Goal: Task Accomplishment & Management: Manage account settings

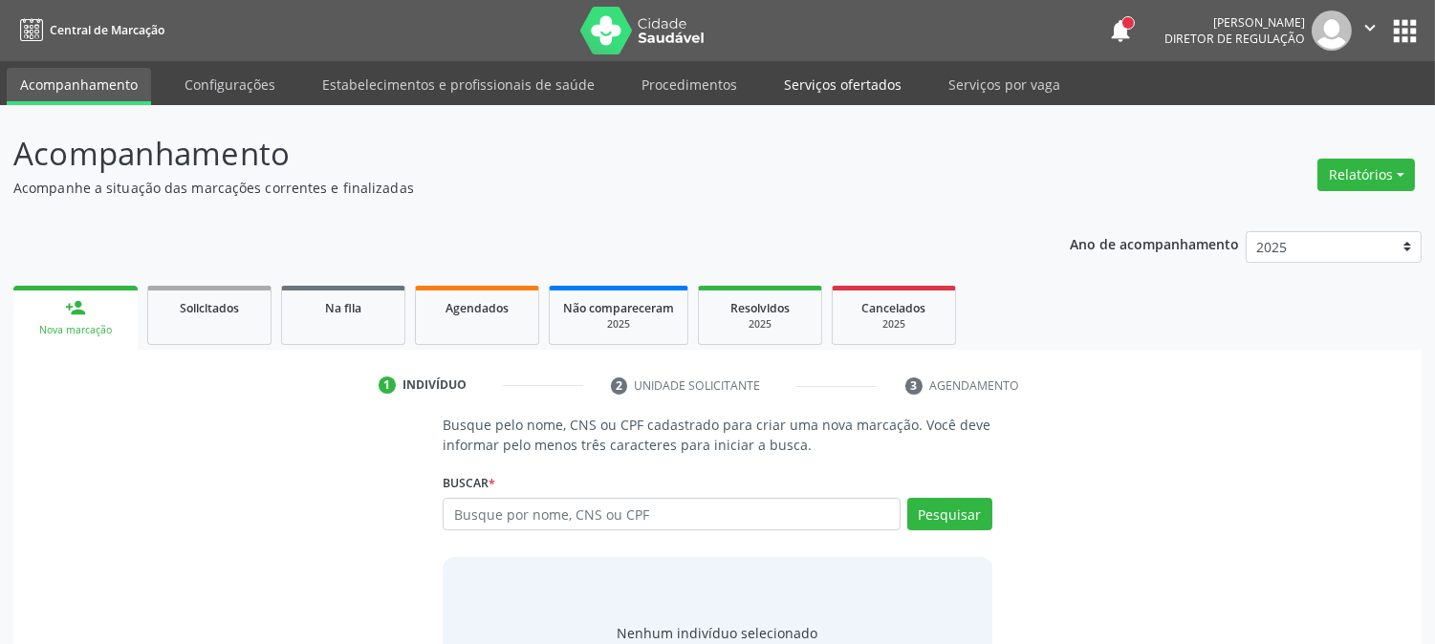
click at [810, 84] on link "Serviços ofertados" at bounding box center [842, 84] width 144 height 33
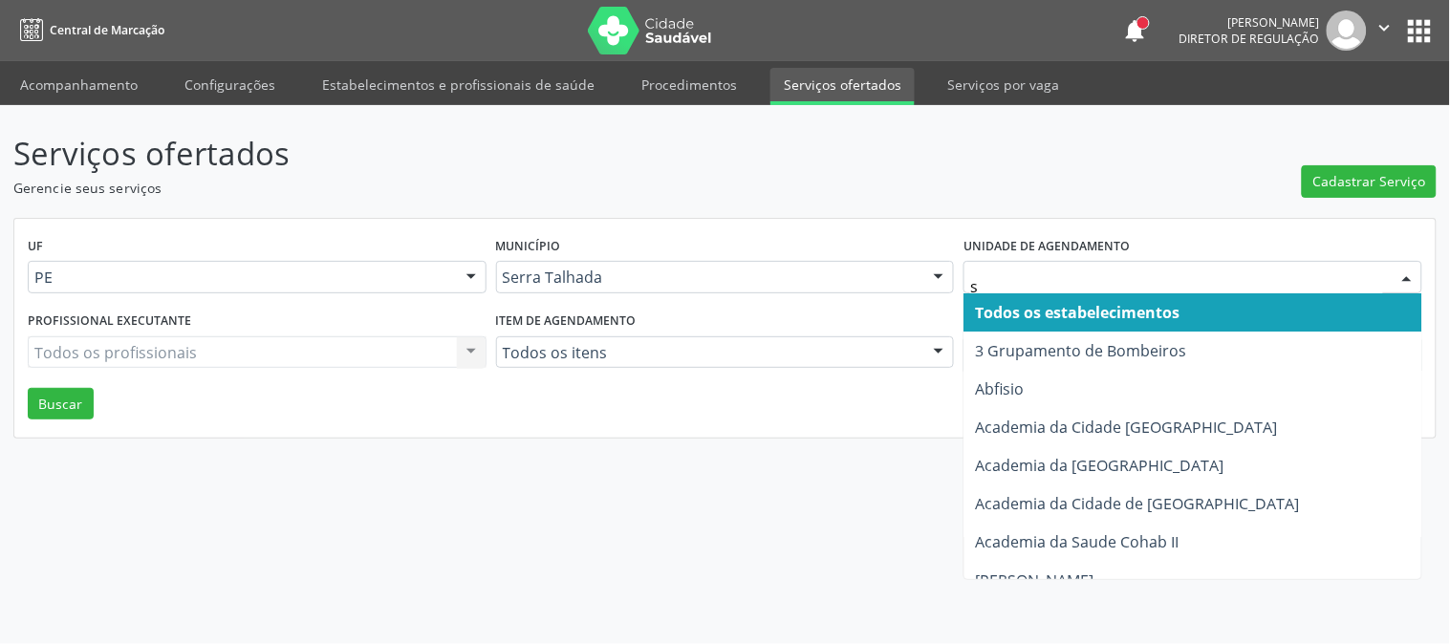
type input "s b"
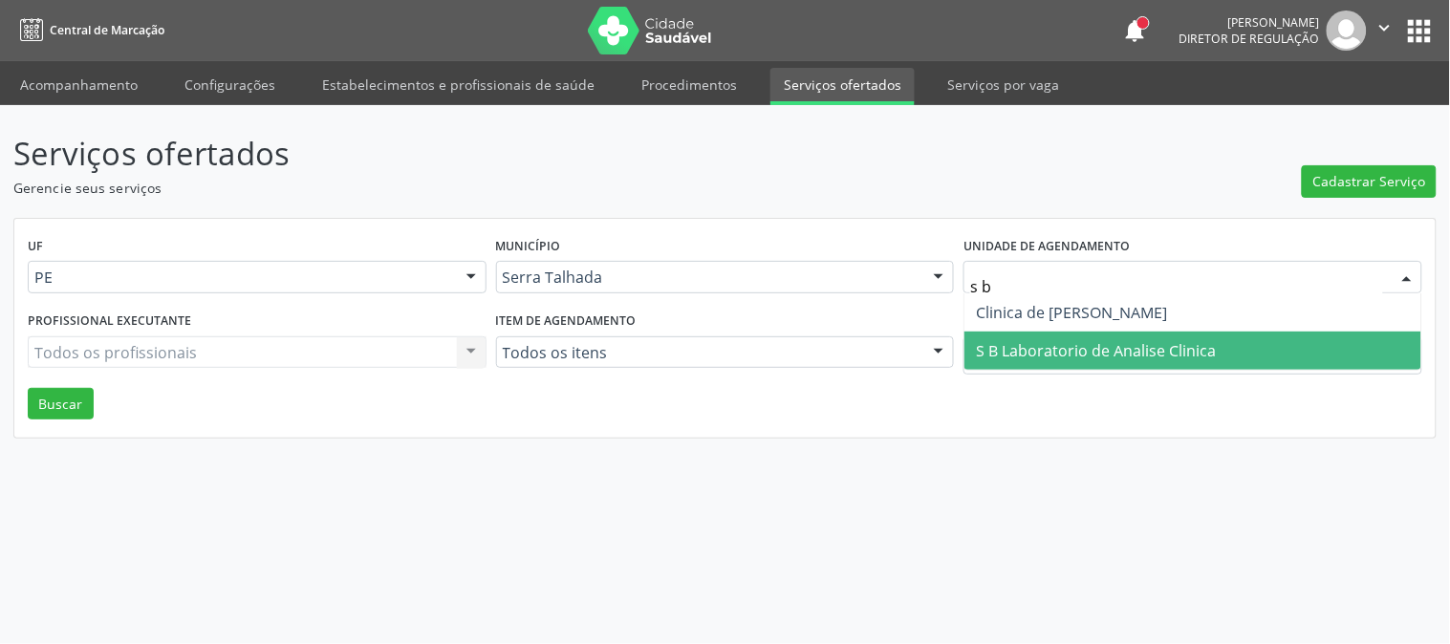
click at [1049, 337] on span "S B Laboratorio de Analise Clinica" at bounding box center [1192, 351] width 457 height 38
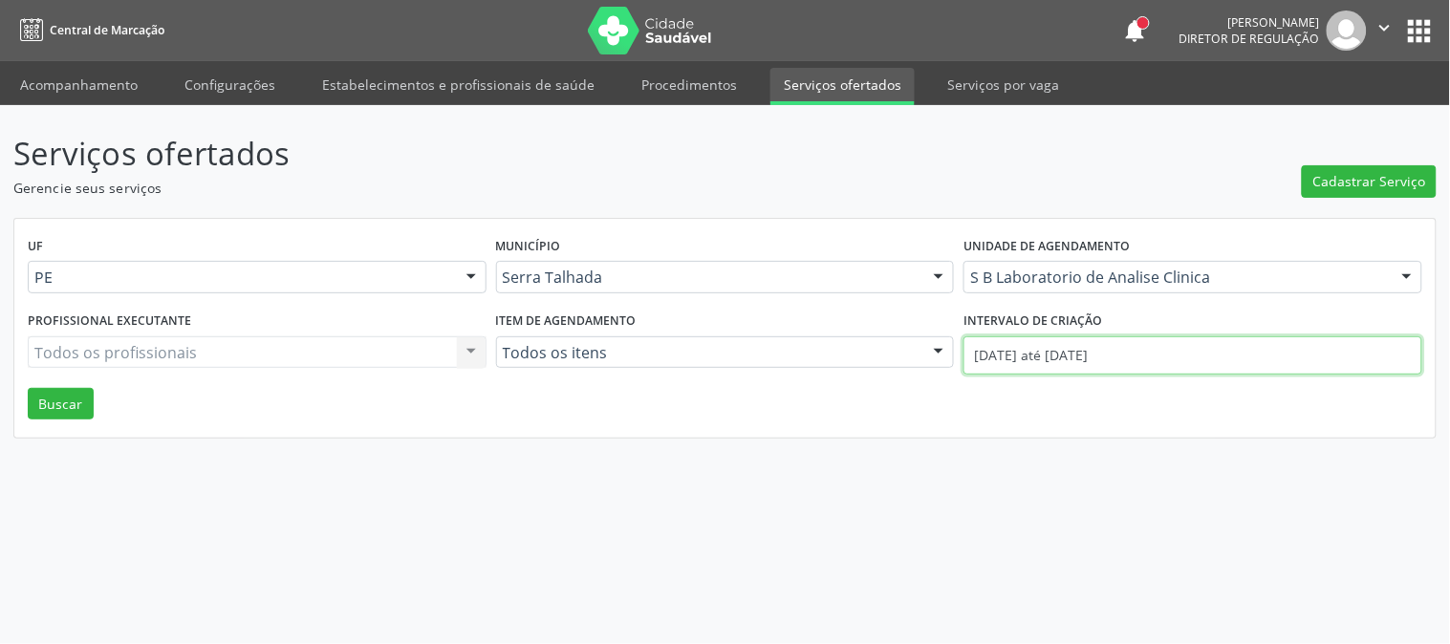
click at [1049, 341] on input "[DATE] até [DATE]" at bounding box center [1193, 355] width 459 height 38
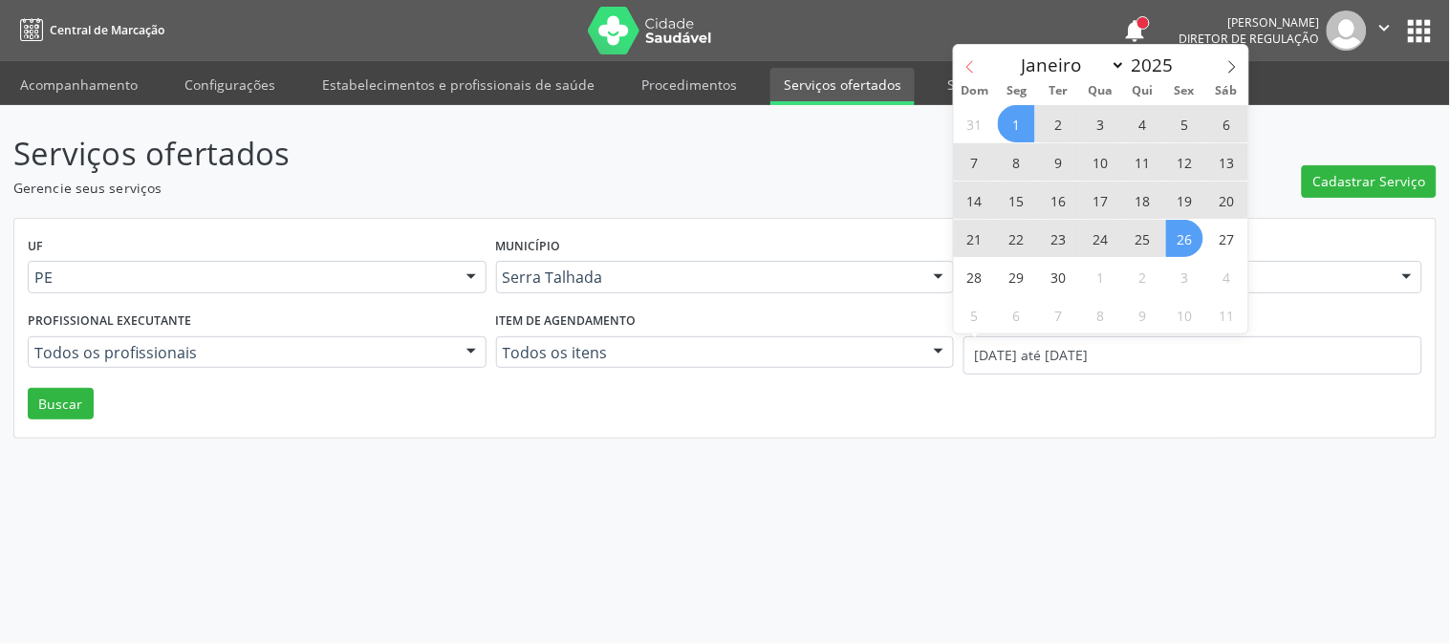
click at [964, 73] on icon at bounding box center [970, 66] width 13 height 13
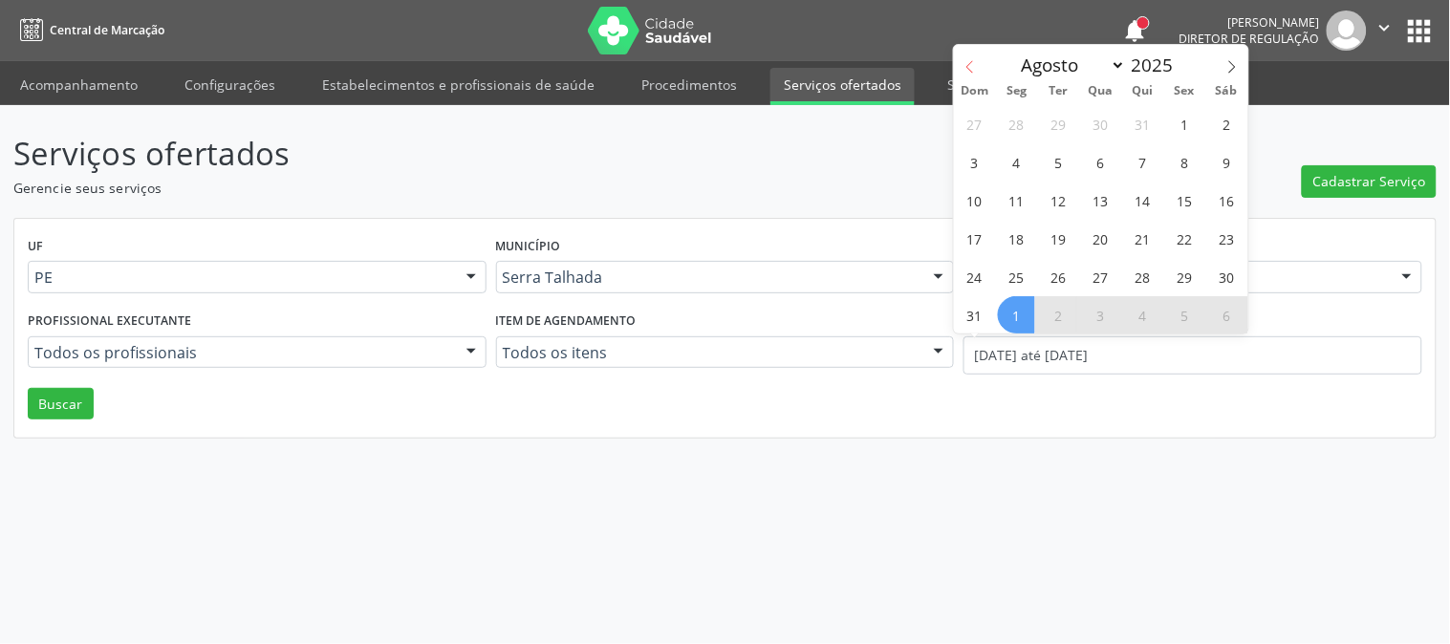
click at [964, 73] on icon at bounding box center [970, 66] width 13 height 13
select select "5"
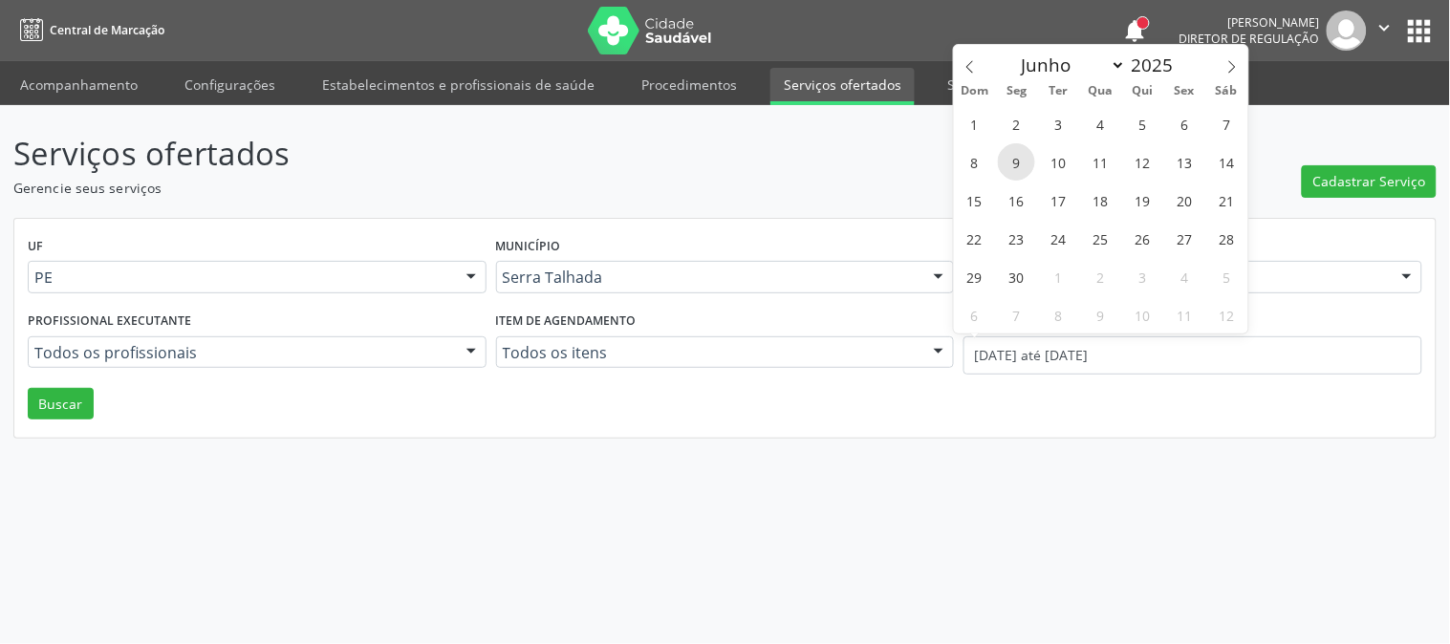
click at [1008, 159] on span "9" at bounding box center [1016, 161] width 37 height 37
type input "09/06/2025"
click at [1234, 68] on icon at bounding box center [1231, 67] width 7 height 12
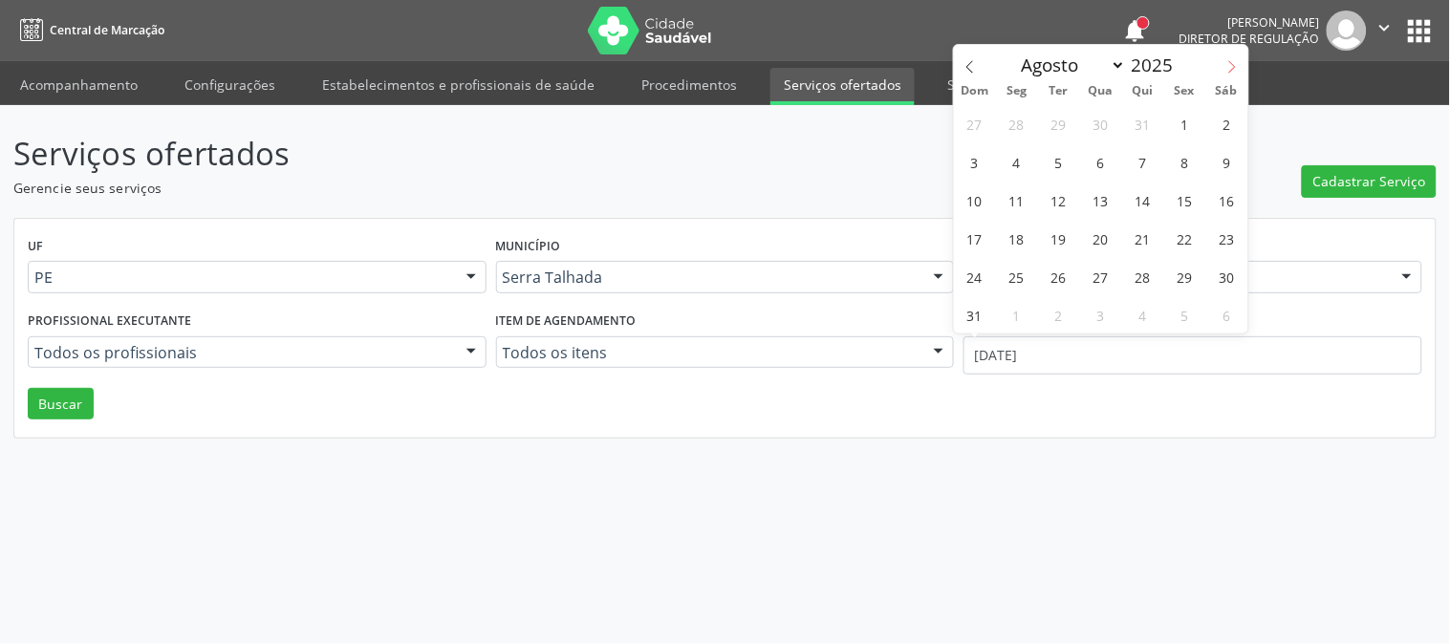
select select "8"
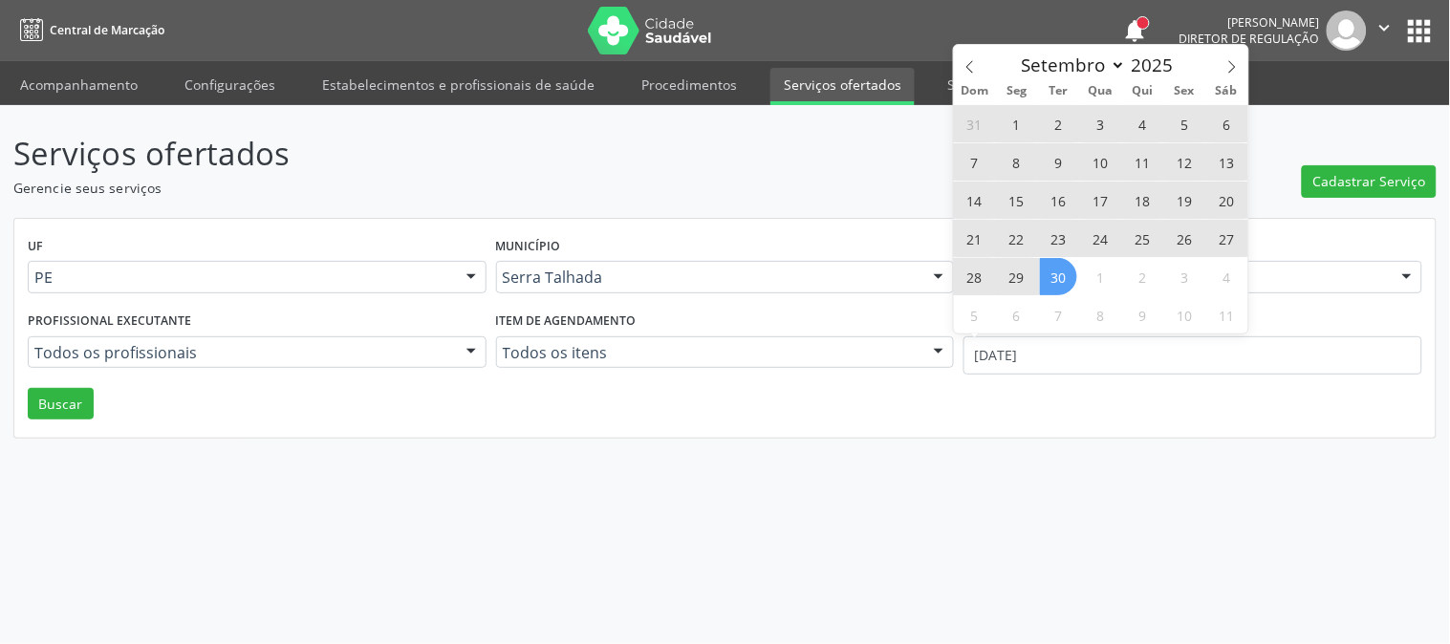
click at [1071, 270] on span "30" at bounding box center [1058, 276] width 37 height 37
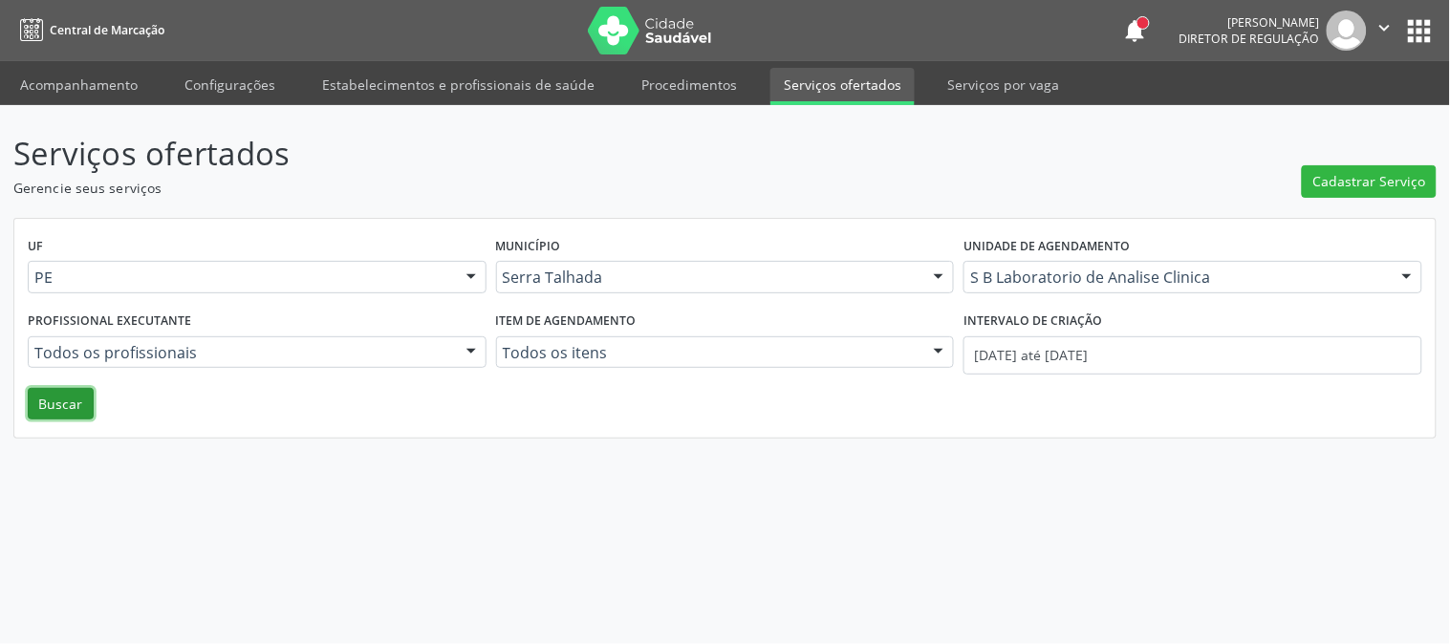
click at [61, 415] on button "Buscar" at bounding box center [61, 404] width 66 height 32
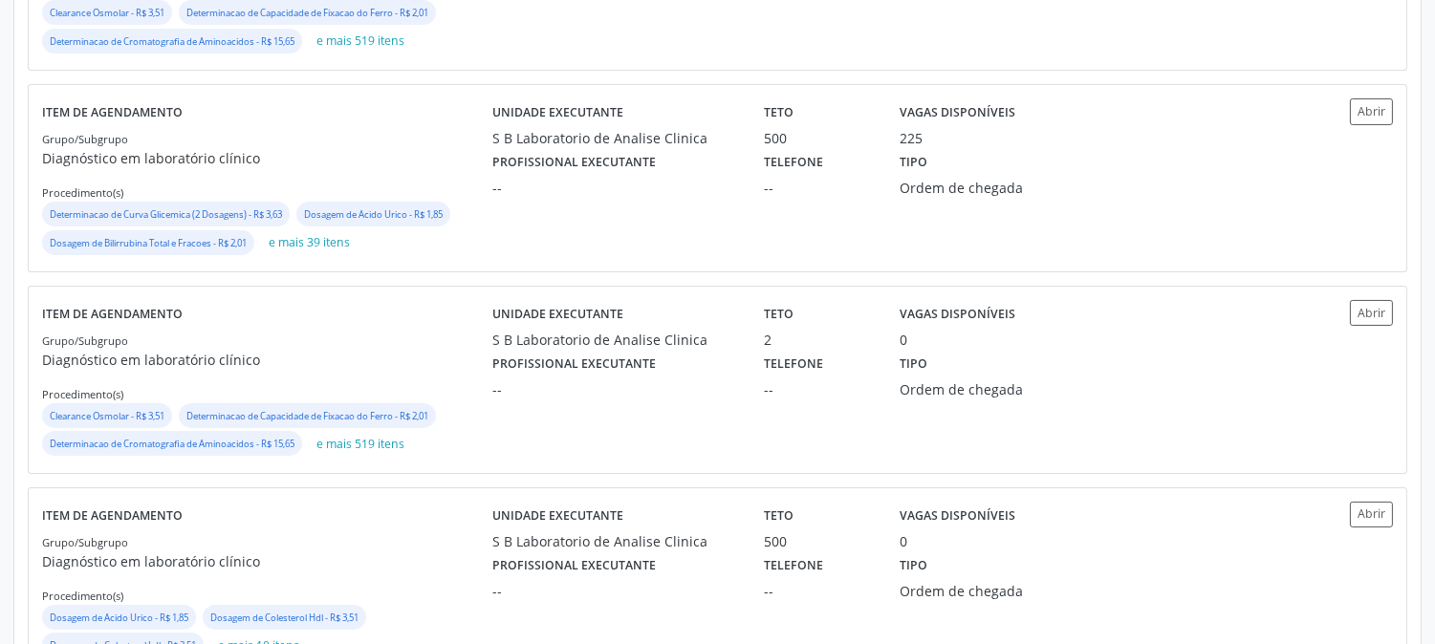
scroll to position [530, 0]
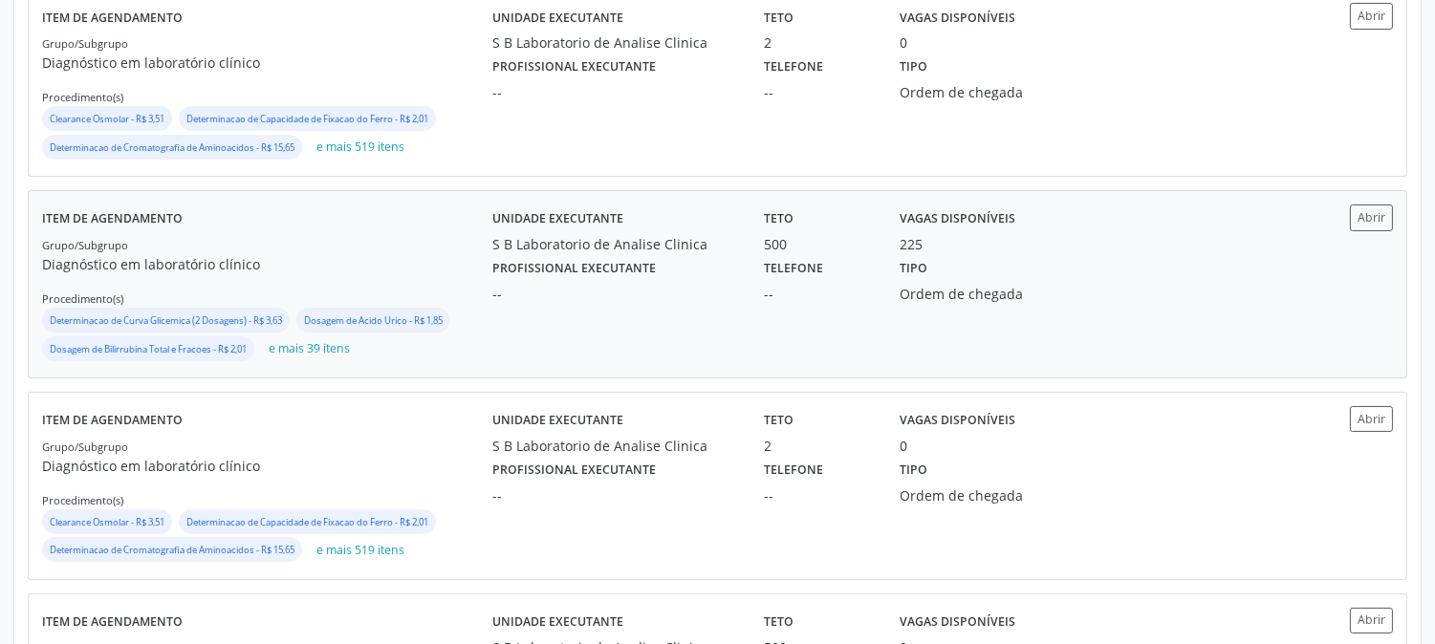
click at [597, 318] on div "Unidade executante S B Laboratorio de Analise Clinica Teto 500 Vagas disponívei…" at bounding box center [886, 285] width 788 height 160
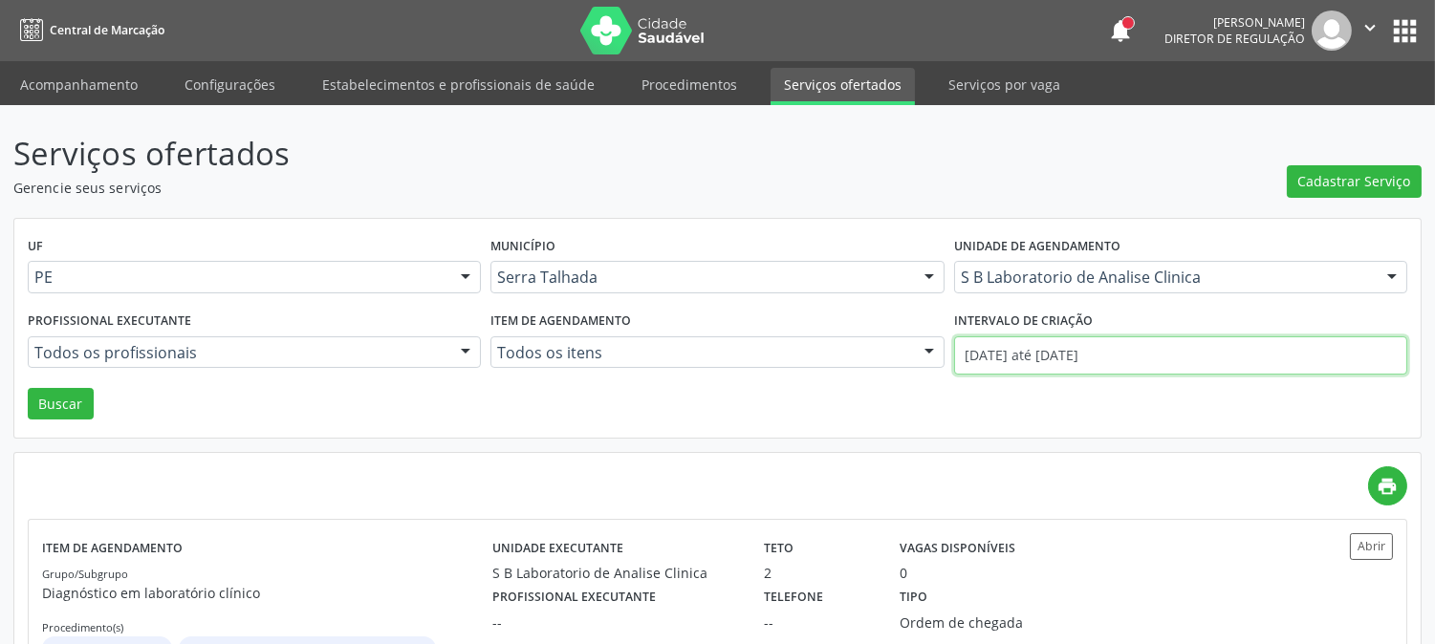
click at [1083, 358] on input "09/06/2025 até 30/09/2025" at bounding box center [1180, 355] width 453 height 38
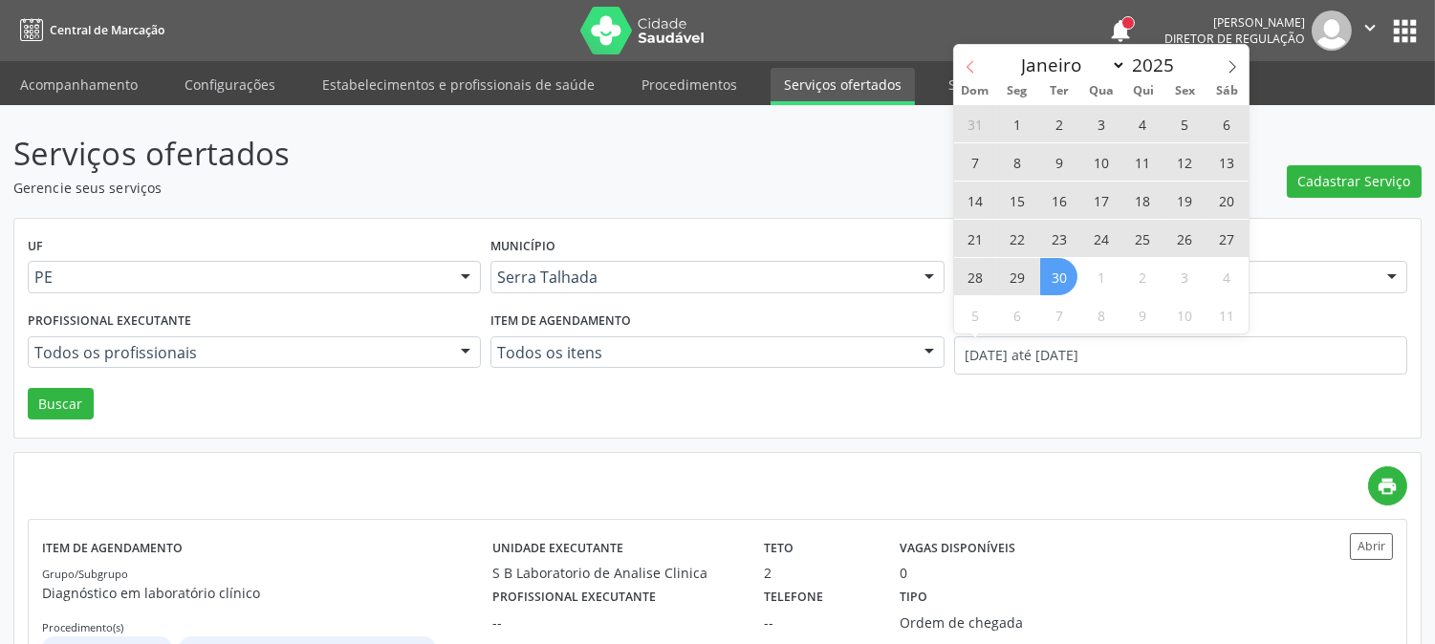
click at [972, 70] on icon at bounding box center [970, 66] width 13 height 13
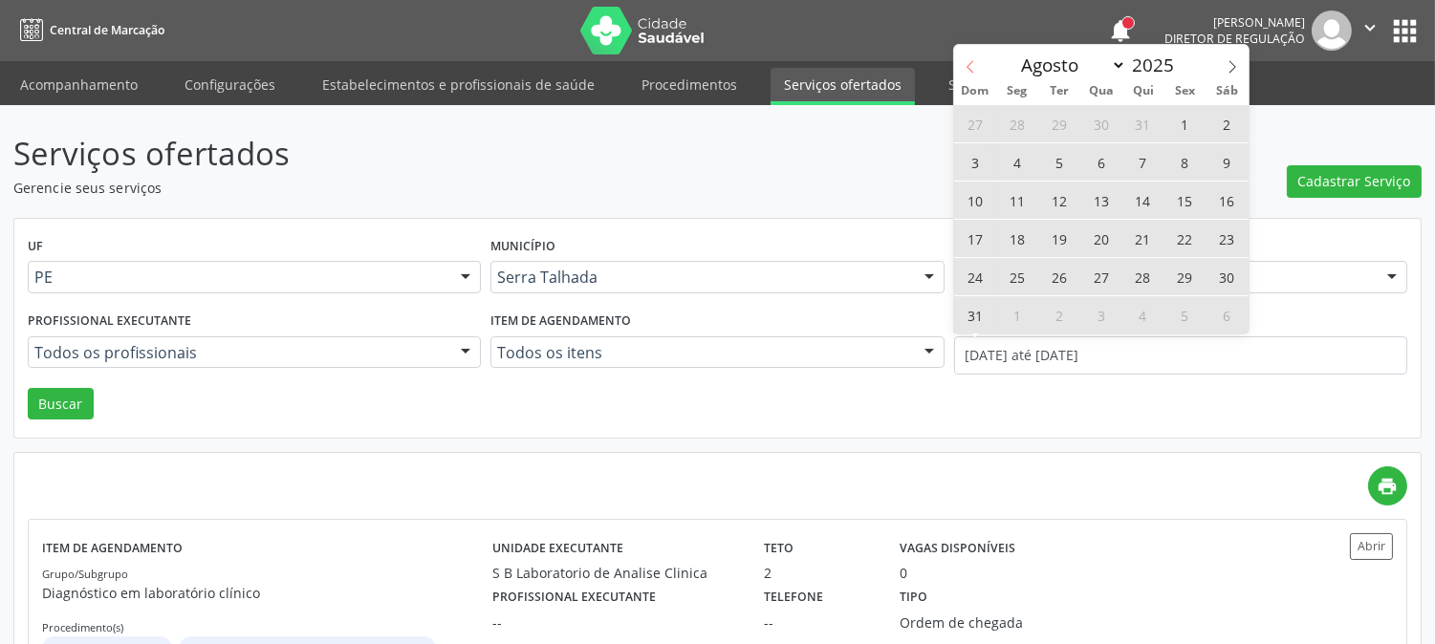
click at [972, 70] on icon at bounding box center [970, 66] width 13 height 13
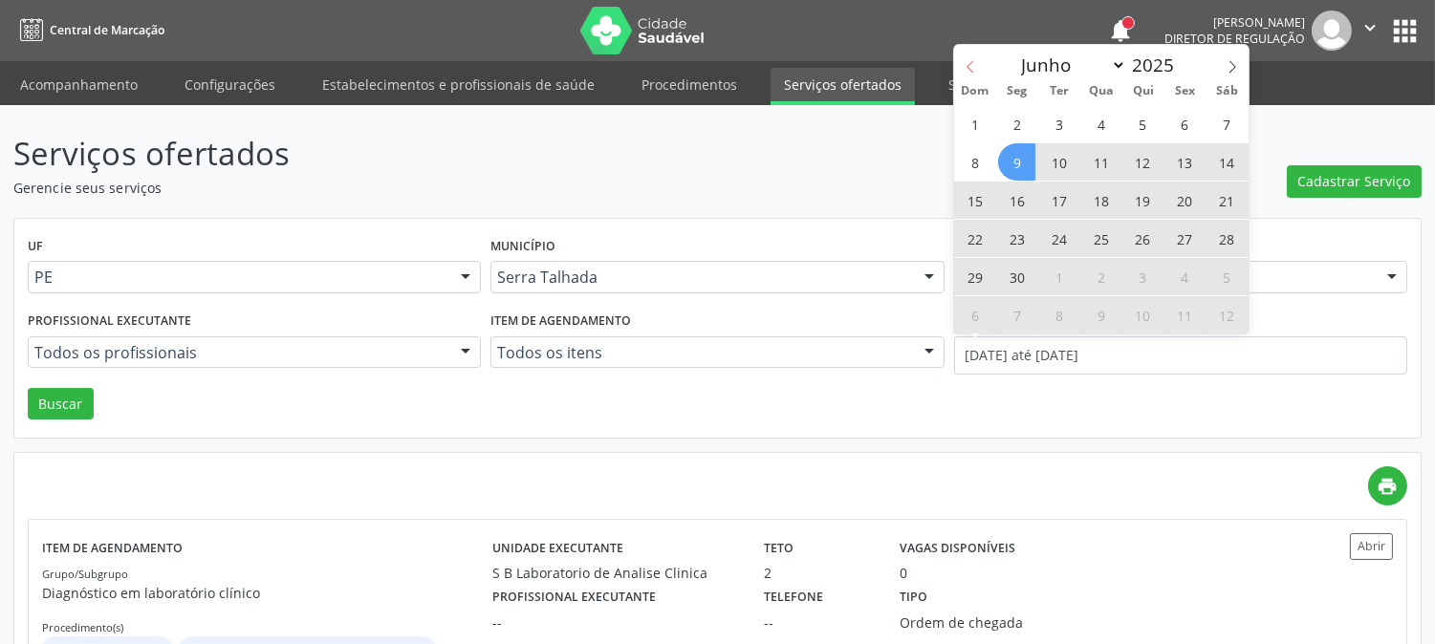
click at [972, 70] on icon at bounding box center [970, 66] width 13 height 13
select select "4"
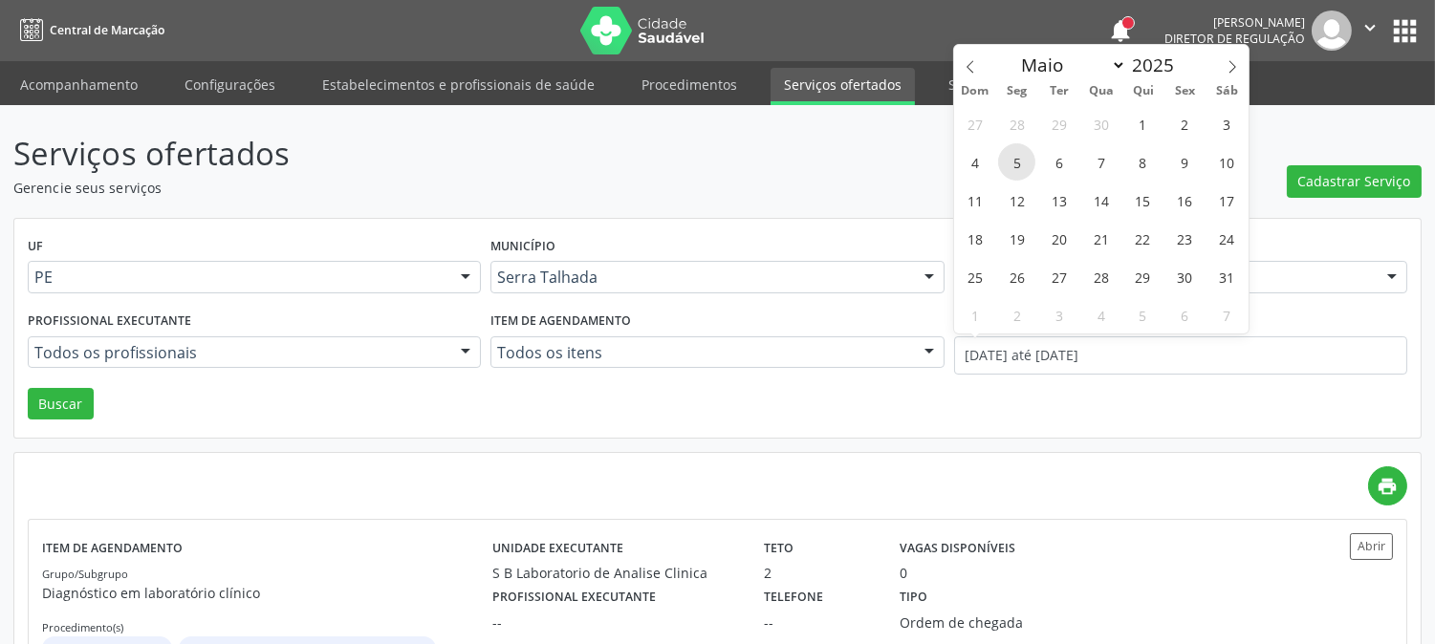
click at [1023, 168] on span "5" at bounding box center [1016, 161] width 37 height 37
type input "05/05/2025"
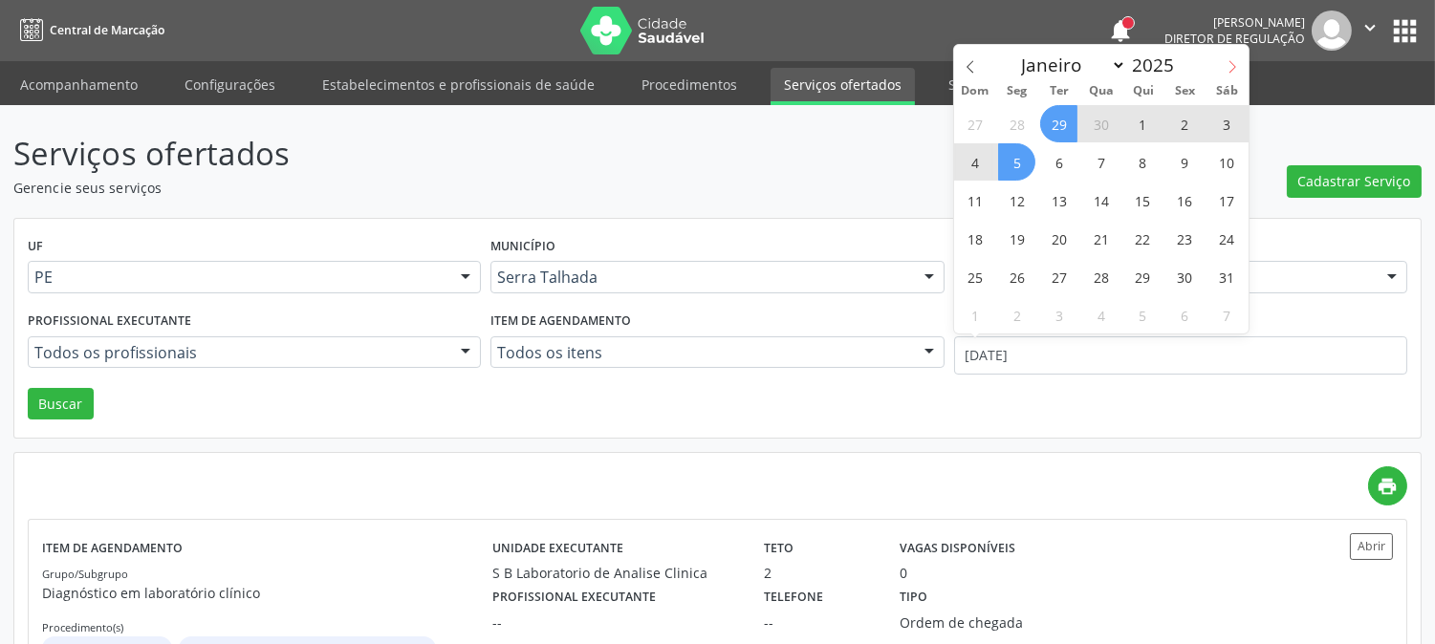
click at [1237, 68] on icon at bounding box center [1231, 66] width 13 height 13
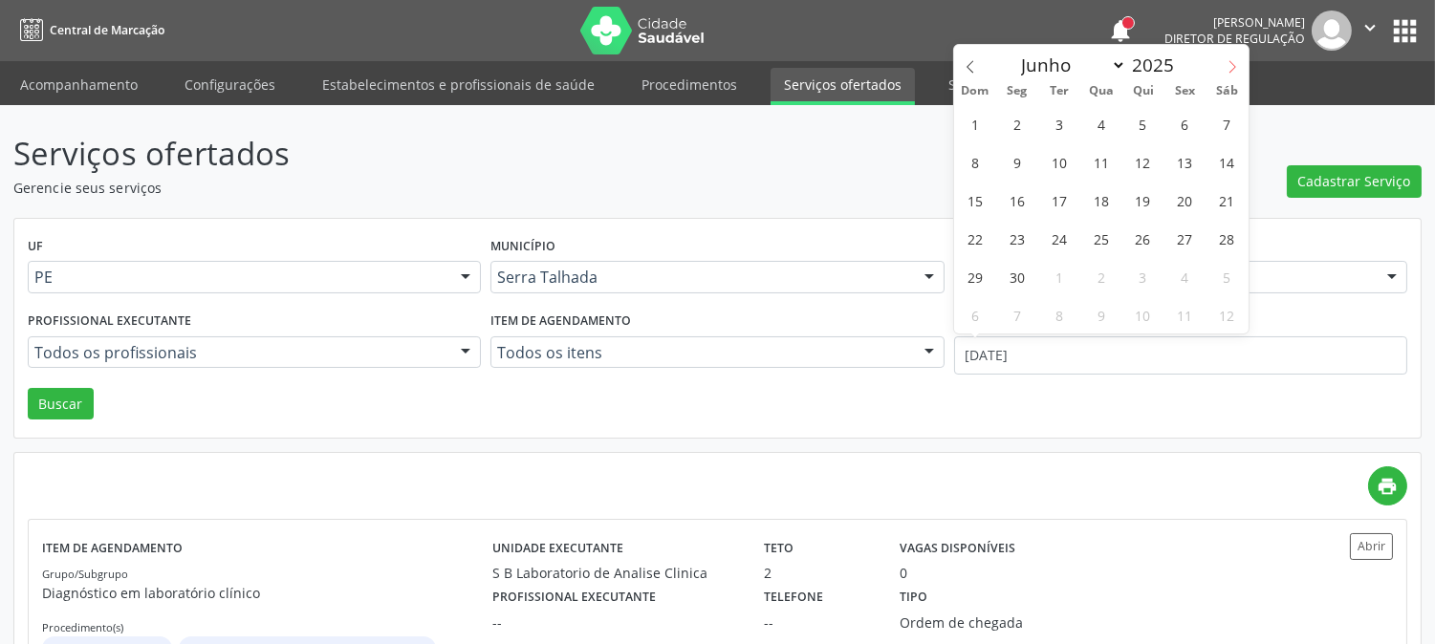
click at [1237, 68] on icon at bounding box center [1231, 66] width 13 height 13
select select "8"
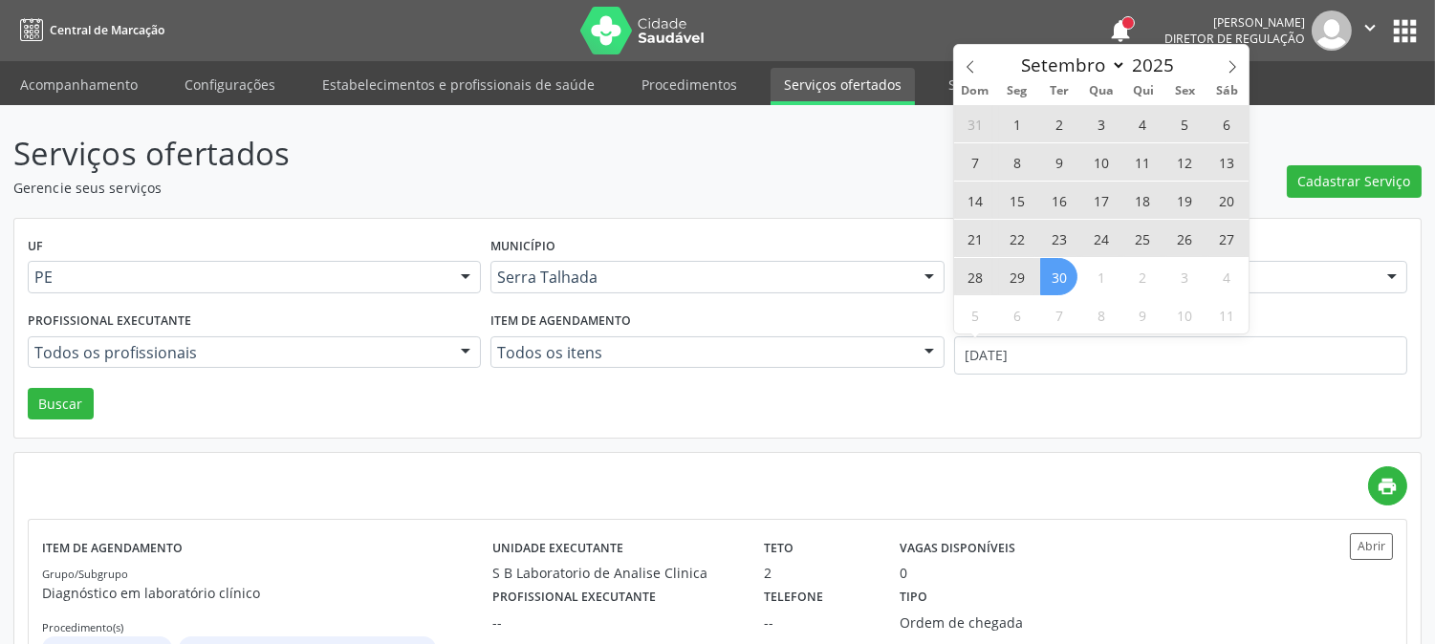
click at [1064, 279] on span "30" at bounding box center [1058, 276] width 37 height 37
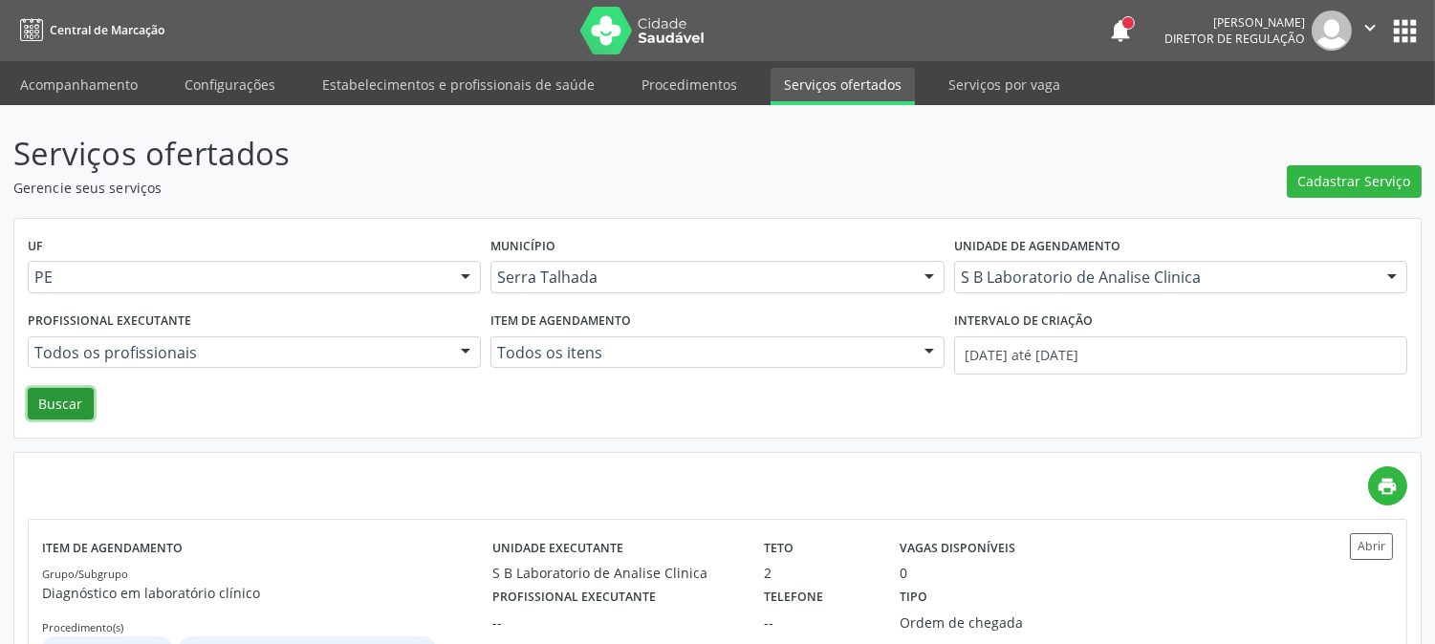
click at [77, 407] on button "Buscar" at bounding box center [61, 404] width 66 height 32
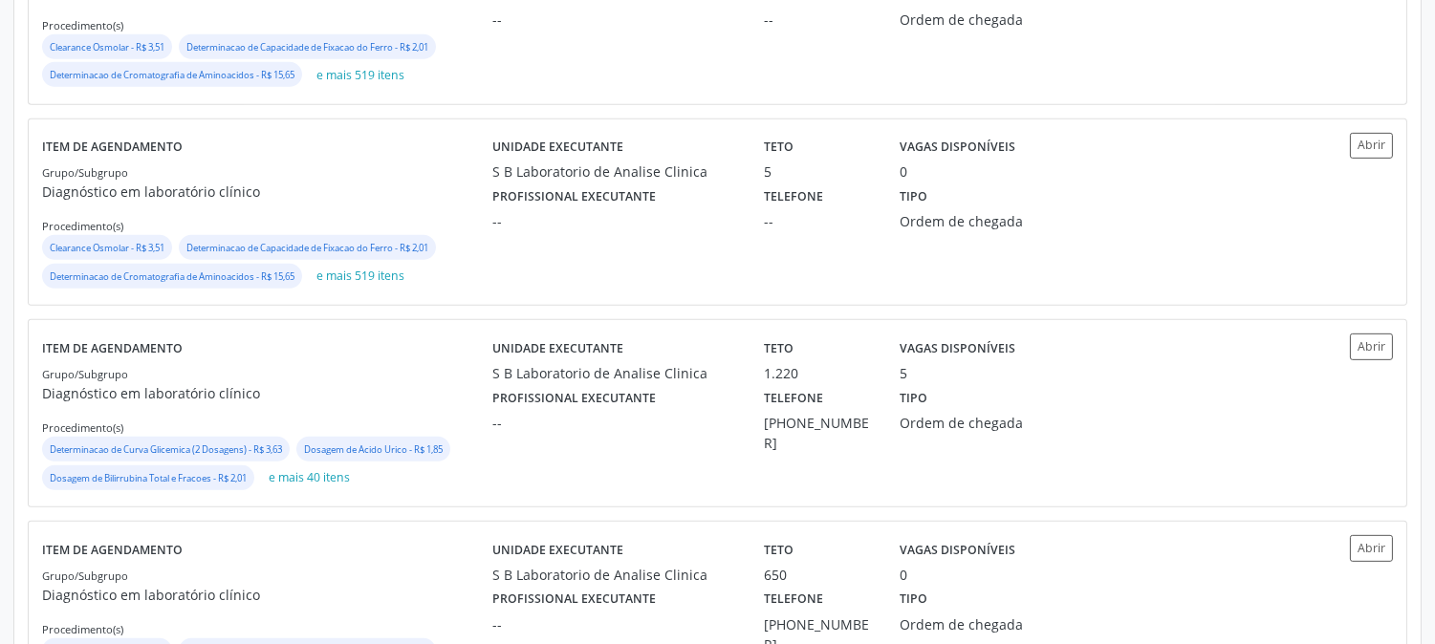
scroll to position [1505, 0]
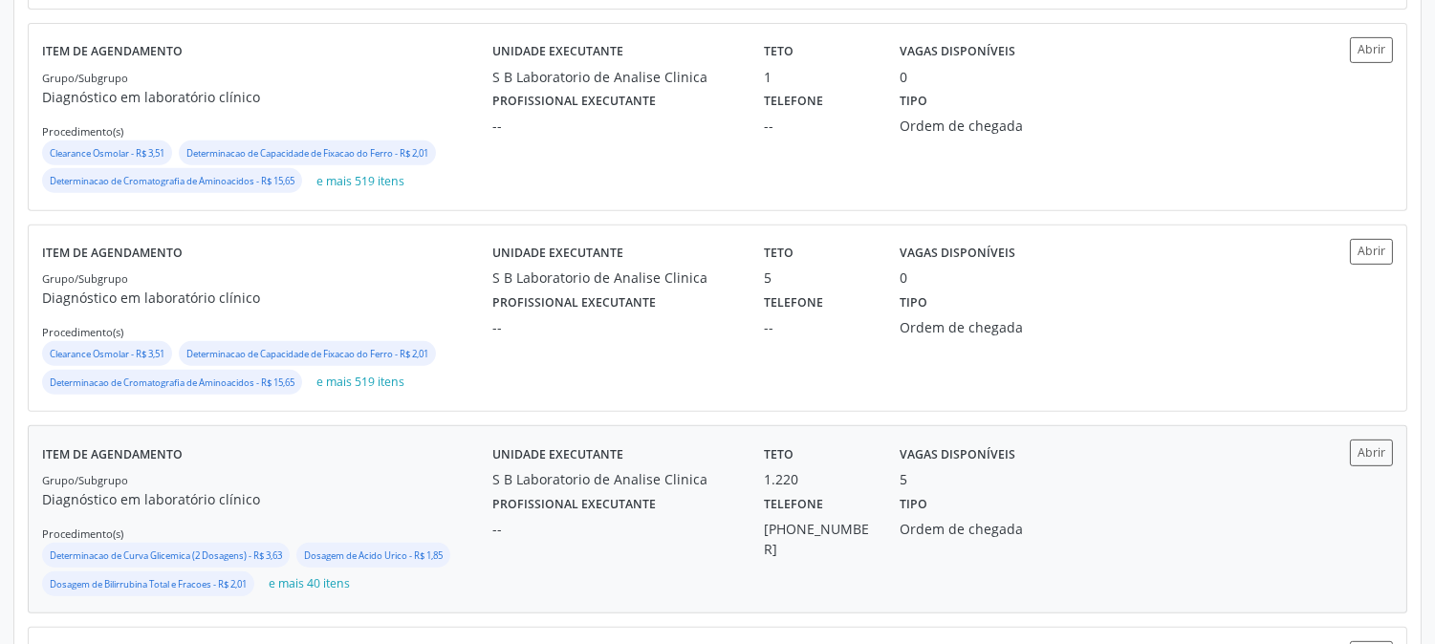
click at [596, 480] on div "S B Laboratorio de Analise Clinica" at bounding box center [614, 479] width 245 height 20
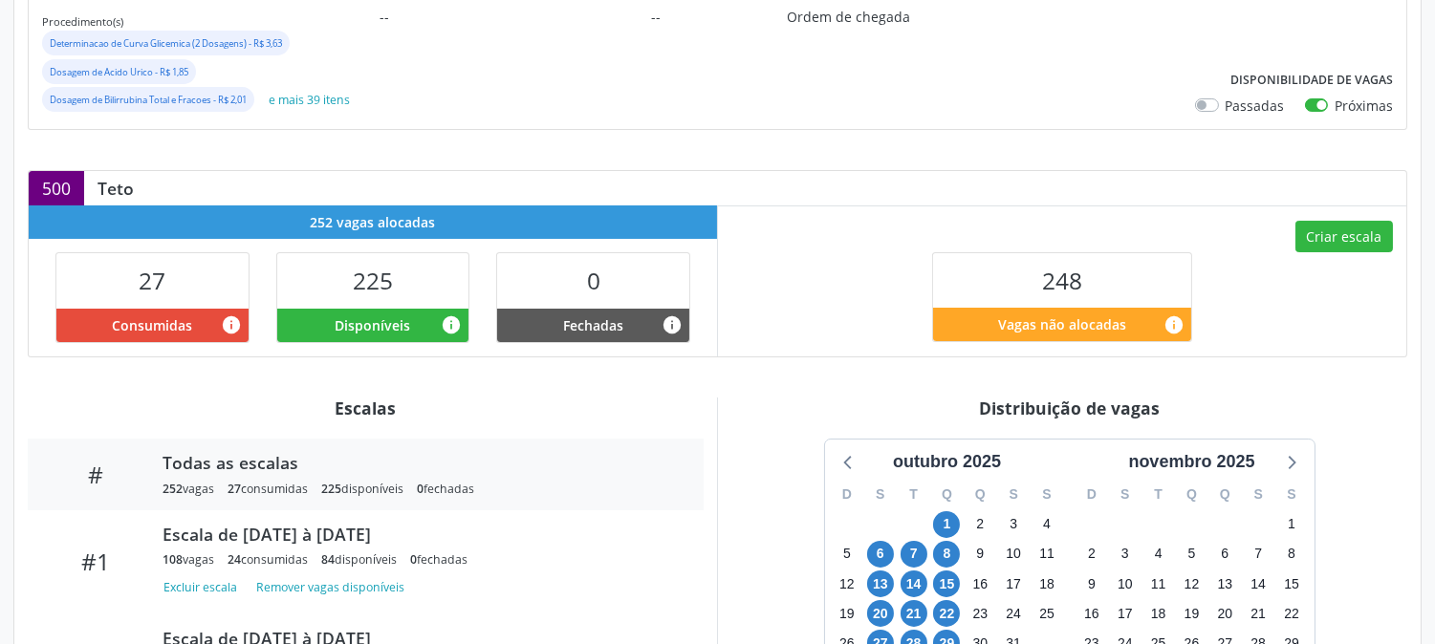
scroll to position [524, 0]
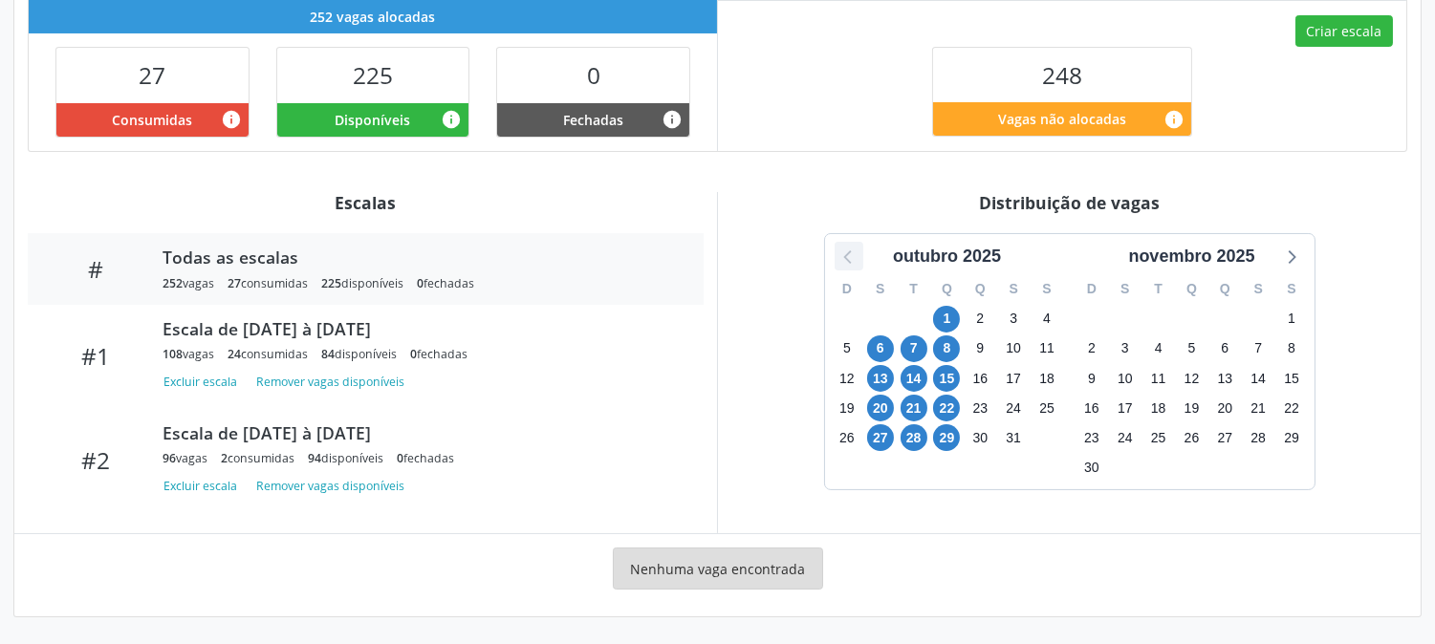
click at [854, 259] on icon at bounding box center [848, 256] width 25 height 25
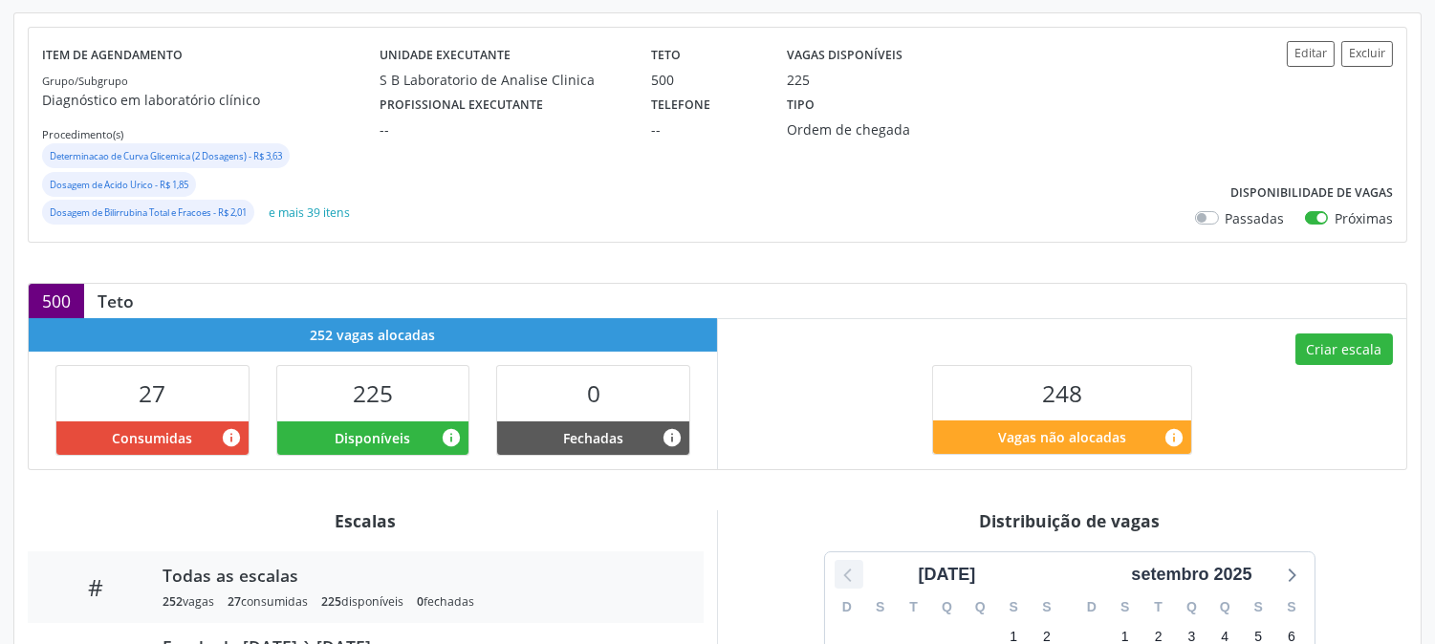
scroll to position [0, 0]
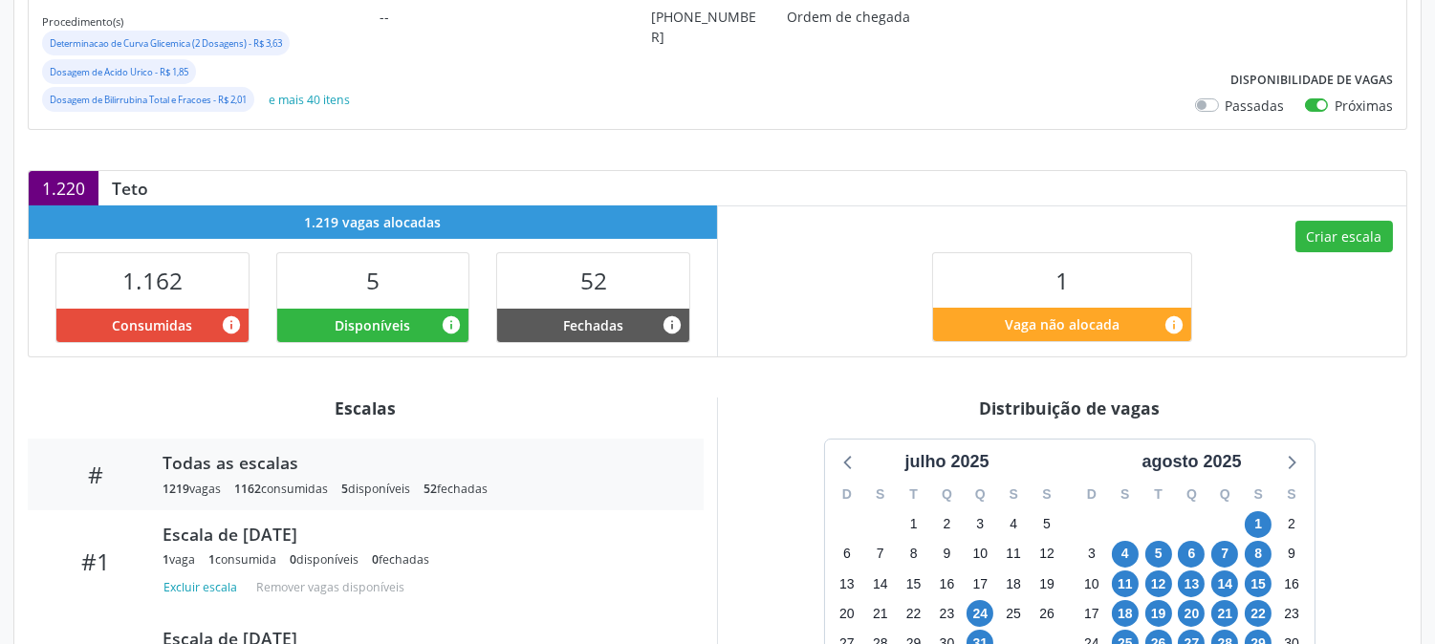
scroll to position [424, 0]
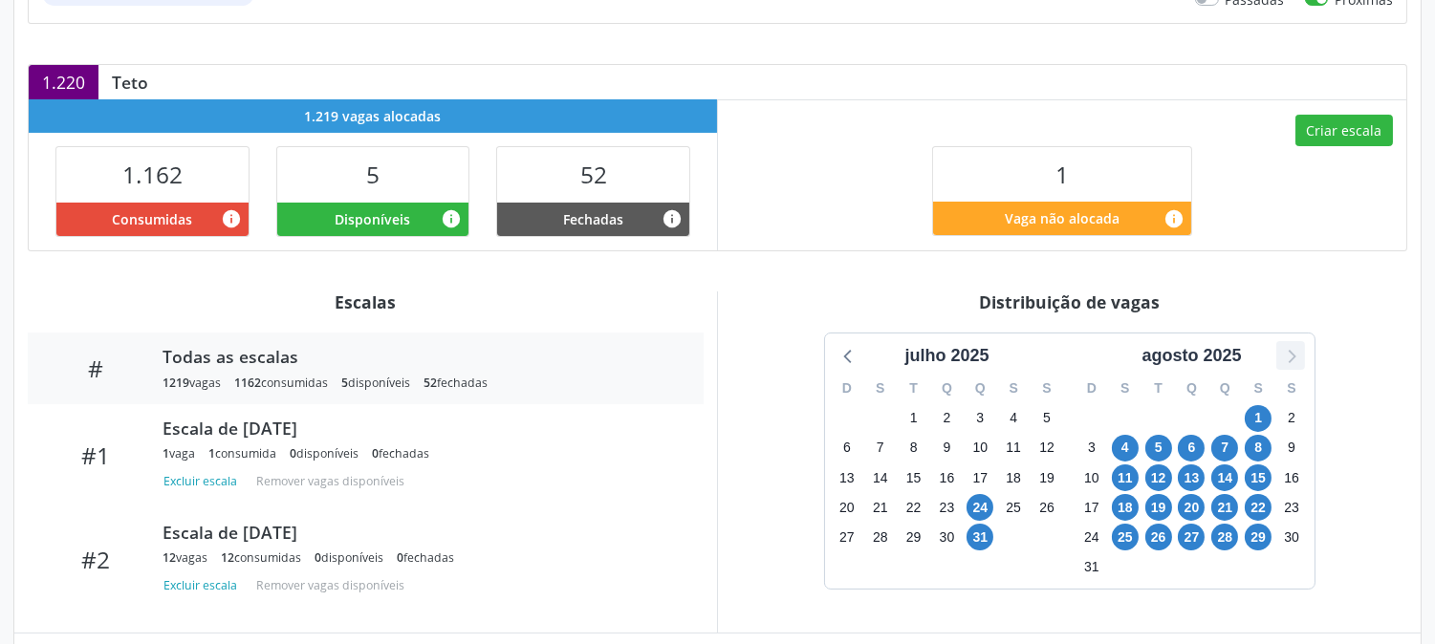
click at [1300, 354] on icon at bounding box center [1290, 355] width 25 height 25
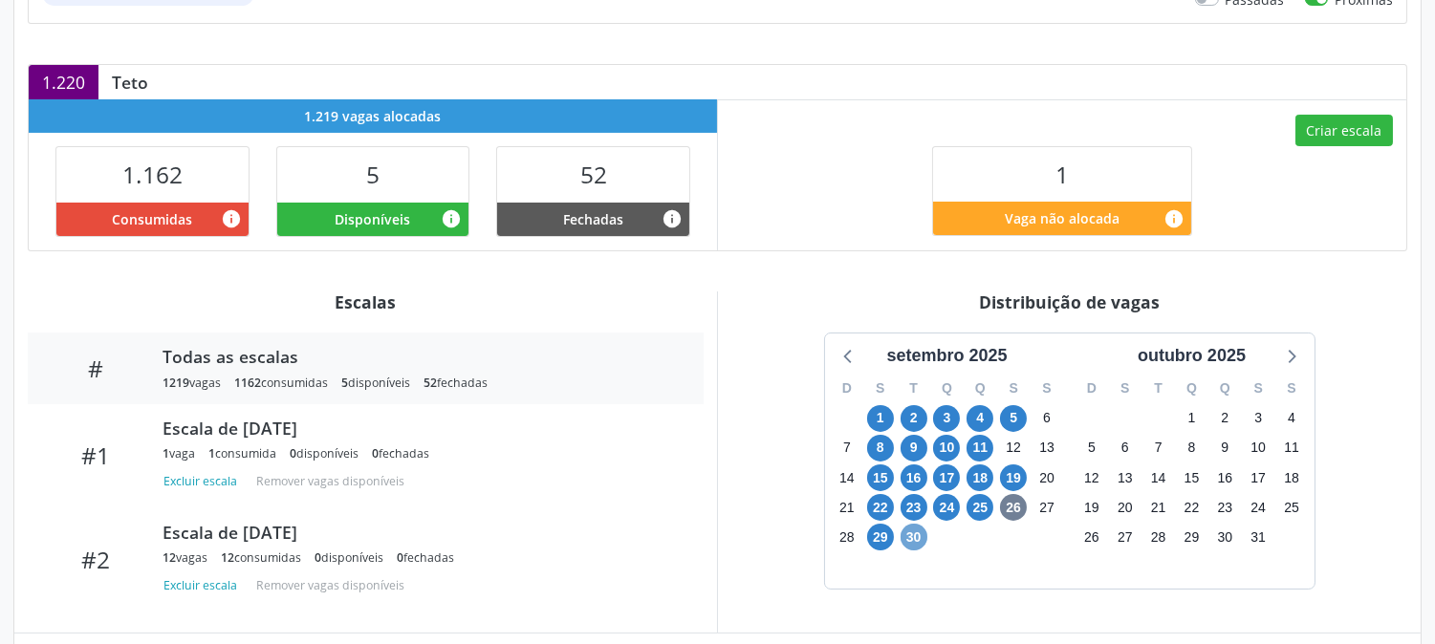
click at [914, 539] on span "30" at bounding box center [913, 537] width 27 height 27
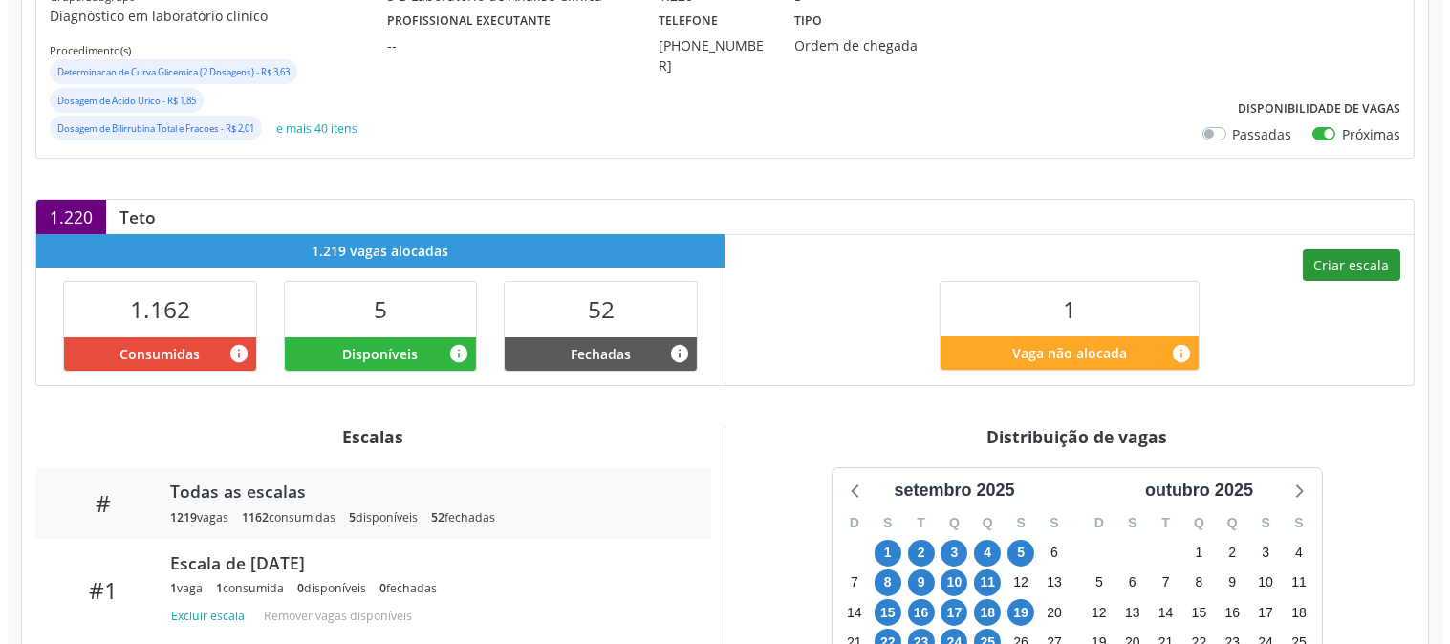
scroll to position [77, 0]
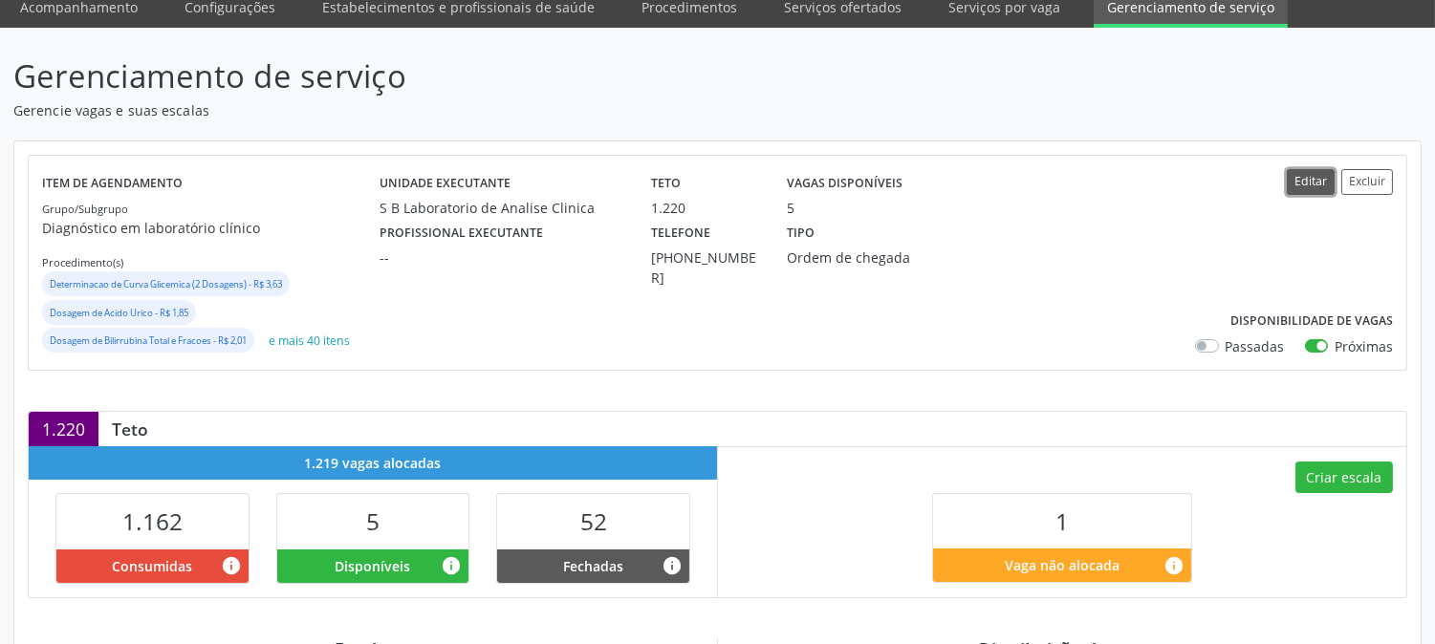
click at [1315, 183] on button "Editar" at bounding box center [1311, 182] width 48 height 26
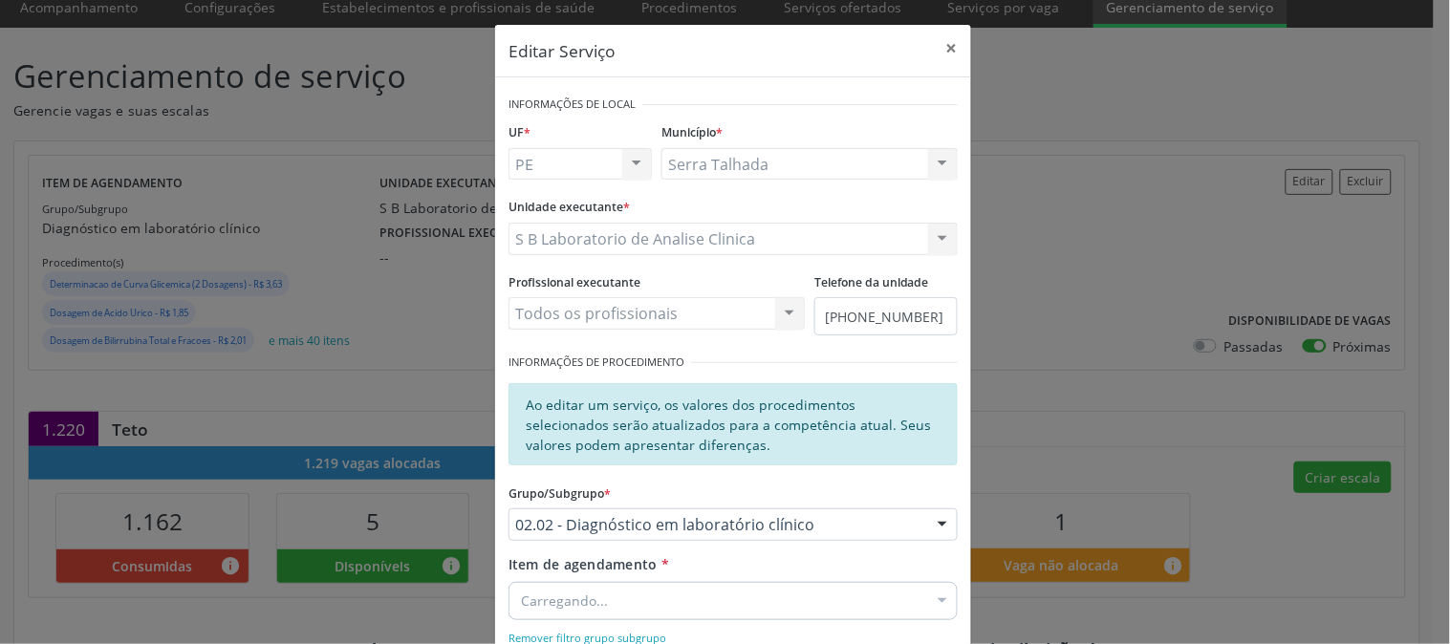
scroll to position [212, 0]
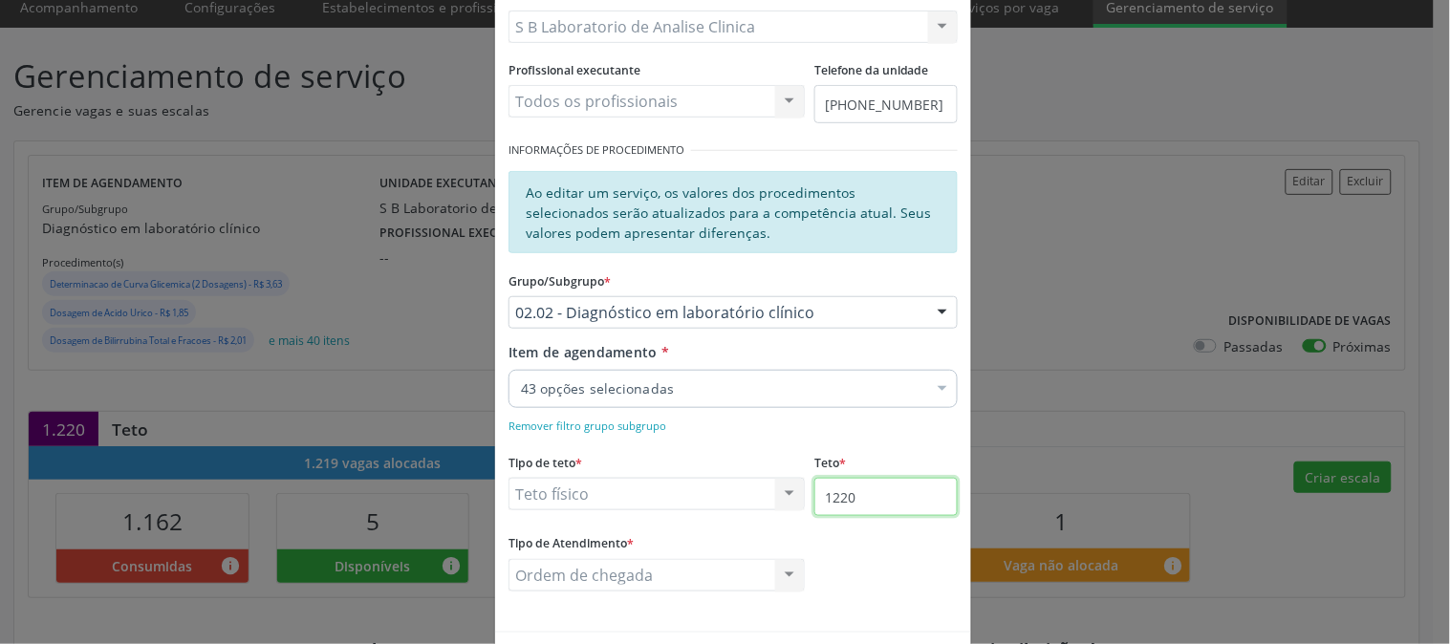
click at [892, 509] on input "1220" at bounding box center [885, 497] width 143 height 38
type input "1234"
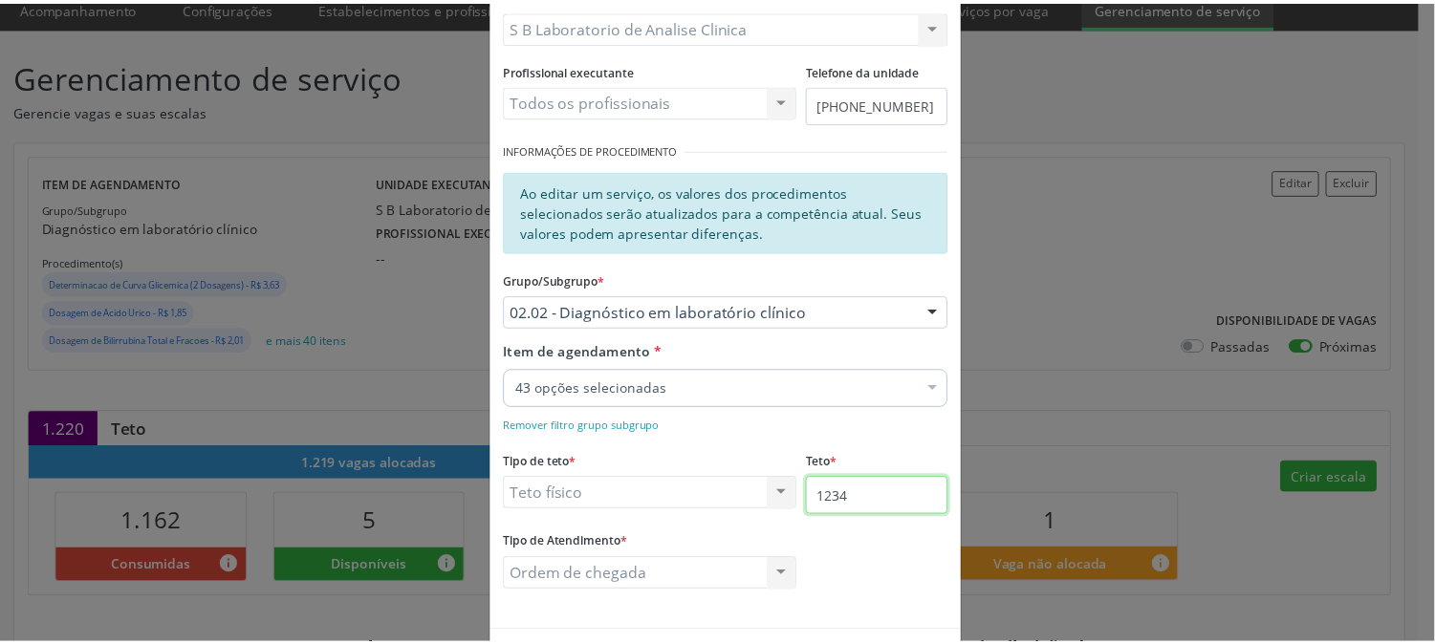
scroll to position [283, 0]
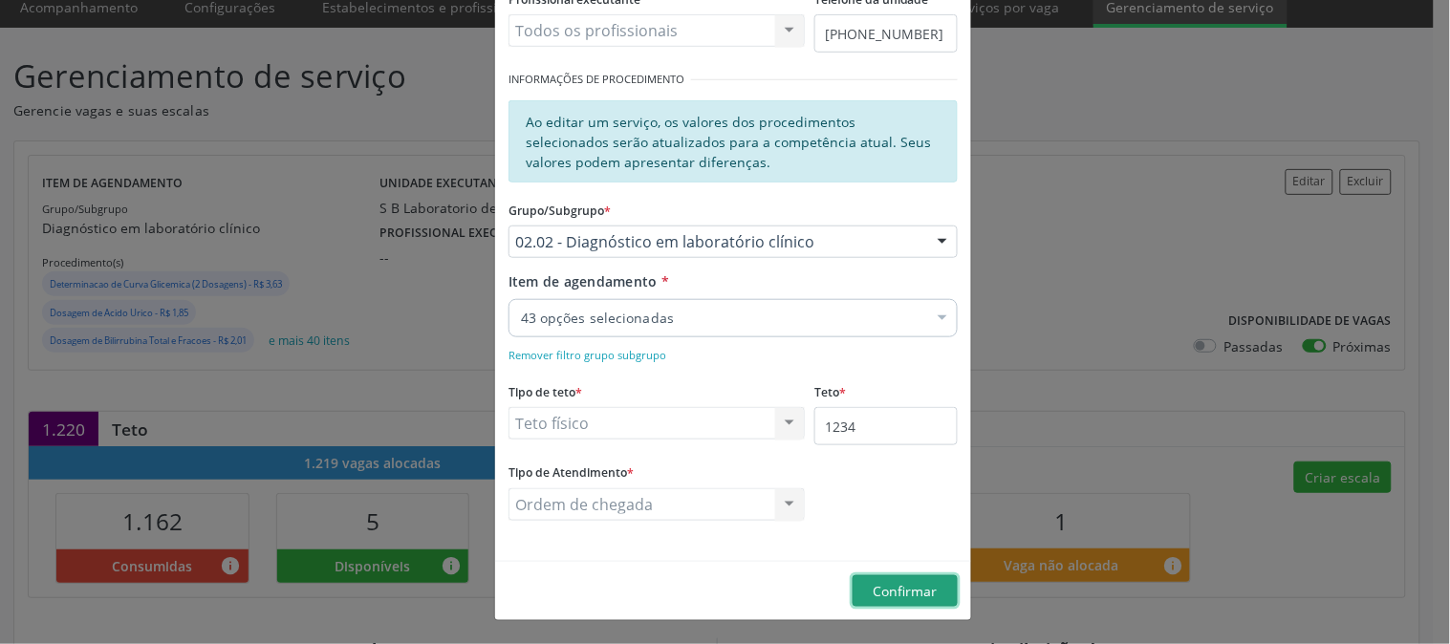
click at [901, 589] on span "Confirmar" at bounding box center [906, 591] width 64 height 18
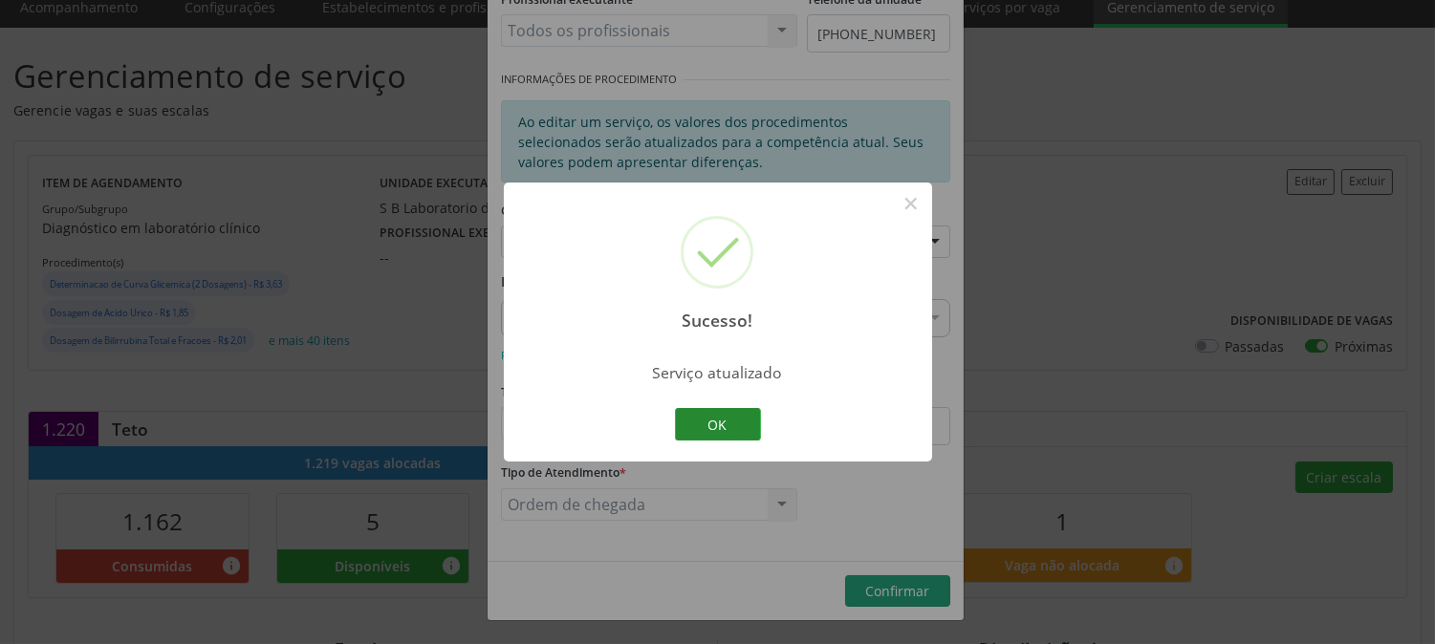
click at [741, 416] on button "OK" at bounding box center [718, 424] width 86 height 32
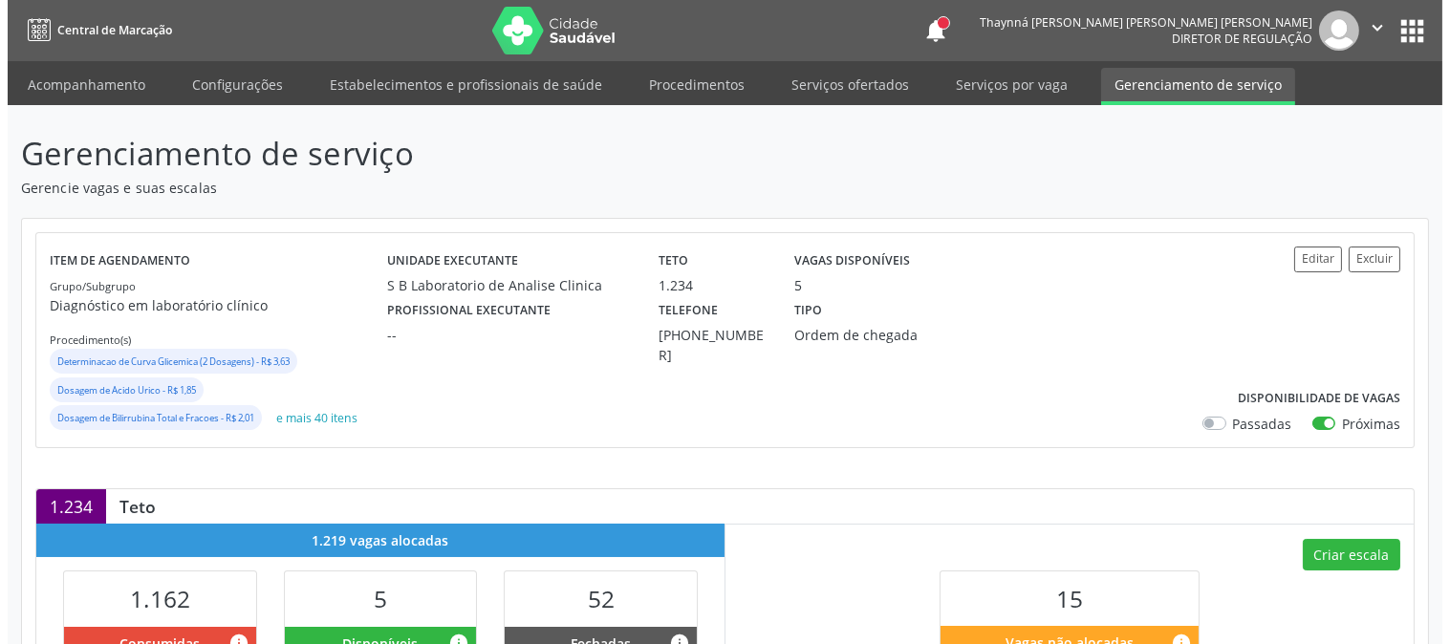
scroll to position [424, 0]
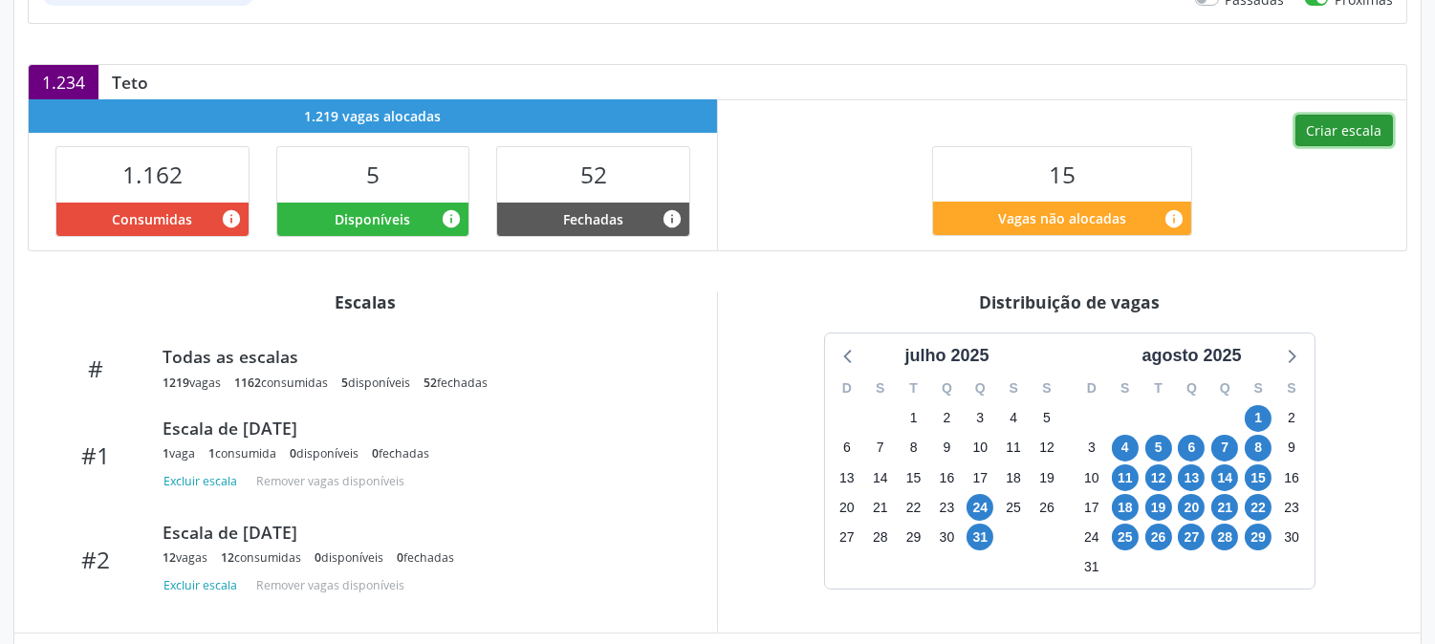
click at [1327, 134] on button "Criar escala" at bounding box center [1343, 131] width 97 height 32
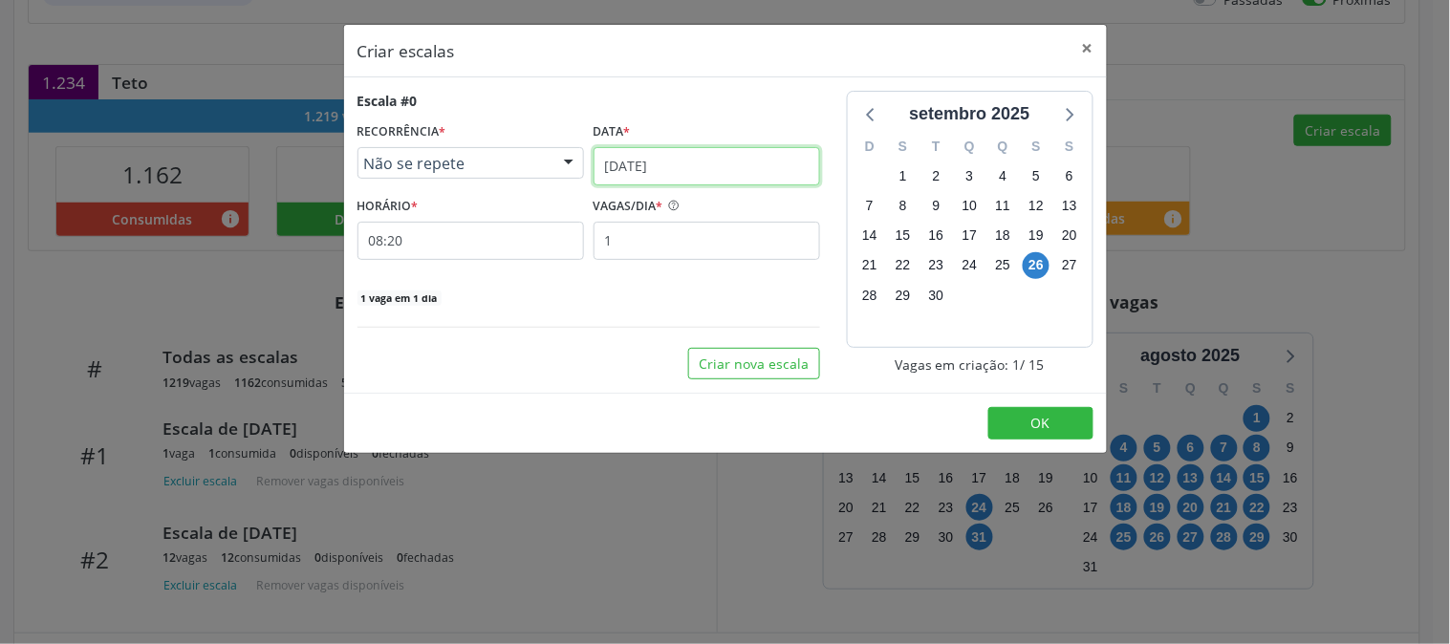
click at [736, 167] on input "[DATE]" at bounding box center [707, 166] width 227 height 38
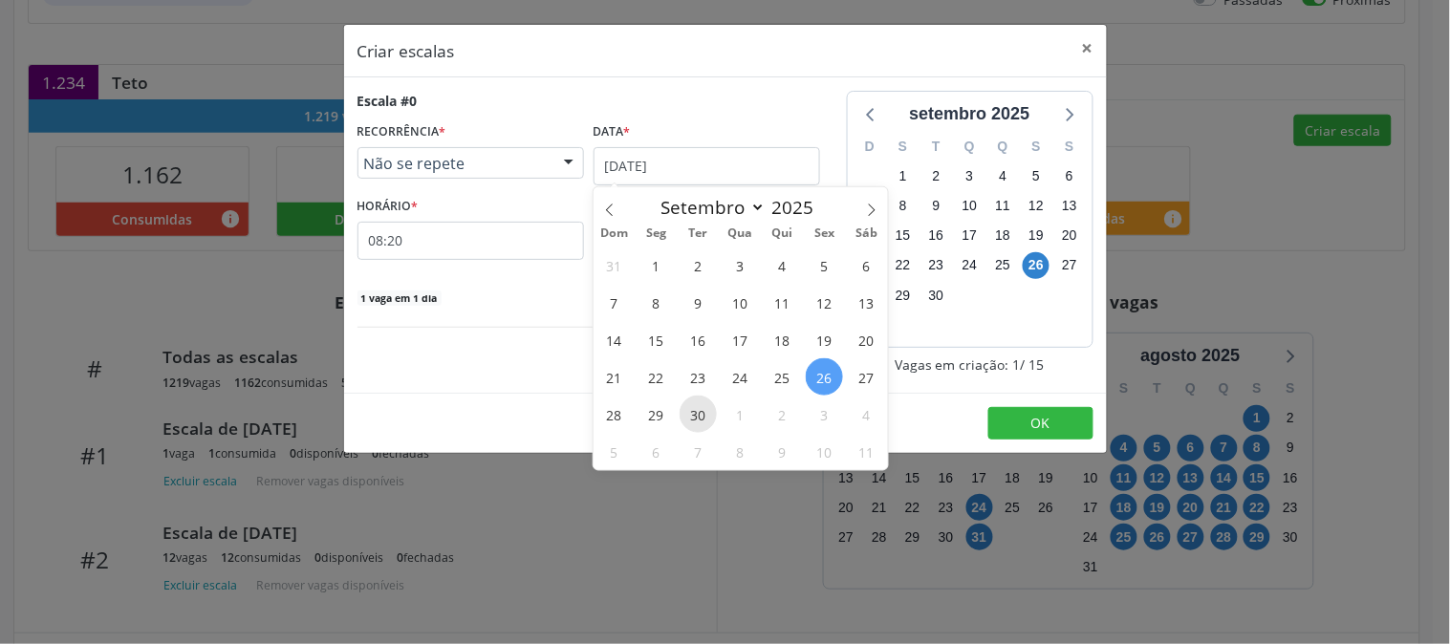
click at [713, 416] on span "30" at bounding box center [698, 414] width 37 height 37
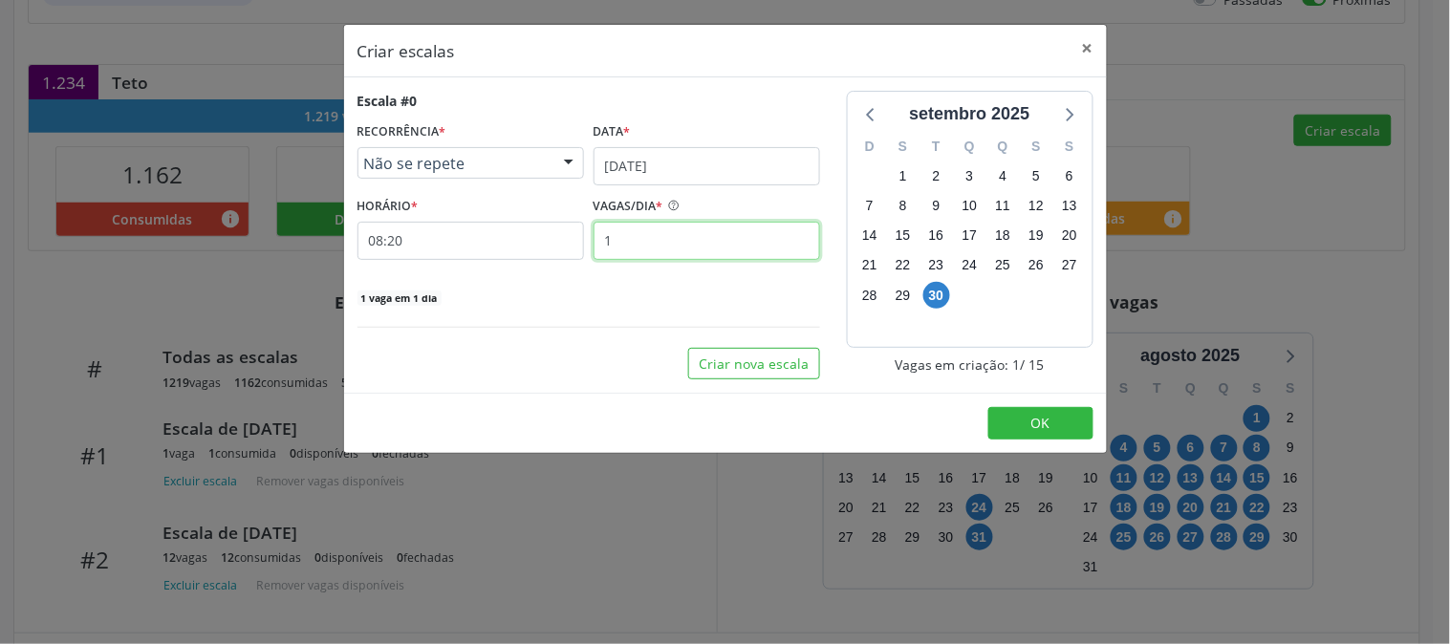
click at [700, 247] on input "1" at bounding box center [707, 241] width 227 height 38
type input "12"
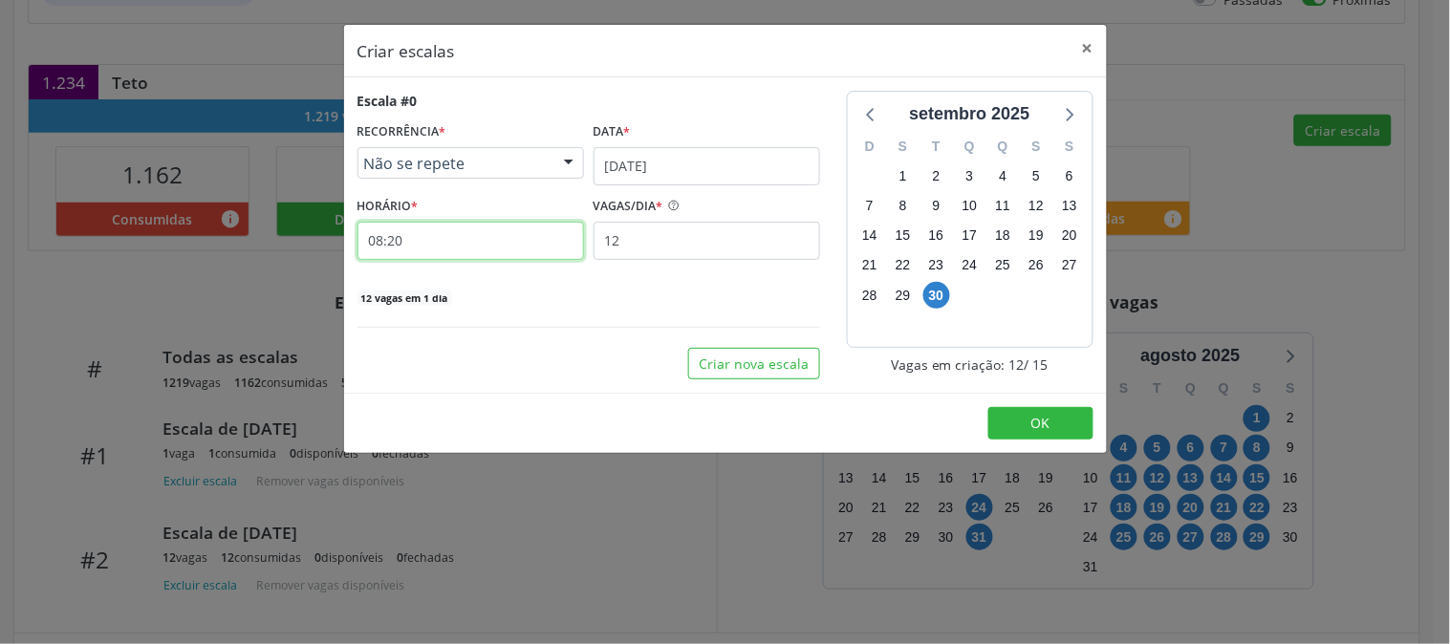
click at [516, 250] on input "08:20" at bounding box center [470, 241] width 227 height 38
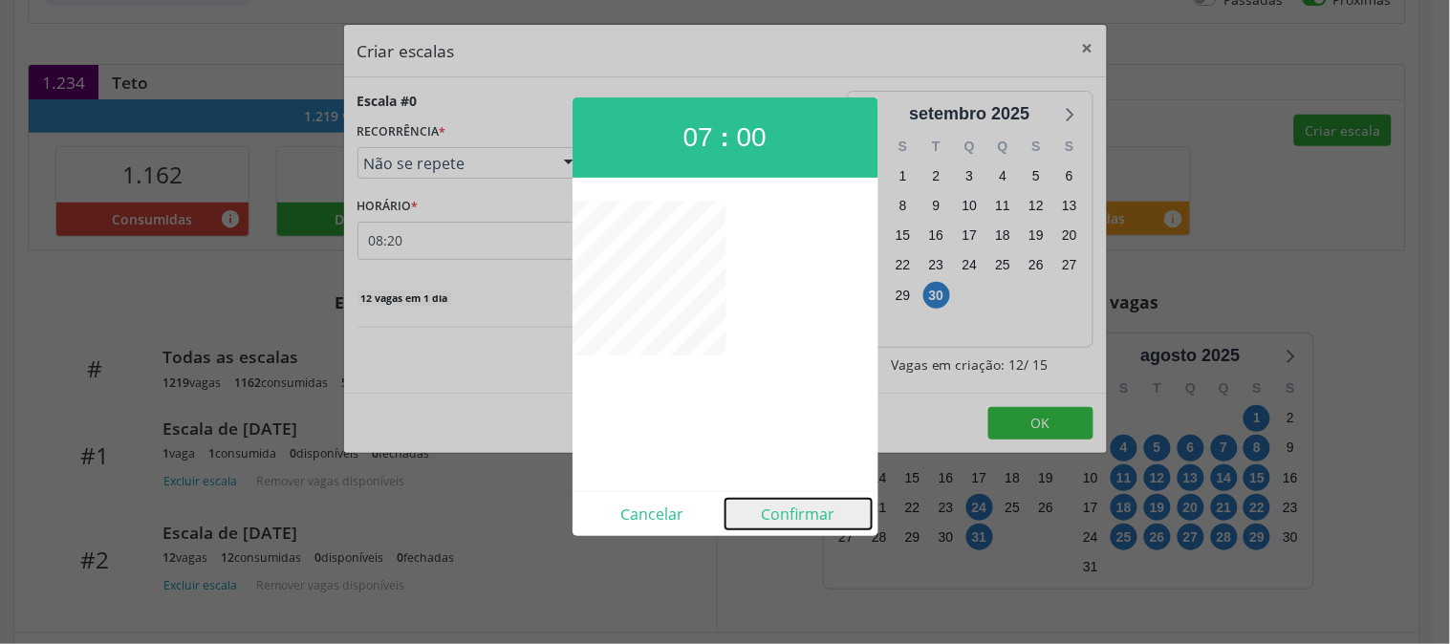
click at [759, 516] on button "Confirmar" at bounding box center [798, 514] width 146 height 31
type input "07:00"
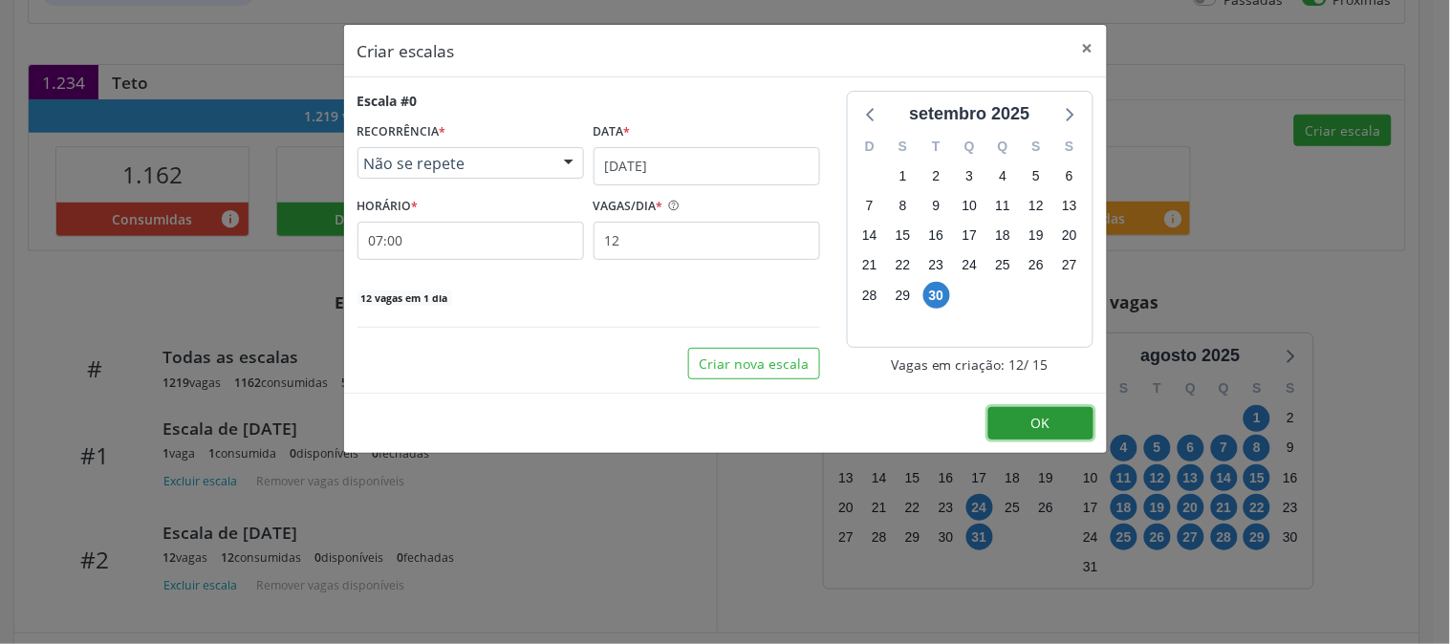
click at [1014, 425] on button "OK" at bounding box center [1040, 423] width 105 height 32
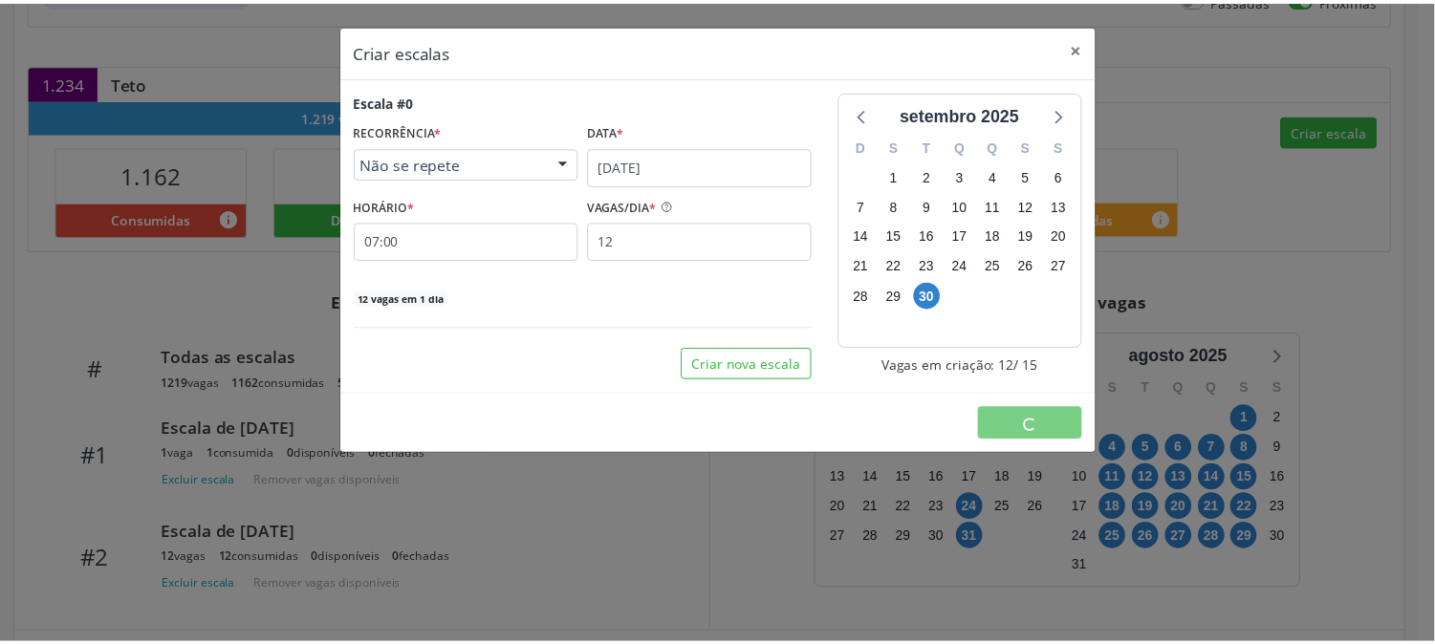
scroll to position [0, 0]
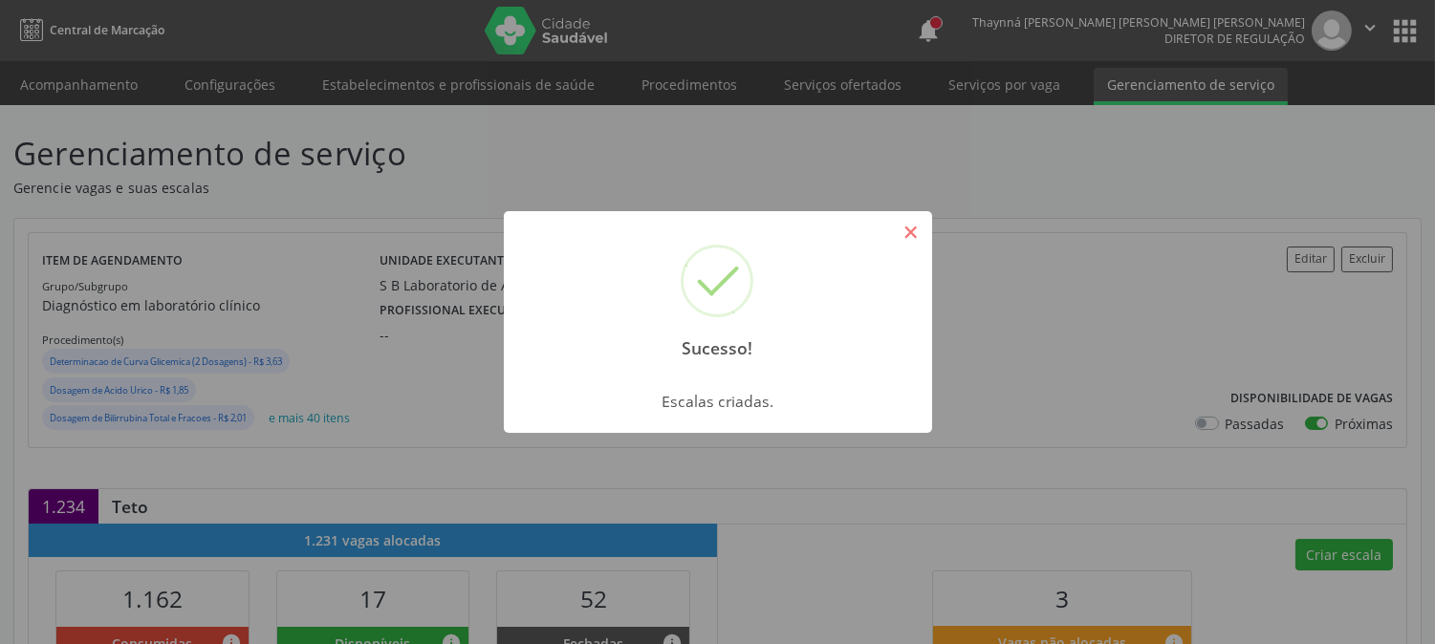
click at [911, 236] on button "×" at bounding box center [911, 232] width 32 height 32
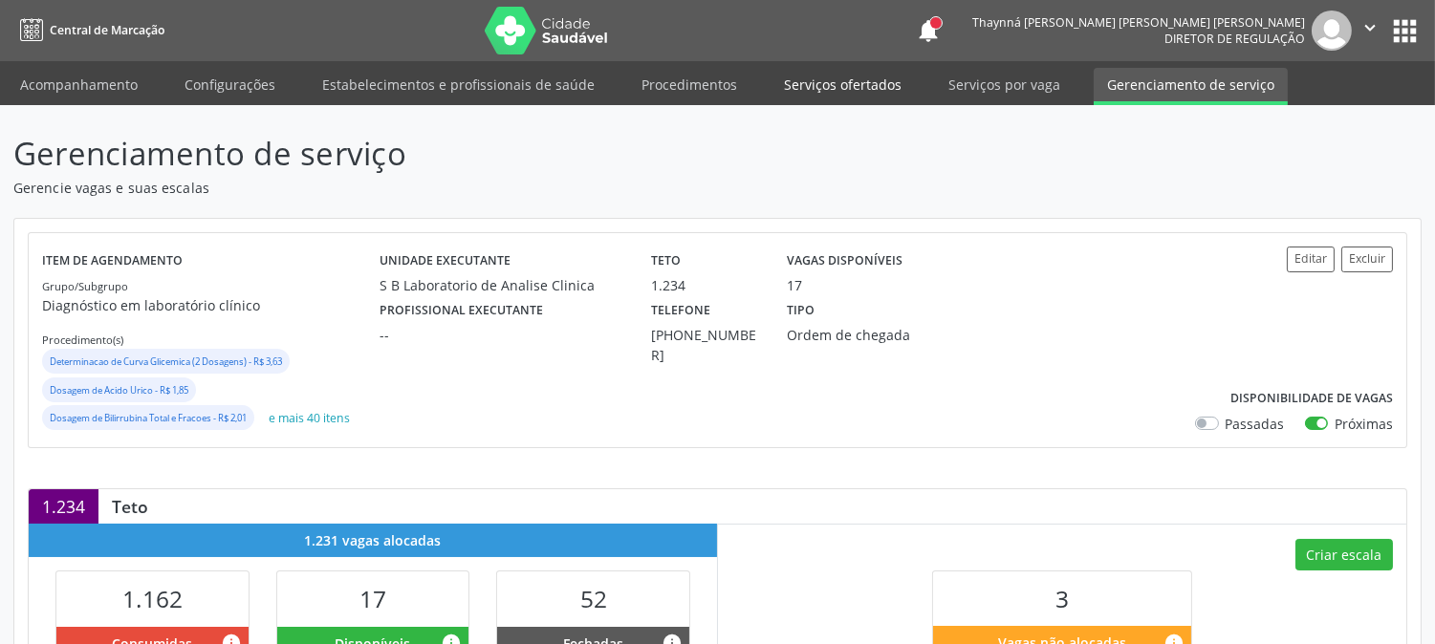
click at [820, 91] on link "Serviços ofertados" at bounding box center [842, 84] width 144 height 33
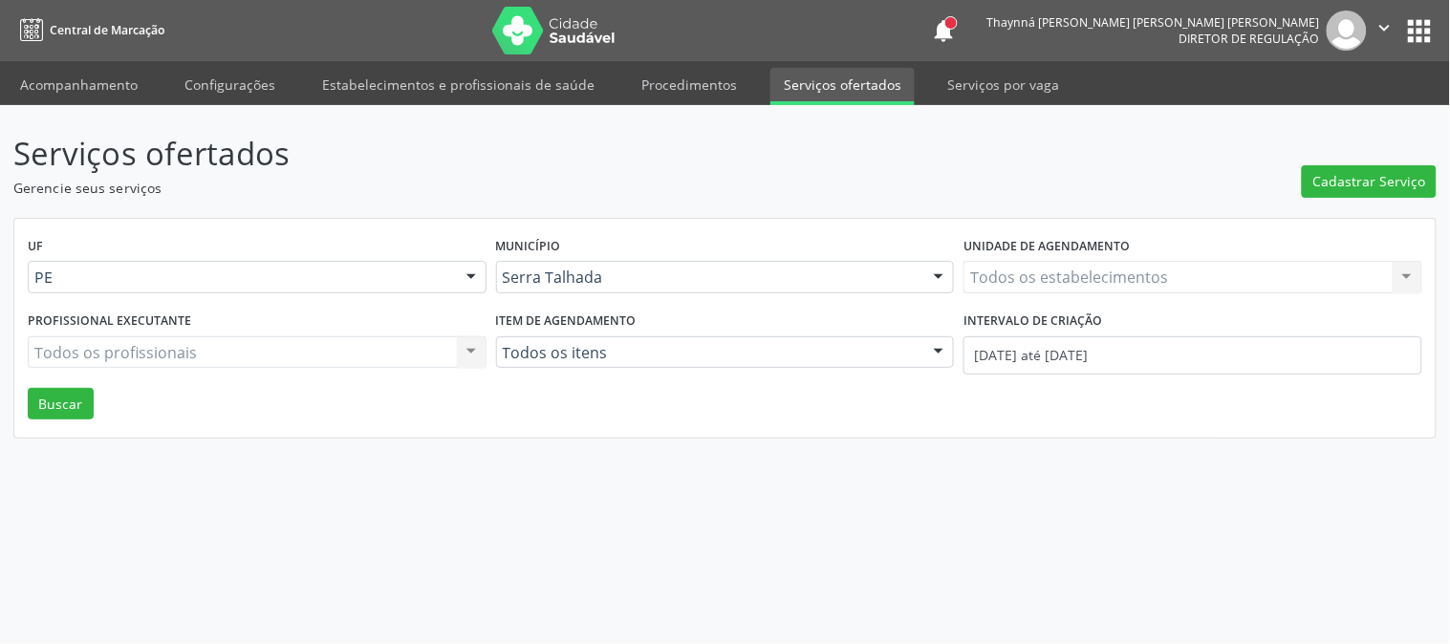
click at [1011, 279] on div "Todos os estabelecimentos Todos os estabelecimentos Nenhum resultado encontrado…" at bounding box center [1193, 277] width 459 height 32
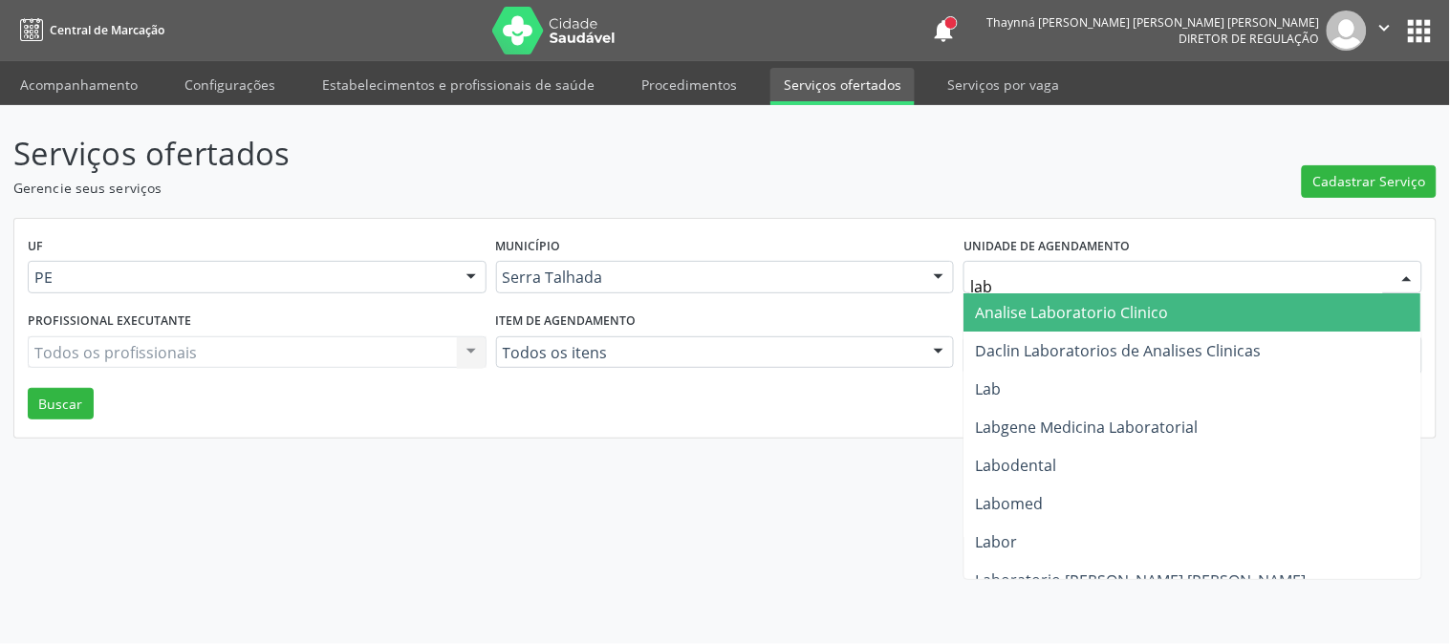
type input "labg"
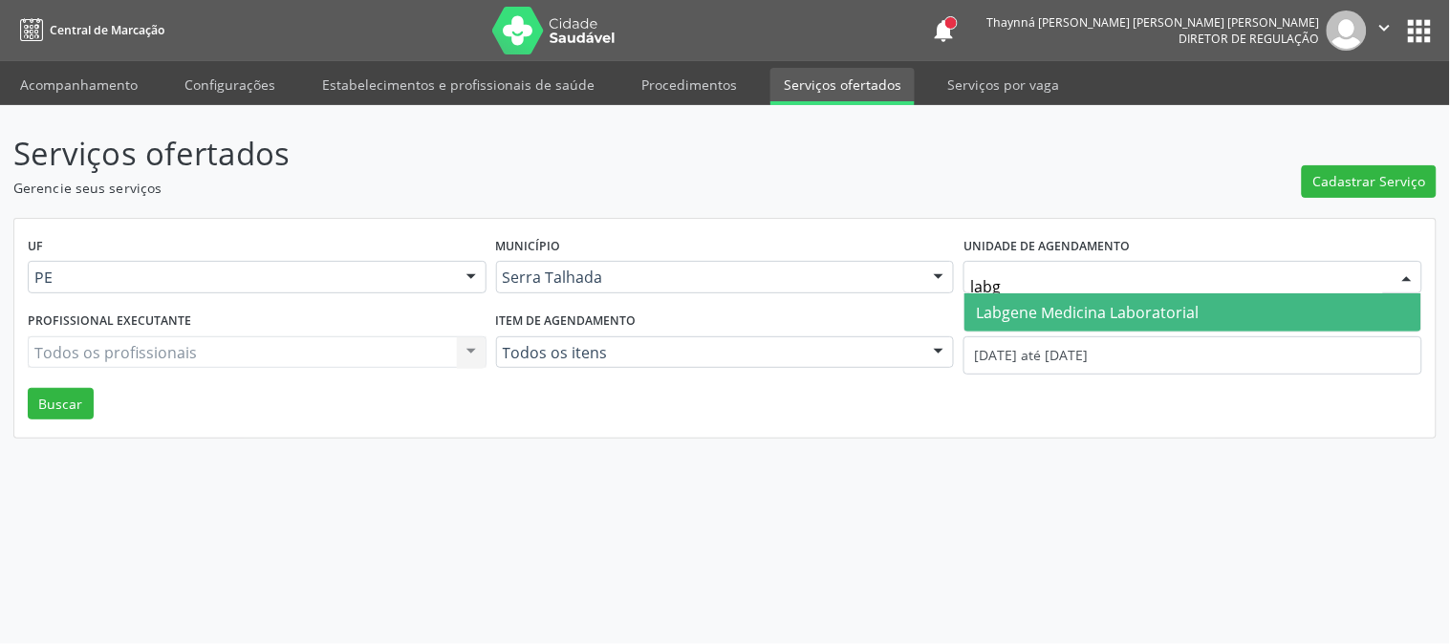
click at [1047, 310] on span "Labgene Medicina Laboratorial" at bounding box center [1087, 312] width 223 height 21
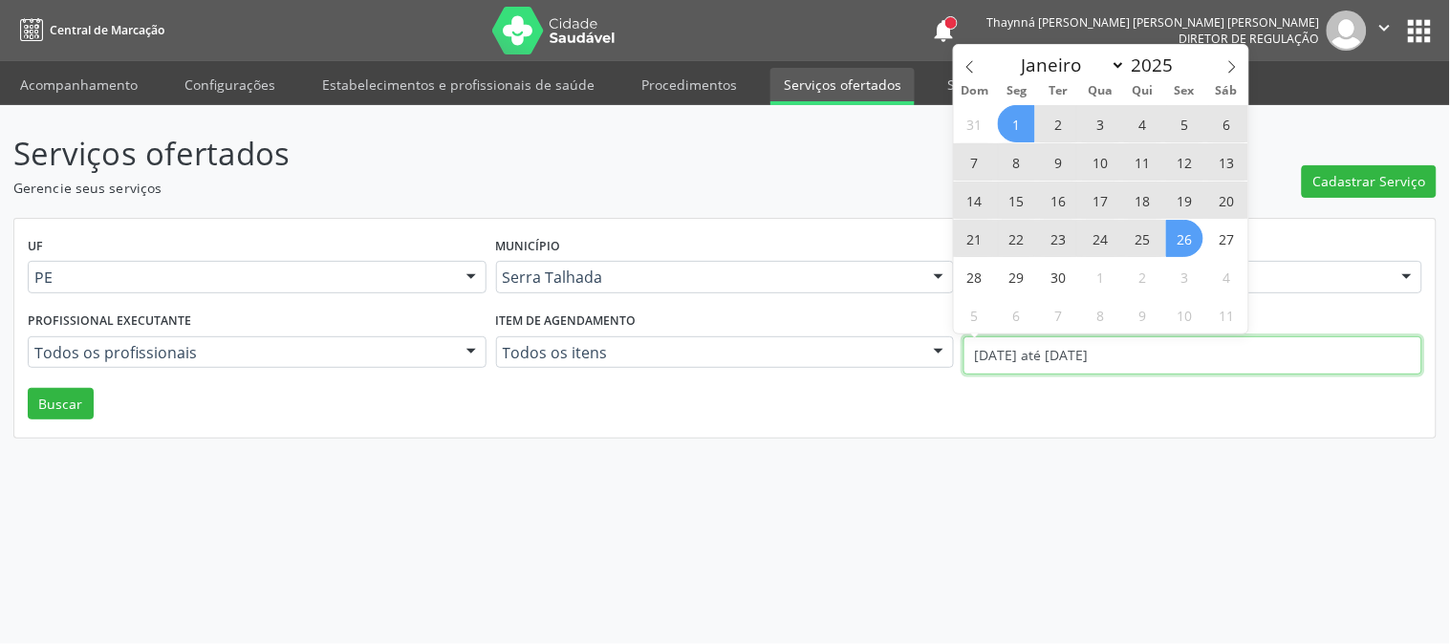
click at [1053, 356] on input "[DATE] até [DATE]" at bounding box center [1193, 355] width 459 height 38
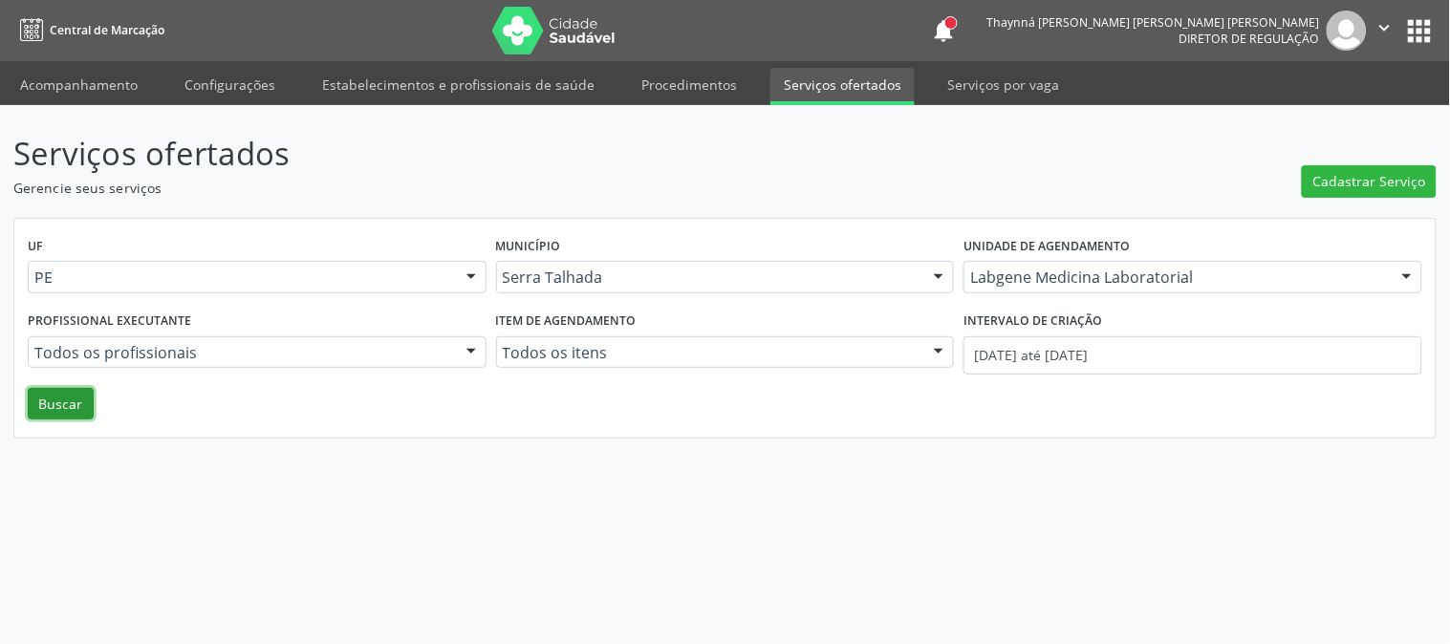
click at [69, 404] on button "Buscar" at bounding box center [61, 404] width 66 height 32
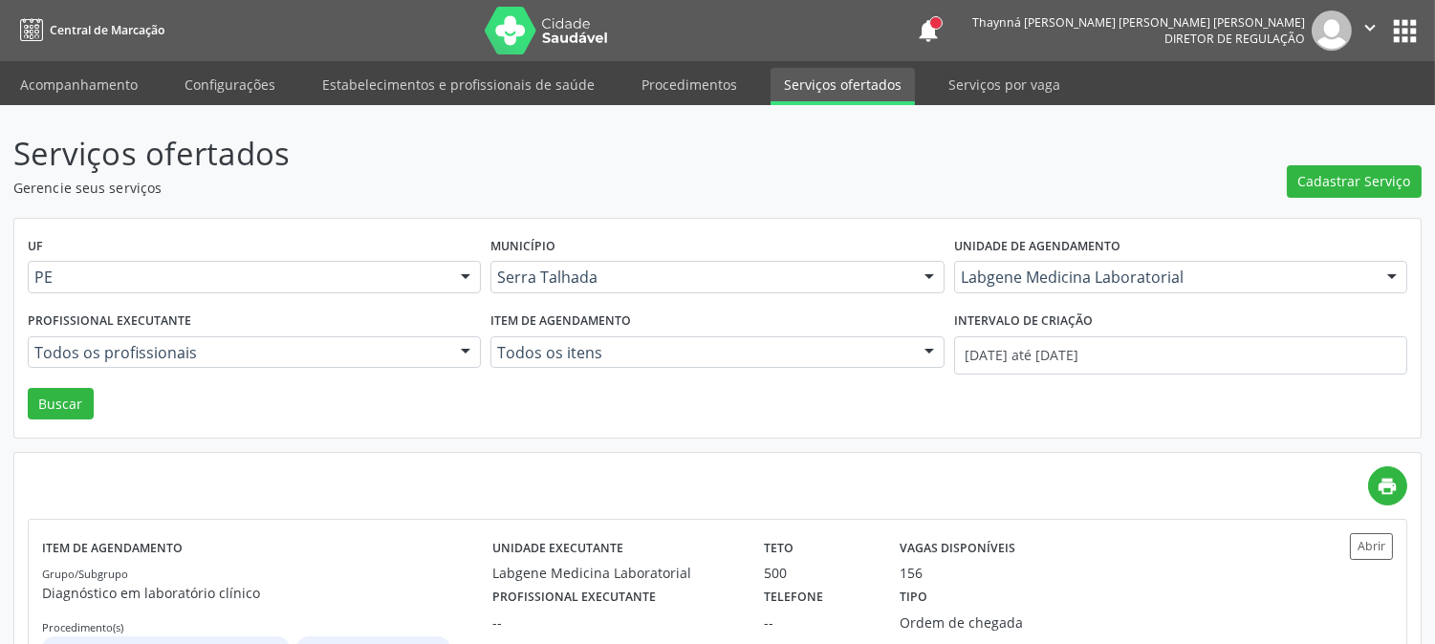
scroll to position [103, 0]
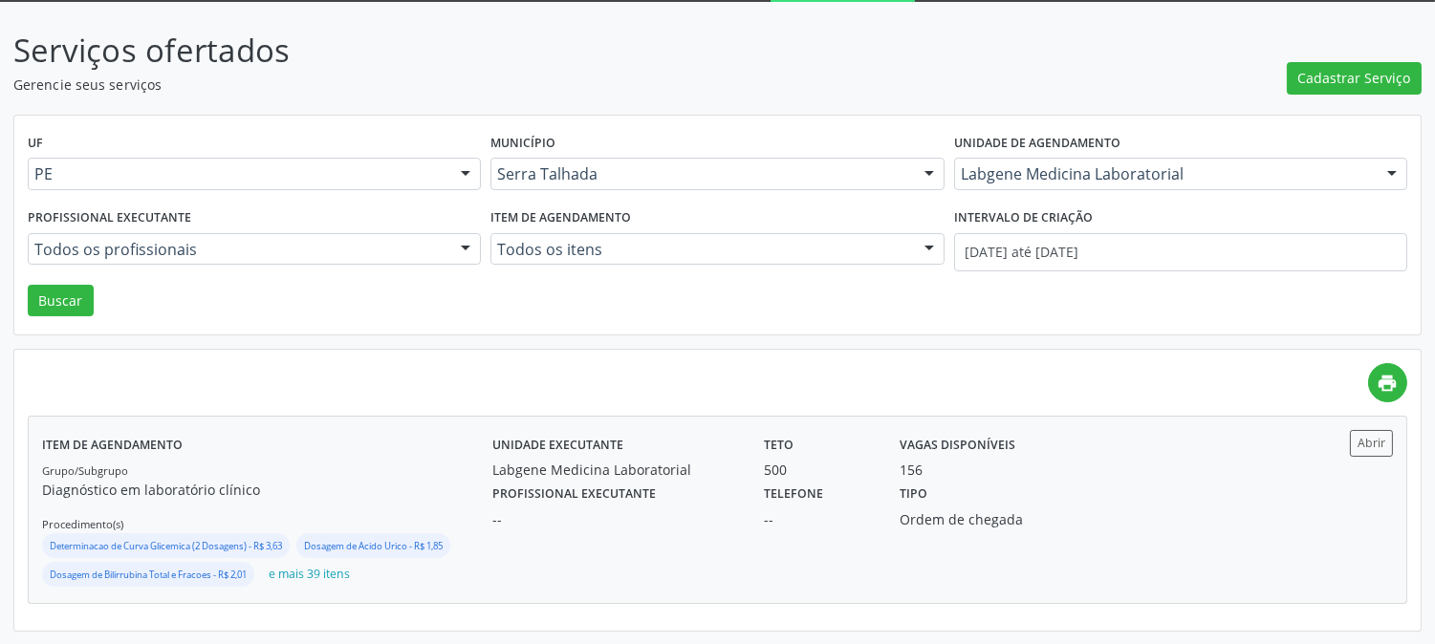
click at [712, 466] on div "Labgene Medicina Laboratorial" at bounding box center [614, 470] width 245 height 20
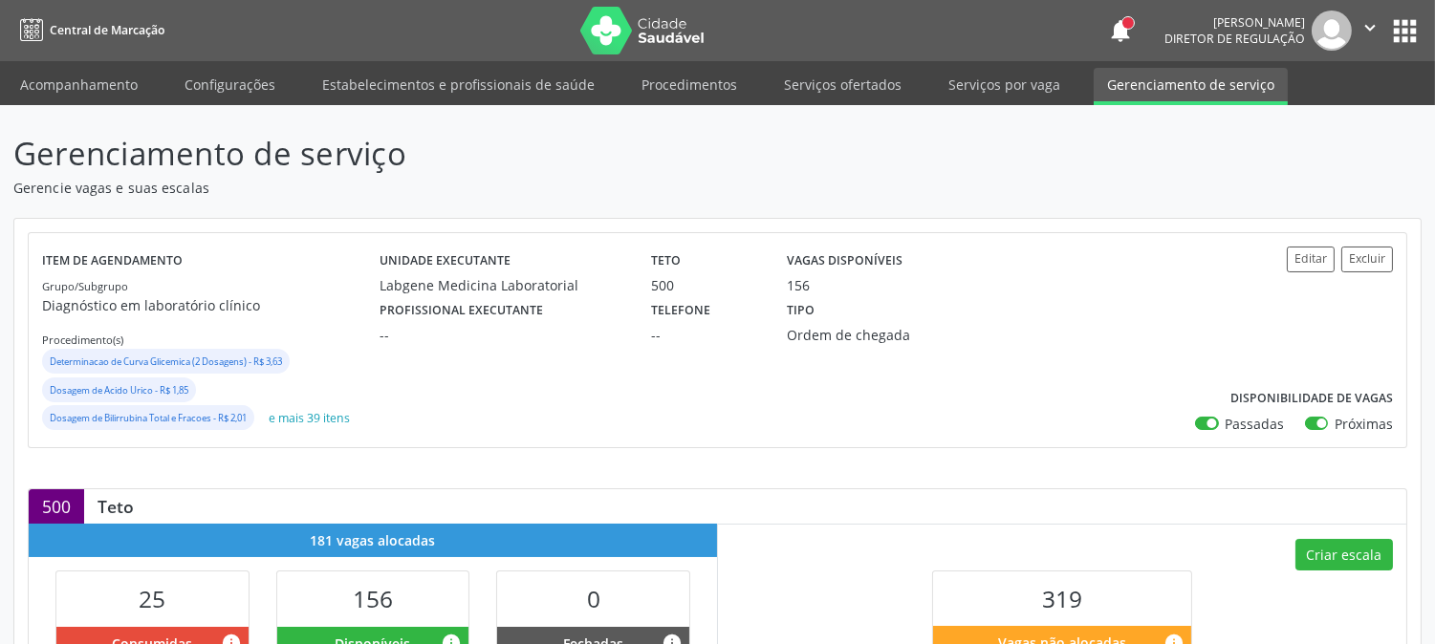
scroll to position [530, 0]
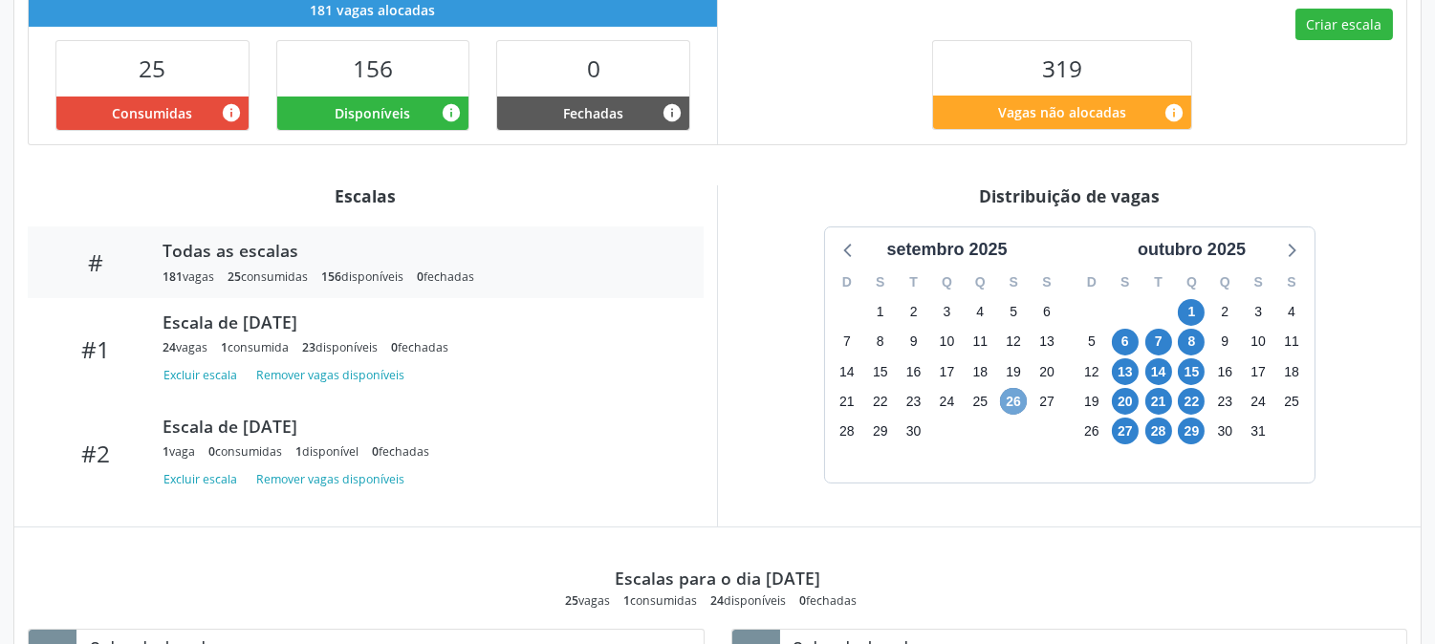
click at [1015, 400] on span "26" at bounding box center [1013, 401] width 27 height 27
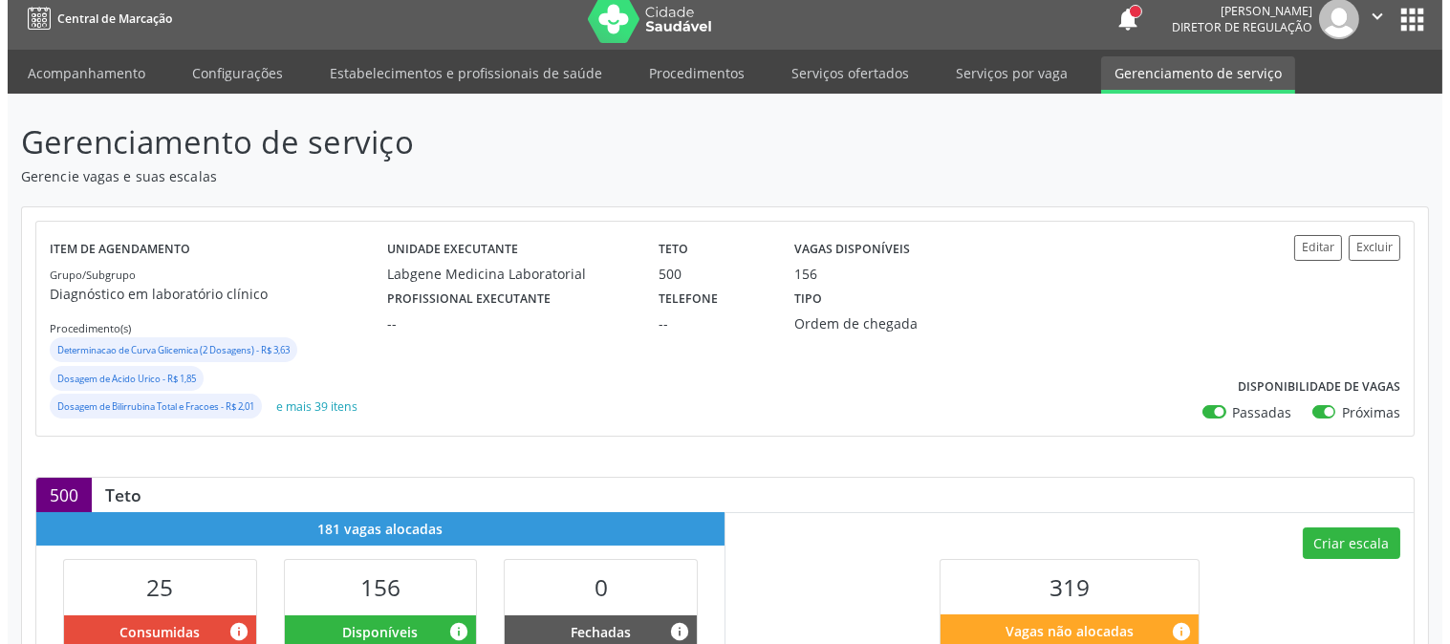
scroll to position [0, 0]
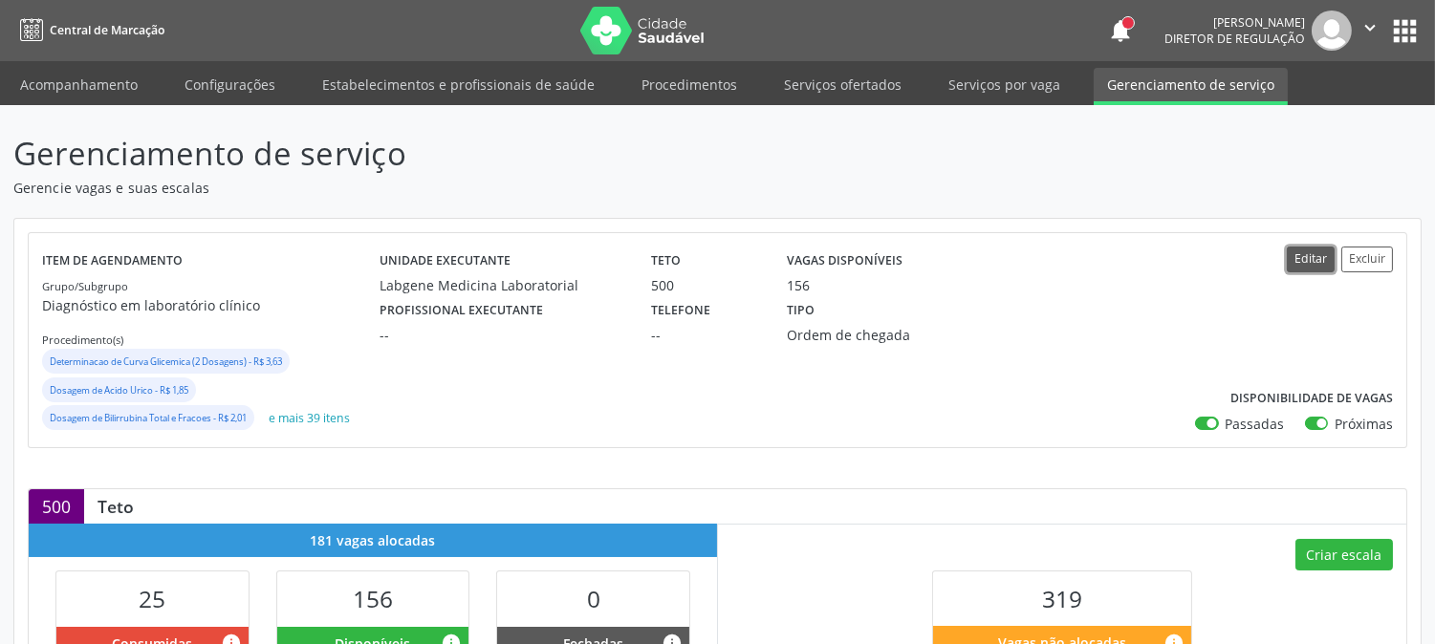
click at [1311, 256] on button "Editar" at bounding box center [1311, 260] width 48 height 26
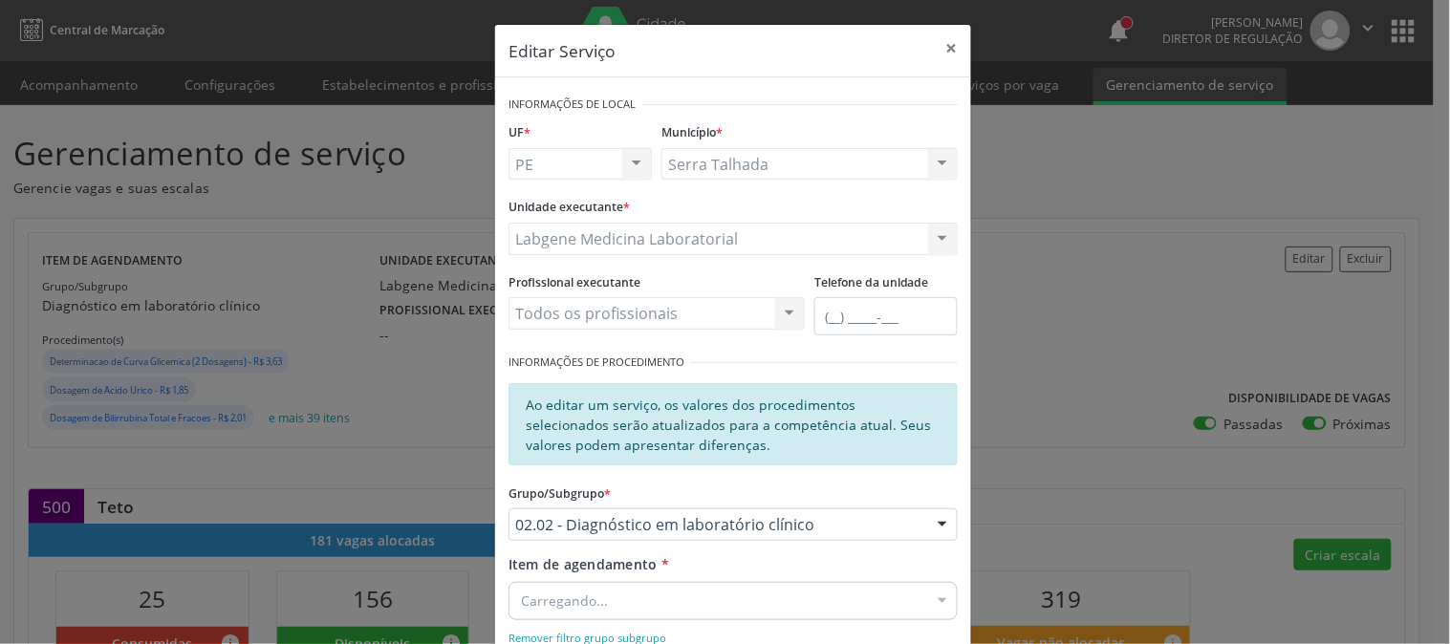
scroll to position [212, 0]
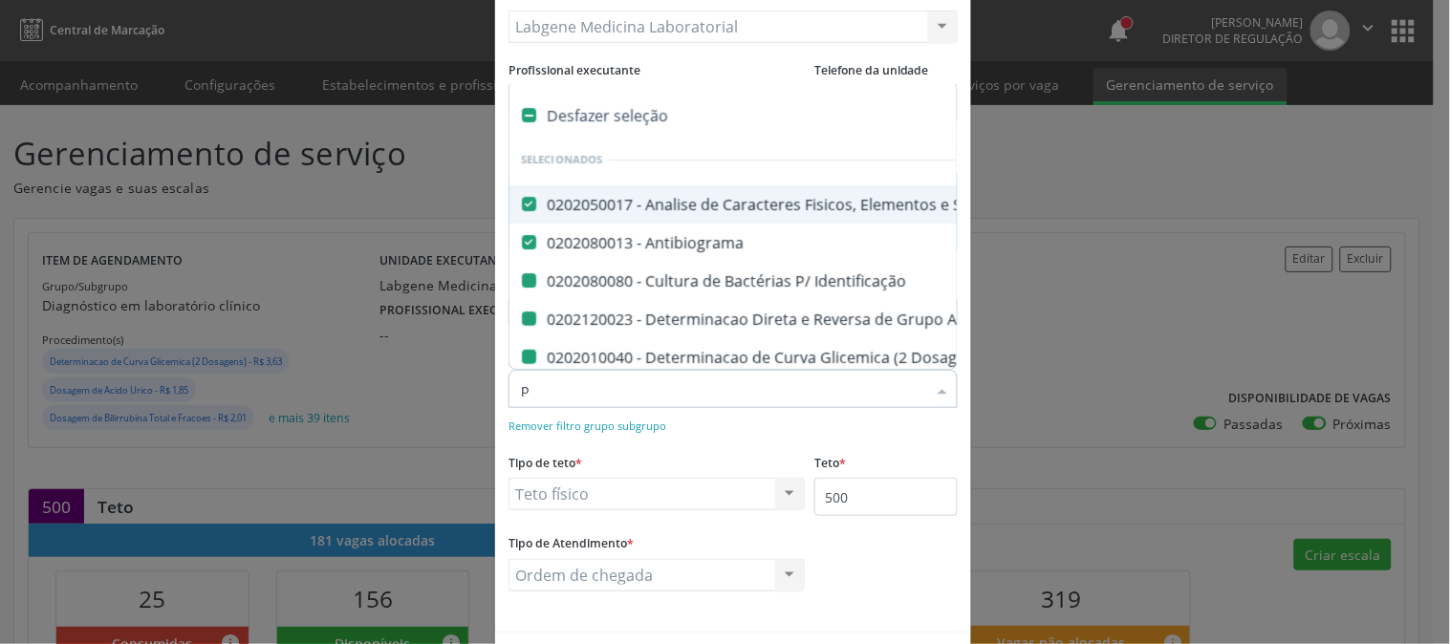
type input "ps"
checkbox Identificação "false"
checkbox Abo "false"
checkbox Dosagens\) "false"
checkbox Reumatoide "false"
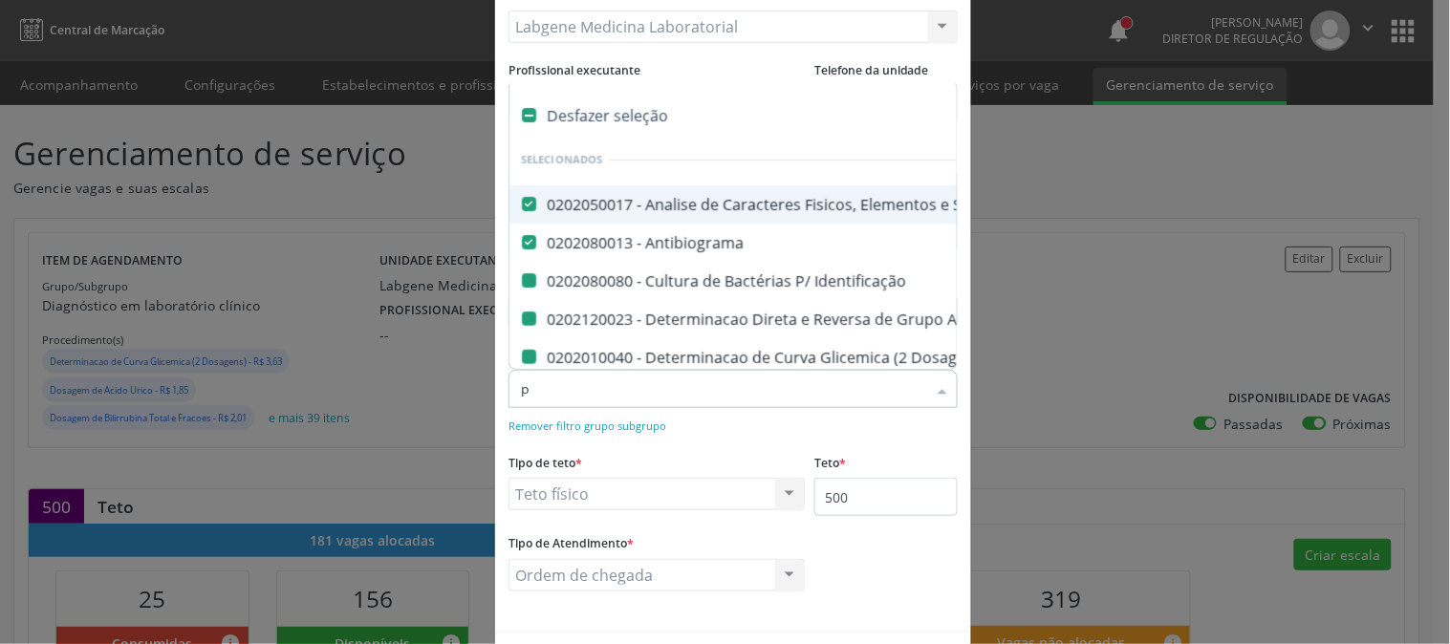
checkbox Coagulação "false"
checkbox -Duke "false"
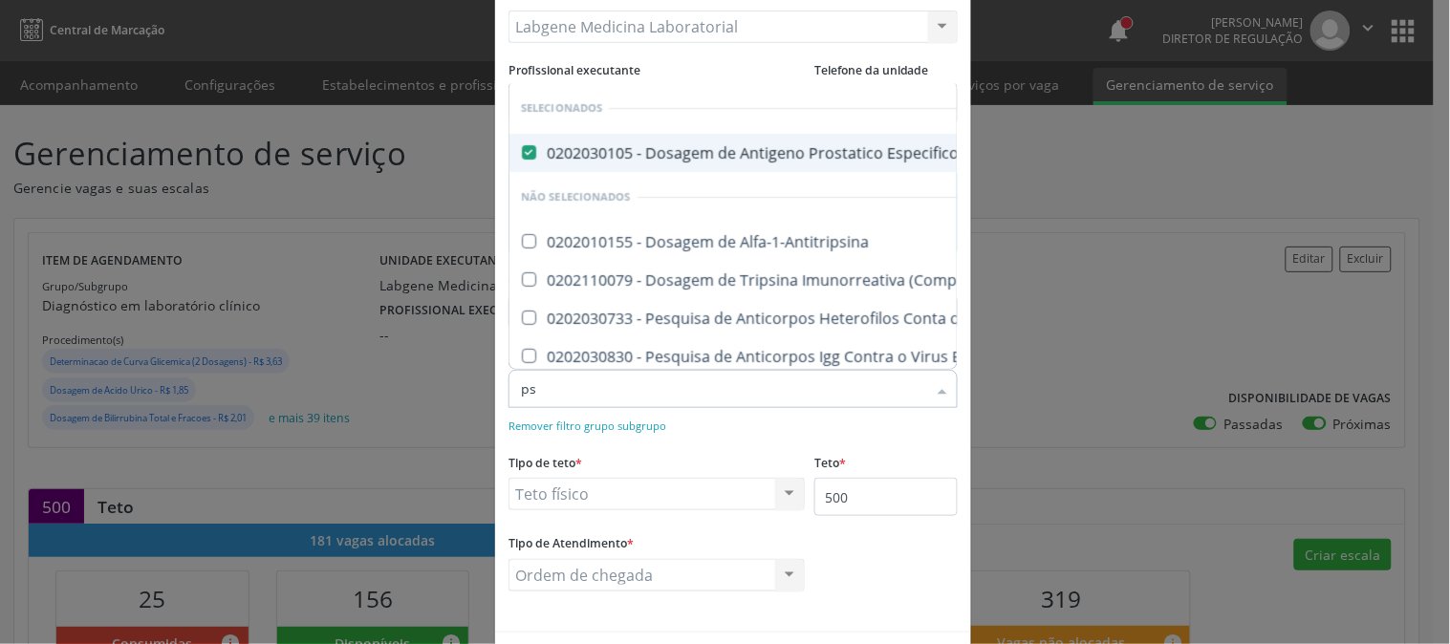
type input "p"
checkbox Alfa-1-Antitripsina "true"
checkbox Pezinho\) "true"
checkbox Epstein-Barr "true"
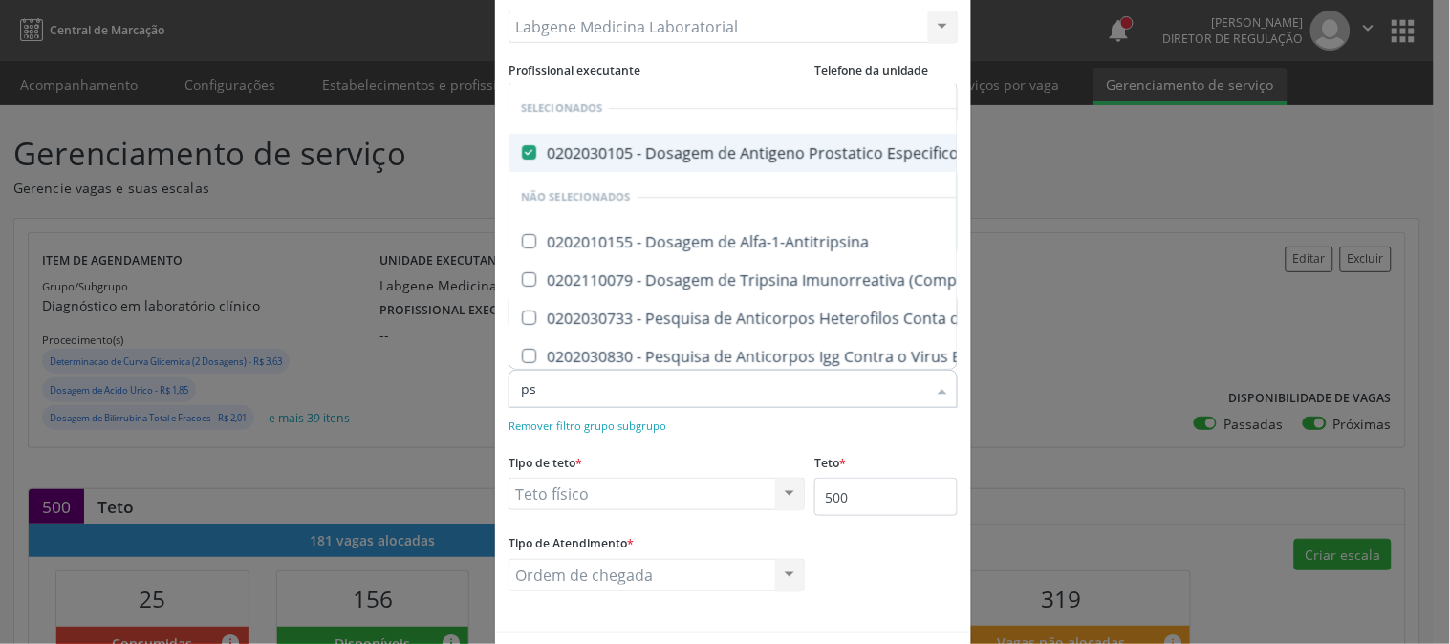
checkbox Epstein-Barr "true"
checkbox Fezes "true"
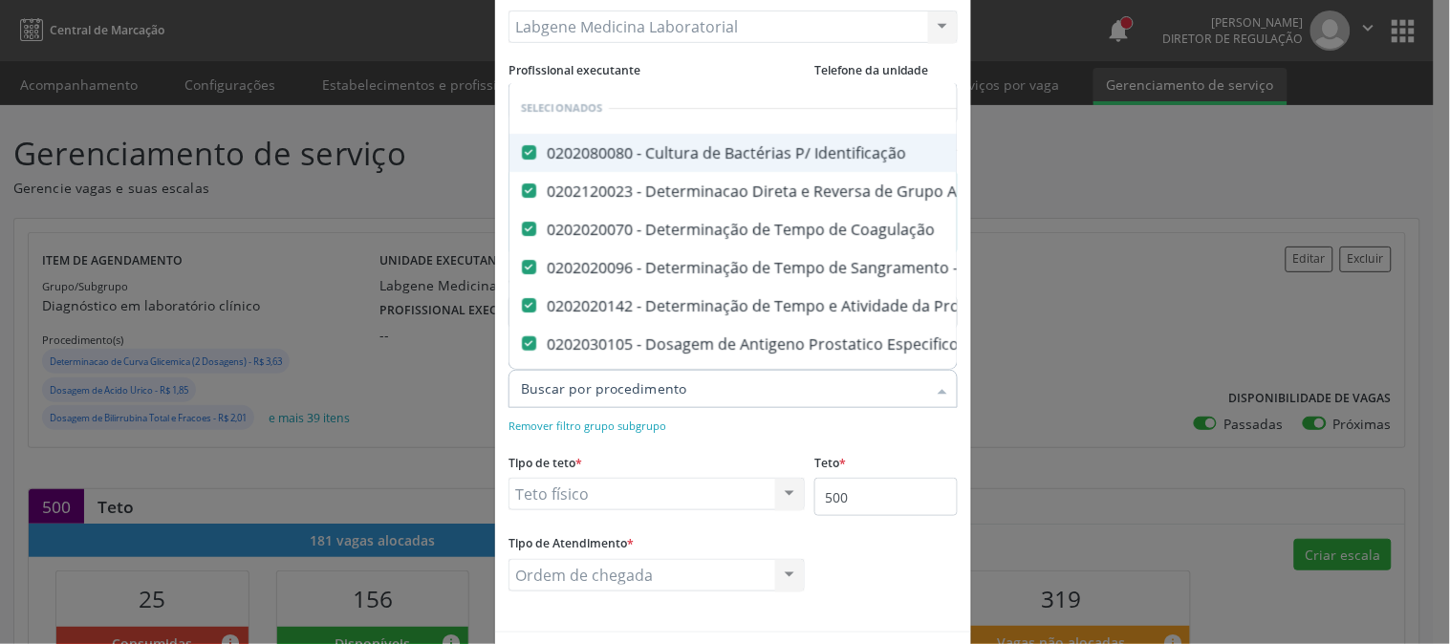
checkbox -Igg "true"
checkbox Blot "true"
checkbox Mlpa "true"
checkbox \(Hanseníase\) "true"
checkbox \(Controle\) "true"
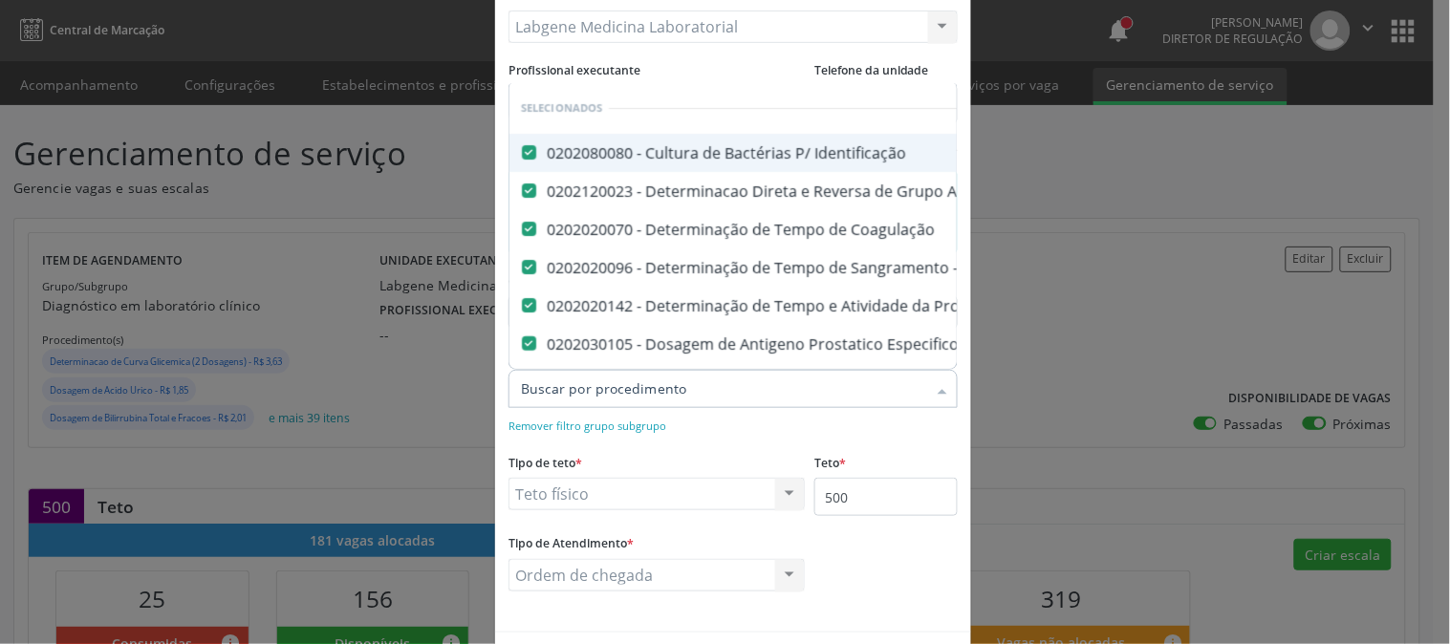
checkbox \(Diagnóstica\) "true"
checkbox \(Gram\) "true"
checkbox Clamidia "true"
checkbox Herpesvirus "true"
checkbox Liquor "true"
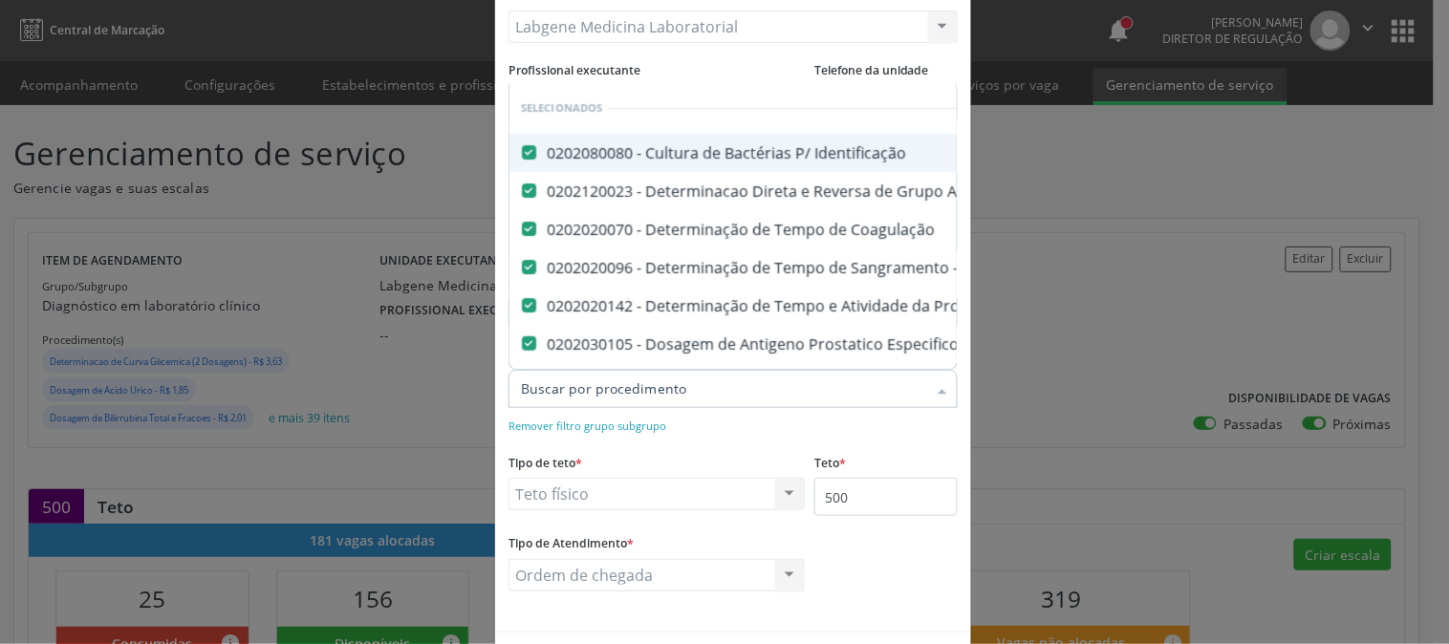
checkbox Plaquetas "true"
checkbox Herpesvirus "true"
checkbox Anaerobicas "true"
checkbox Fungos "true"
checkbox Micobactérias "true"
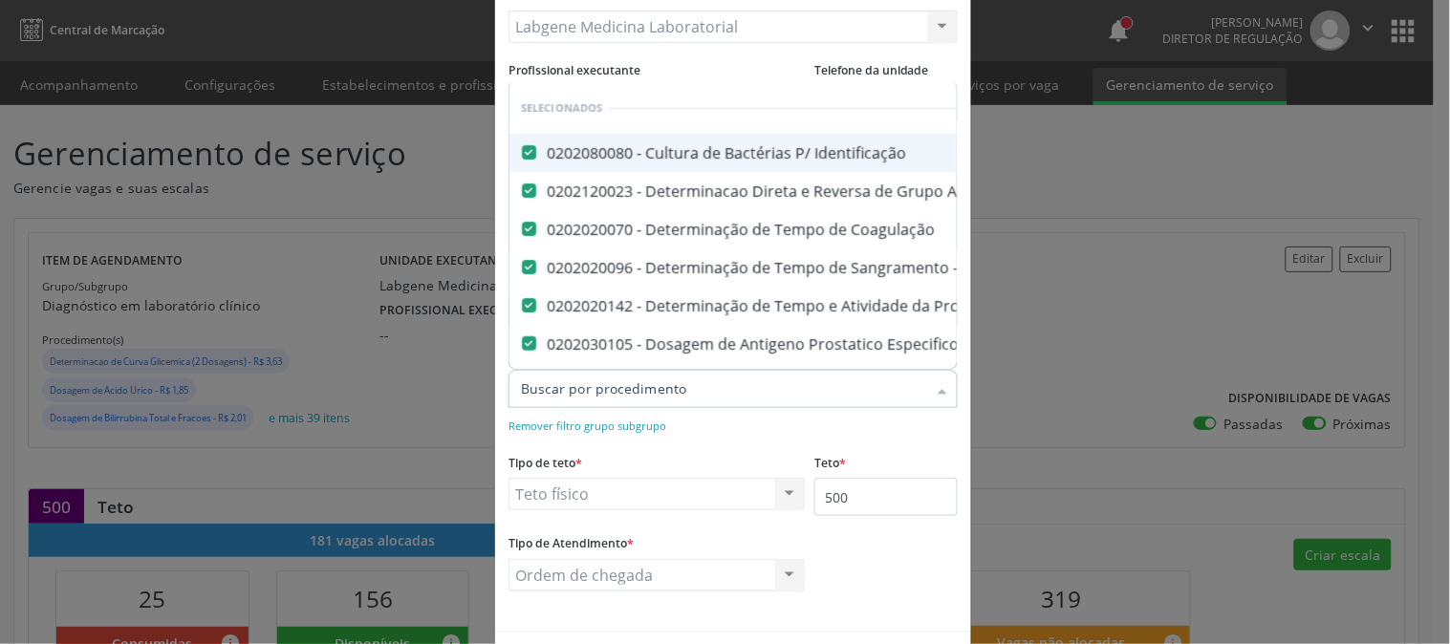
checkbox \(Pos-Pasteurização\) "true"
checkbox \(Confirmatorio\) "true"
checkbox Congênita "true"
checkbox Molecular "true"
checkbox Parceria\) "true"
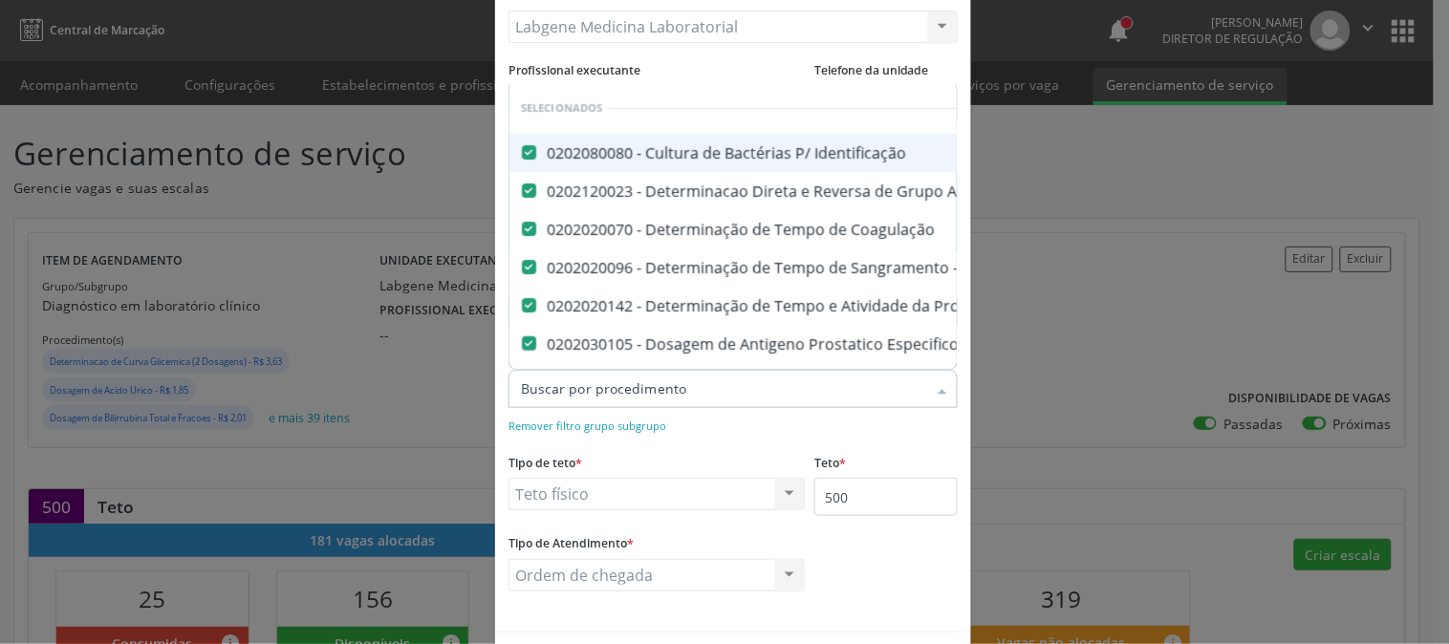
checkbox Gestante "true"
checkbox \(Qualitativo\) "true"
checkbox Antiplaquetarios "true"
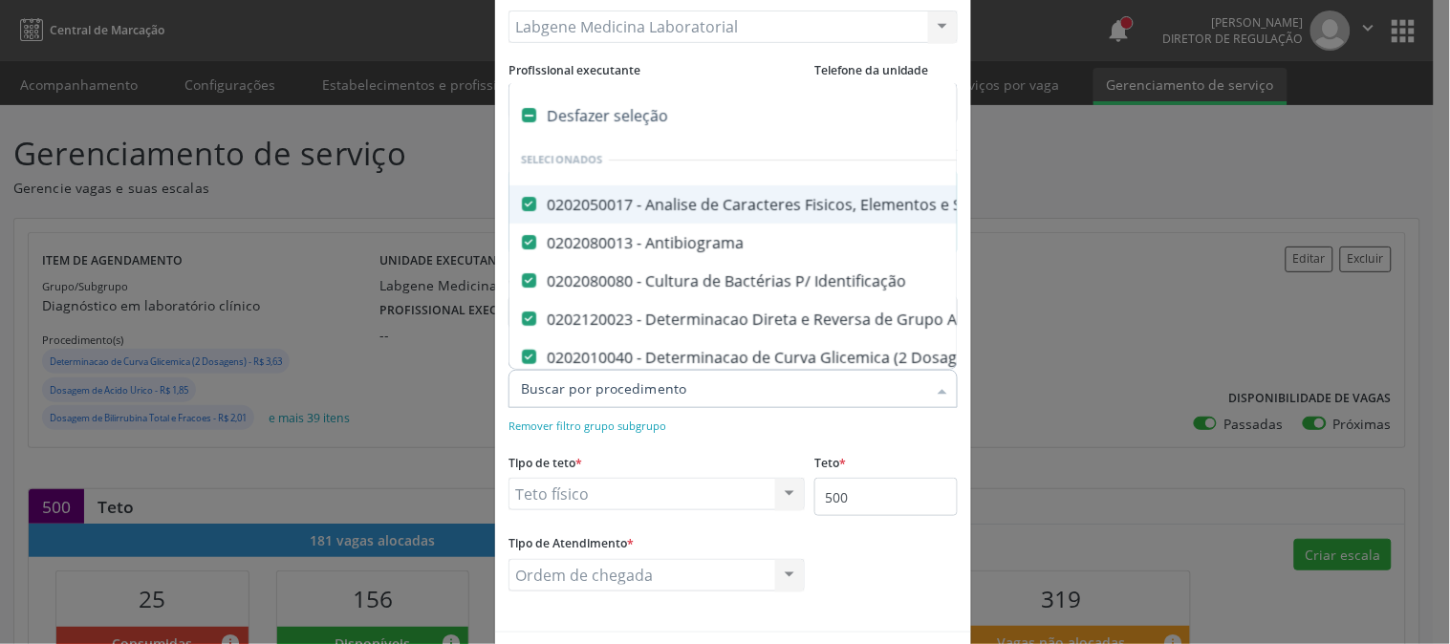
type input "v"
checkbox Calcio "false"
checkbox Hdl "false"
checkbox Ldl "false"
checkbox Total "false"
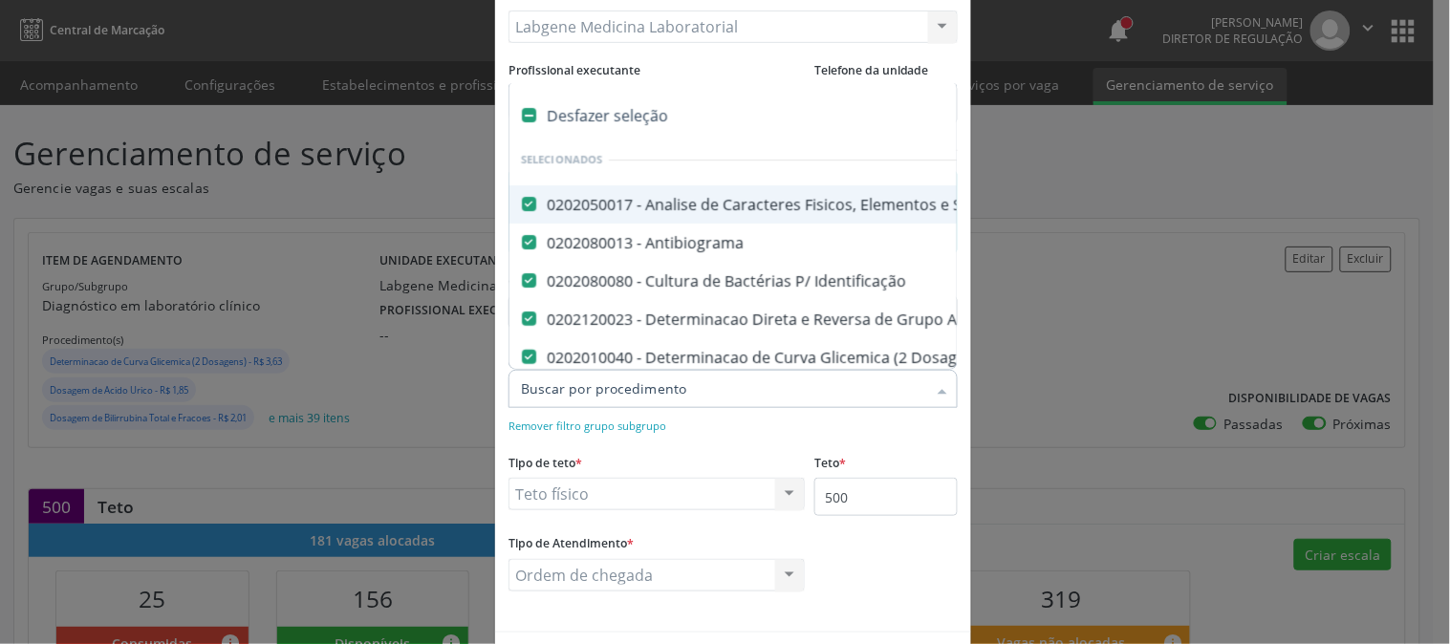
checkbox Creatinina "false"
checkbox Gt\) "false"
checkbox Glicose "false"
checkbox Hcg\) "false"
checkbox Glicosilada "false"
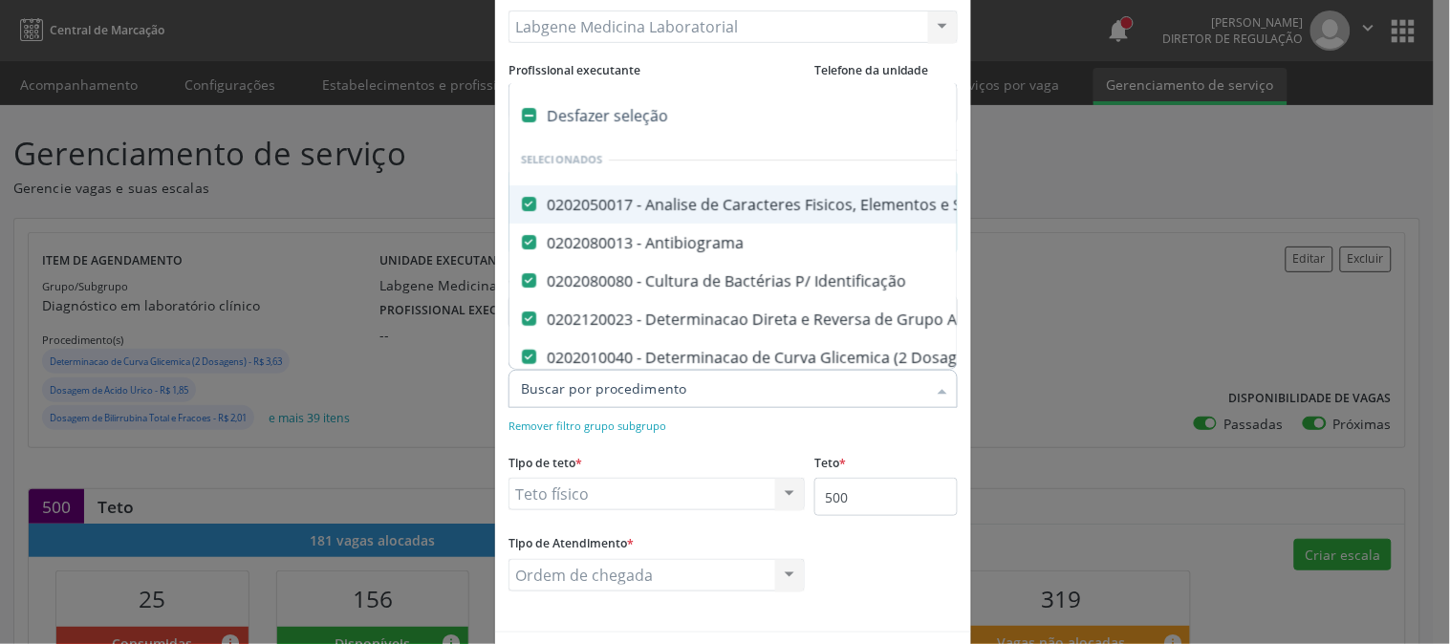
checkbox \(Tsh\) "false"
checkbox Reativa "false"
checkbox \(T4\) "false"
checkbox Livre\) "false"
checkbox \(Tgo\) "false"
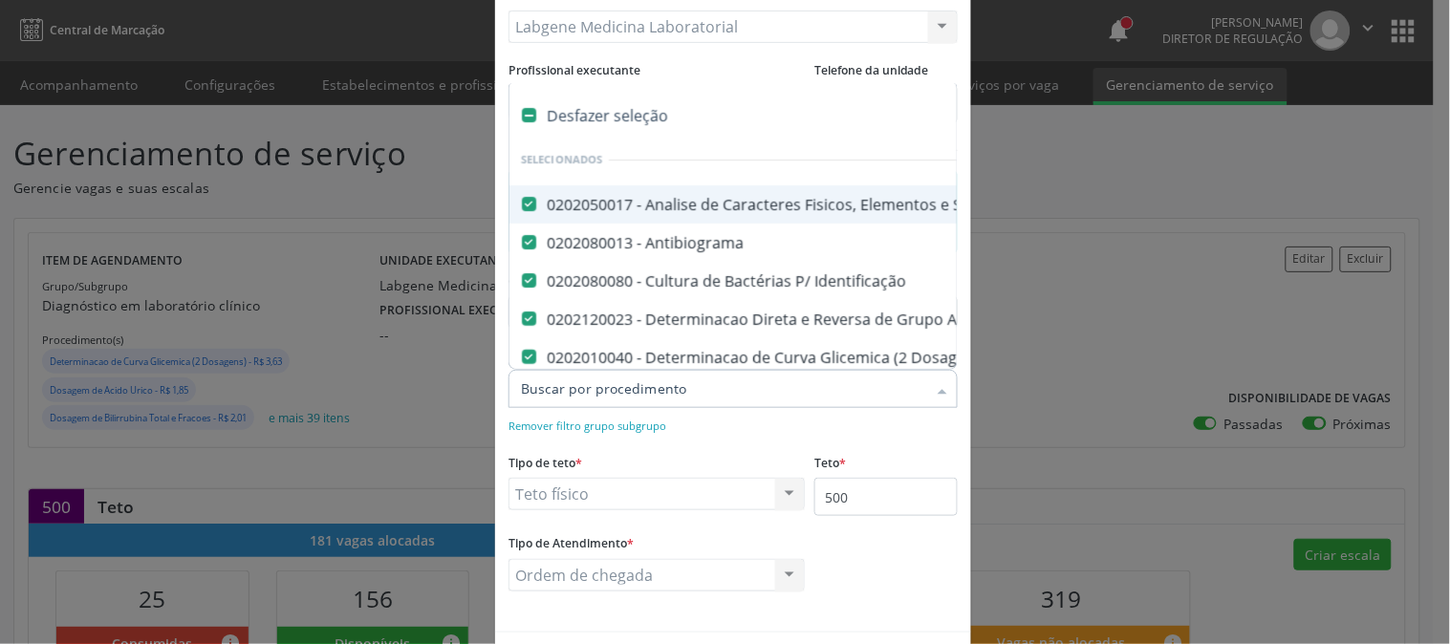
checkbox \(Tgp\) "false"
checkbox Triglicerideos "false"
checkbox \(T3\) "false"
checkbox Ureia "false"
checkbox Hemoglobina "false"
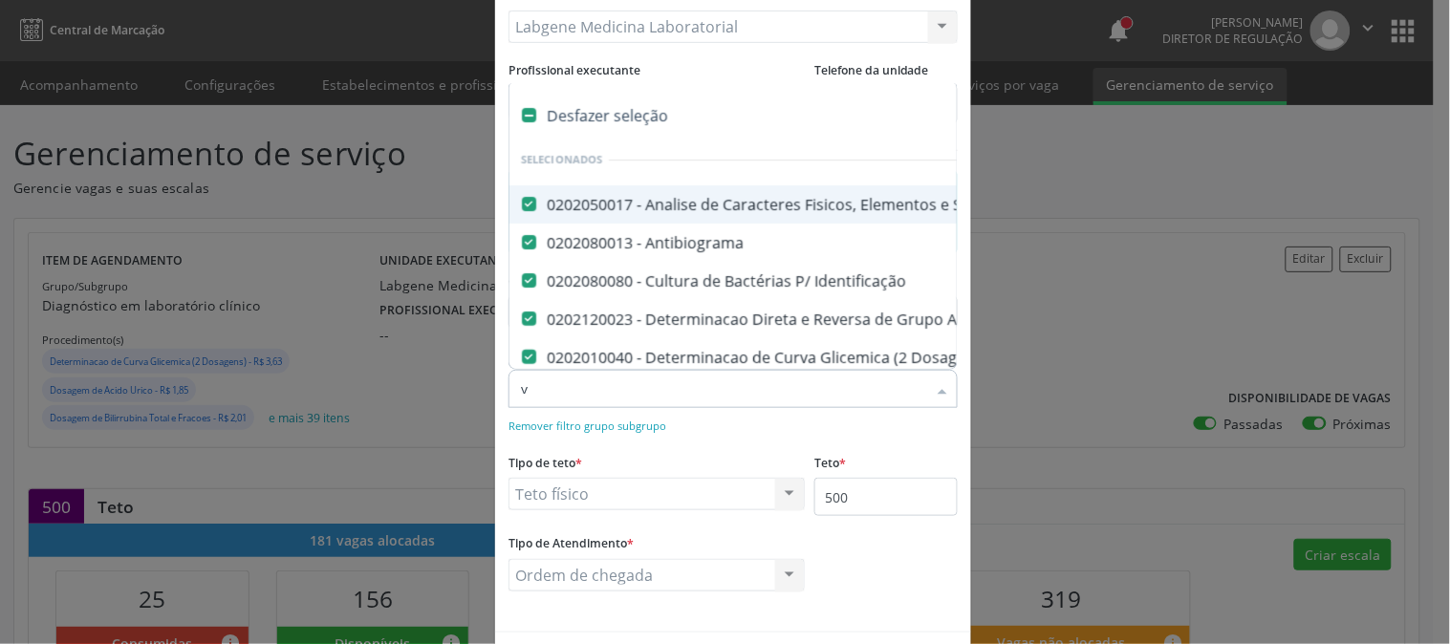
checkbox Completo "false"
checkbox Anticitomegalovirus "false"
checkbox Antitoxoplasma "false"
checkbox Rubeola "false"
checkbox Anticitomegalovirus "false"
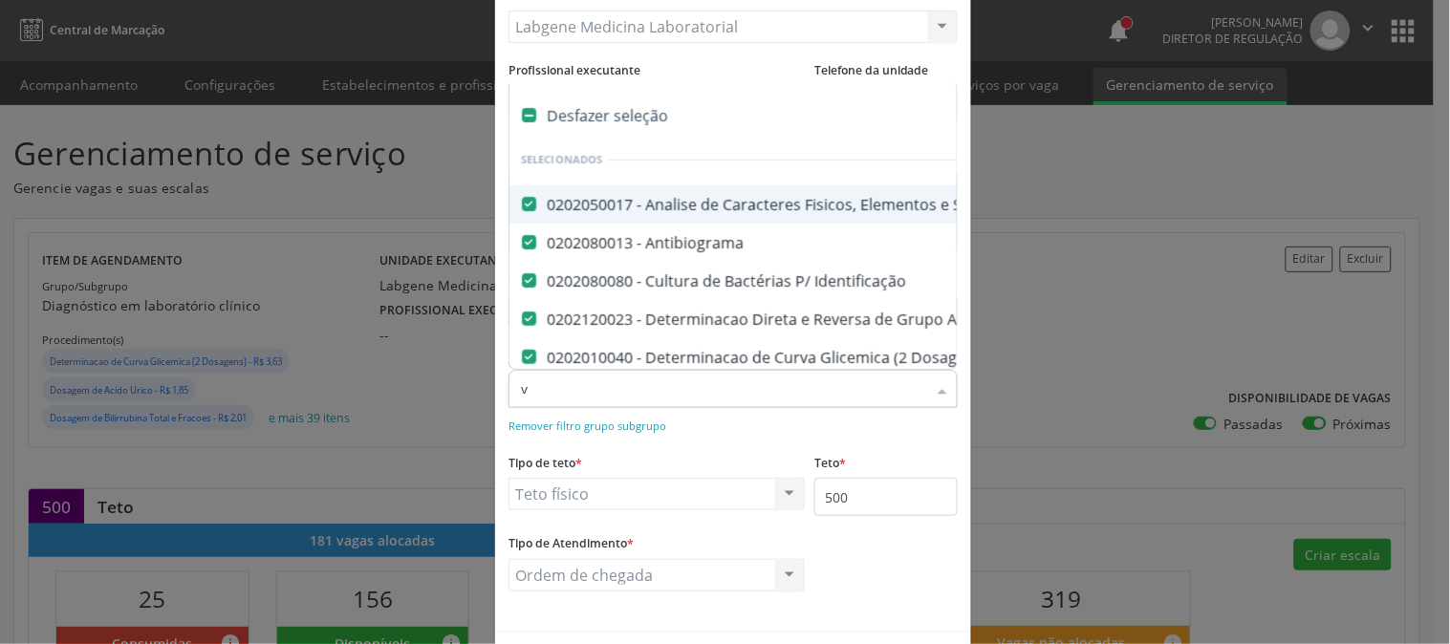
checkbox Antitoxoplasma "false"
checkbox Rubeola "false"
checkbox Fraco\) "false"
checkbox Parasitas "false"
checkbox \(Tia\) "false"
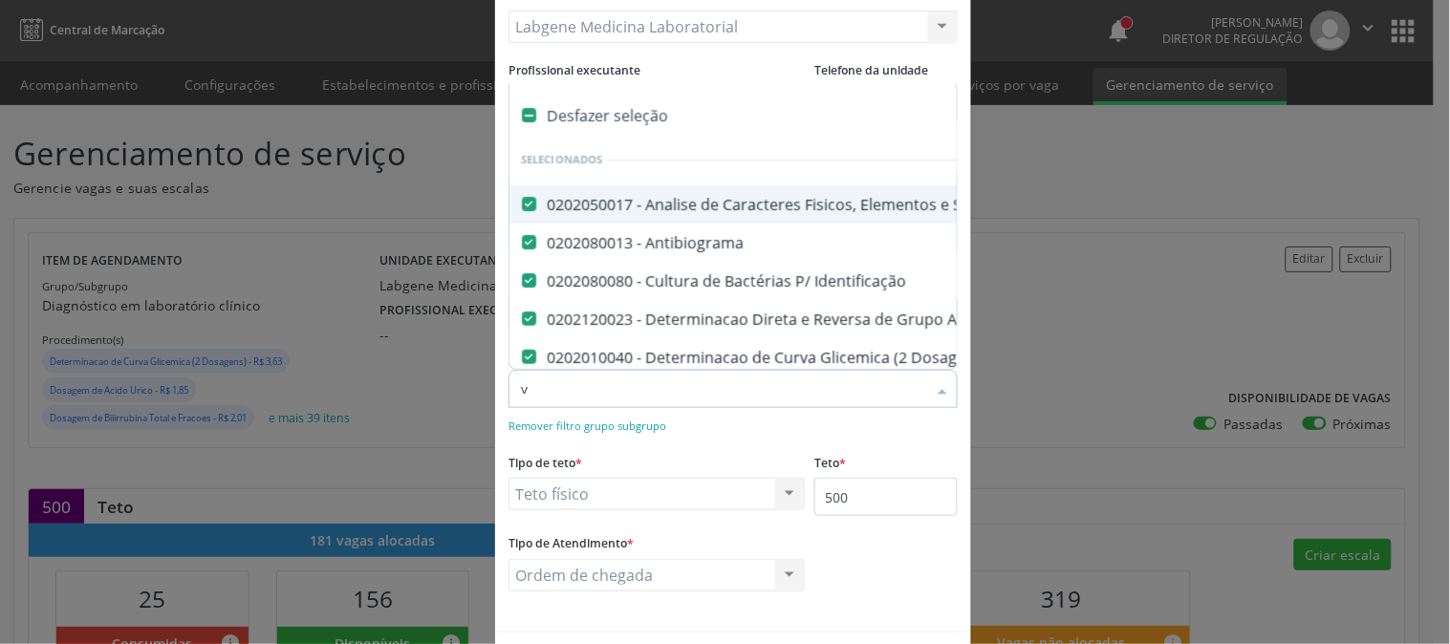
checkbox Serico "false"
type input "vi"
checkbox -Duke "false"
checkbox \(Tap\) "false"
checkbox Urico "false"
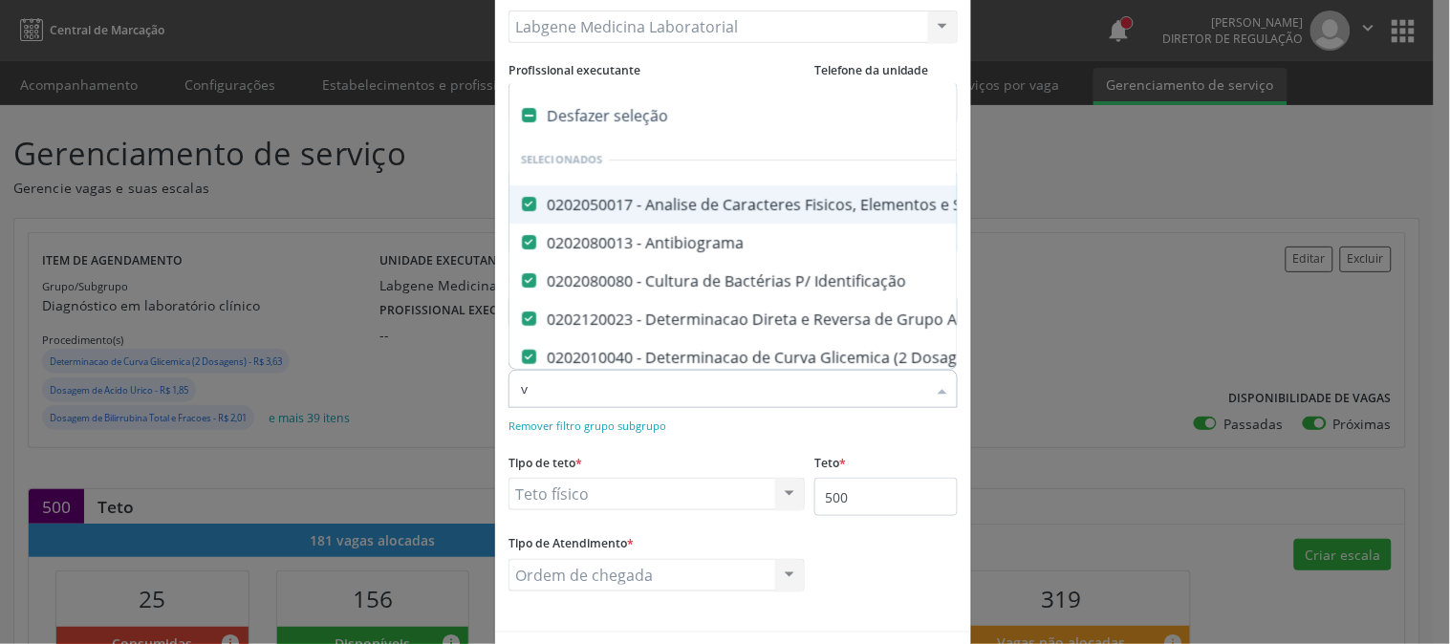
checkbox \(Psa\) "false"
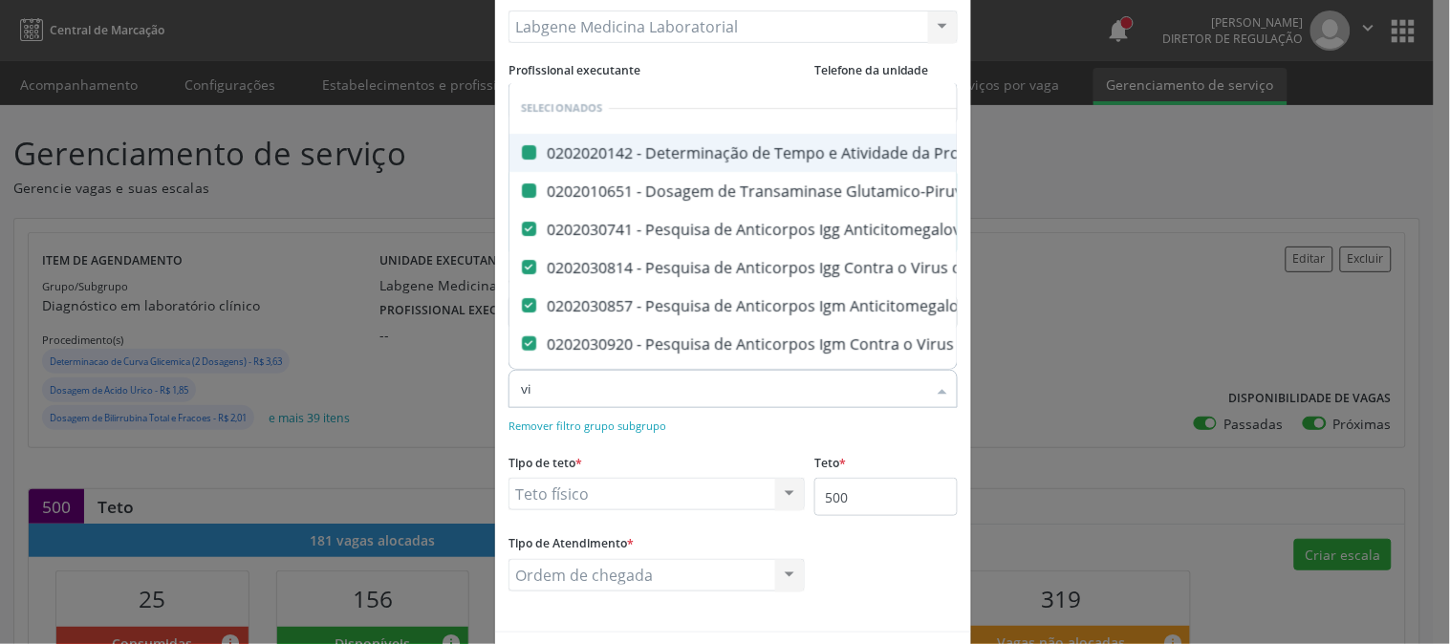
type input "vit"
checkbox \(Tap\) "false"
checkbox \(Tgp\) "false"
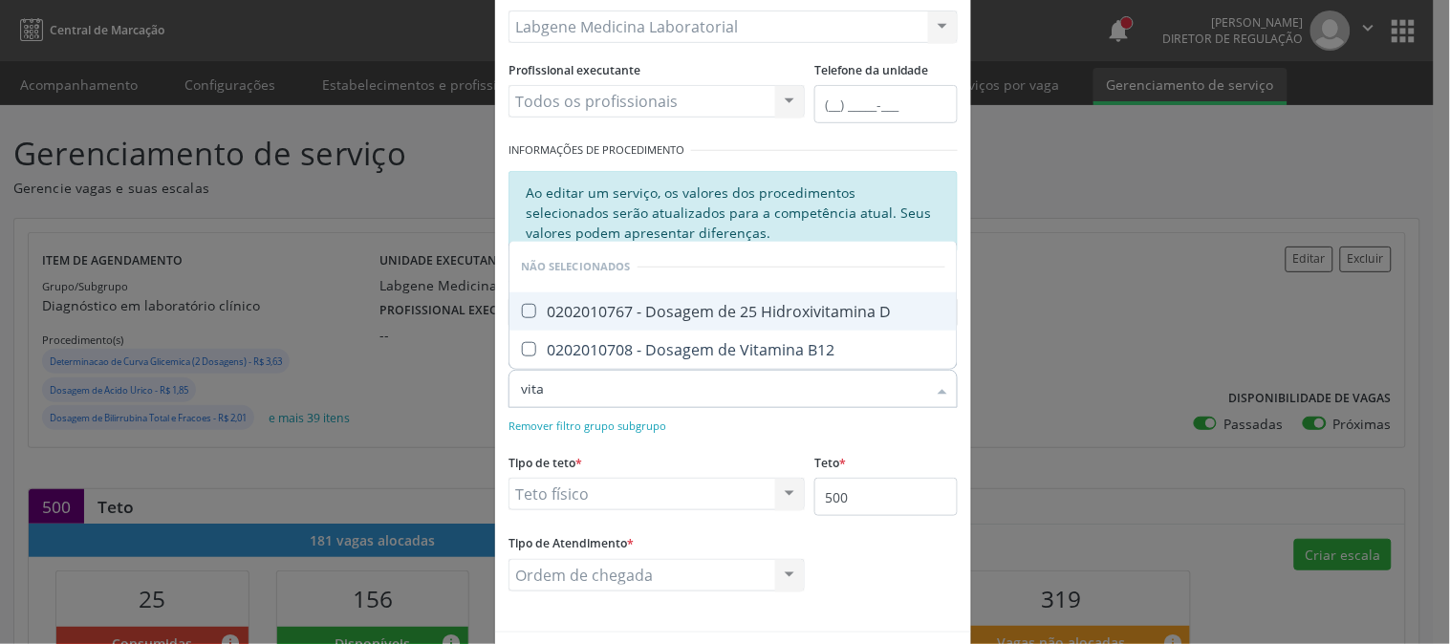
type input "vitam"
click at [790, 311] on div "0202010767 - Dosagem de 25 Hidroxivitamina D" at bounding box center [733, 311] width 424 height 15
checkbox D "true"
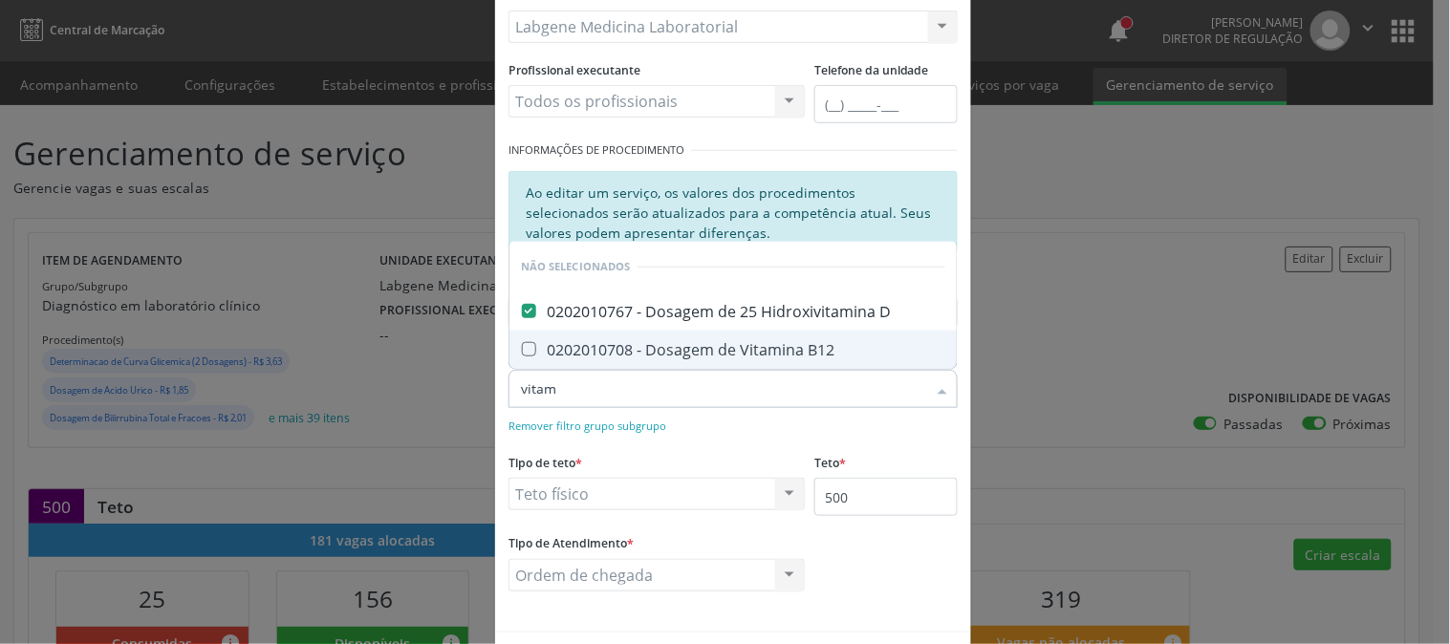
drag, startPoint x: 589, startPoint y: 396, endPoint x: 502, endPoint y: 393, distance: 87.0
click at [509, 393] on div "vitam" at bounding box center [733, 389] width 449 height 38
type input "t"
checkbox B12 "true"
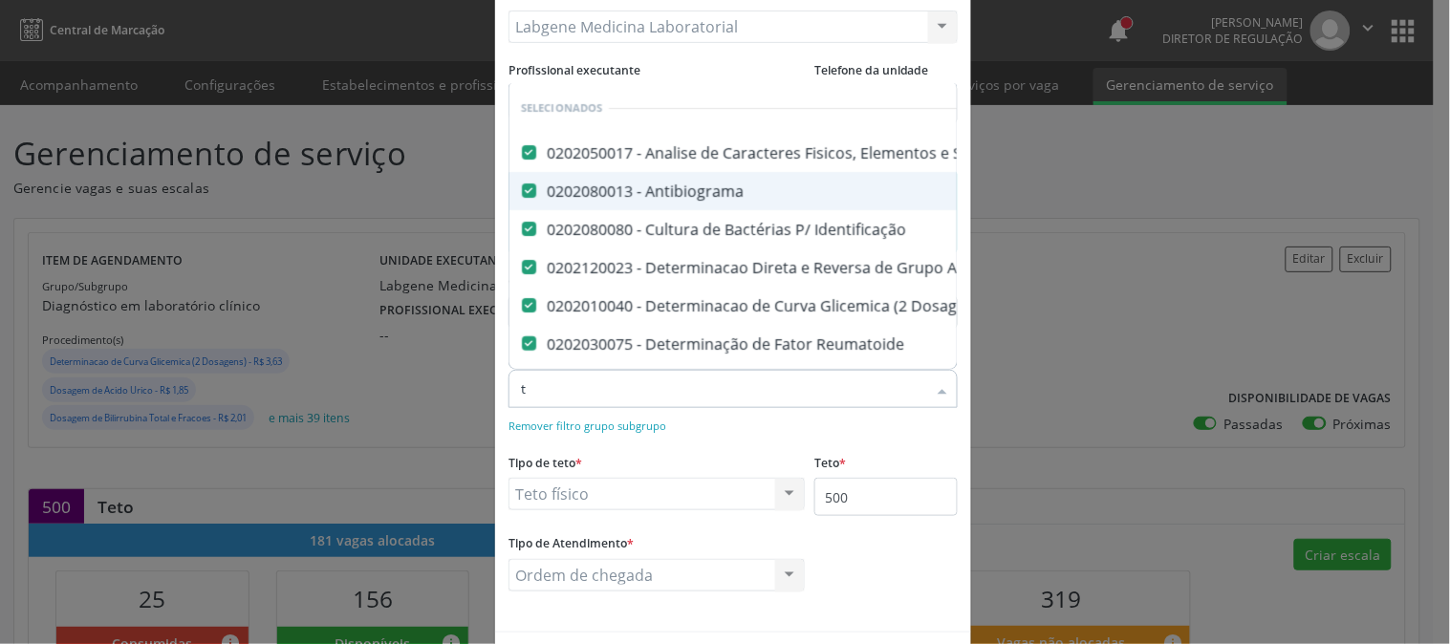
type input "te"
checkbox Creatinina "false"
checkbox Gt\) "false"
checkbox Hcg\) "false"
checkbox \(Tsh\) "false"
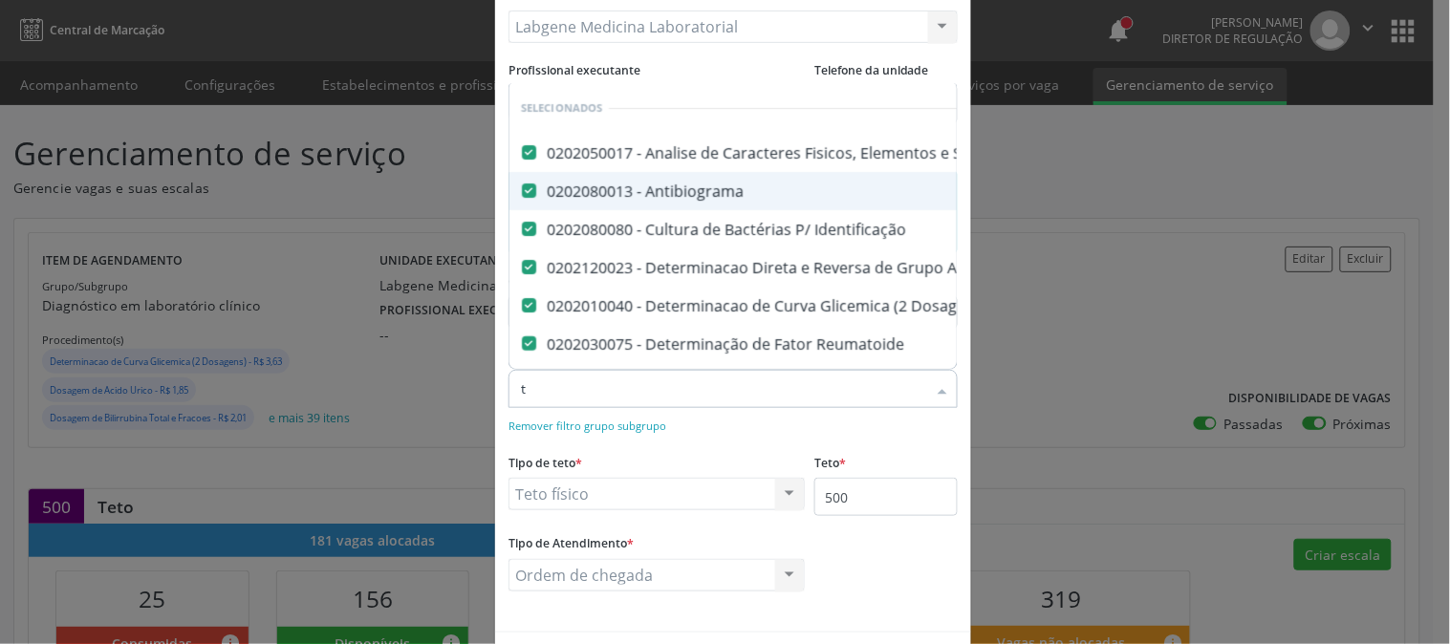
checkbox Reativa "false"
checkbox \(T4\) "false"
checkbox Livre\) "false"
checkbox \(Tgo\) "false"
checkbox \(Tgp\) "false"
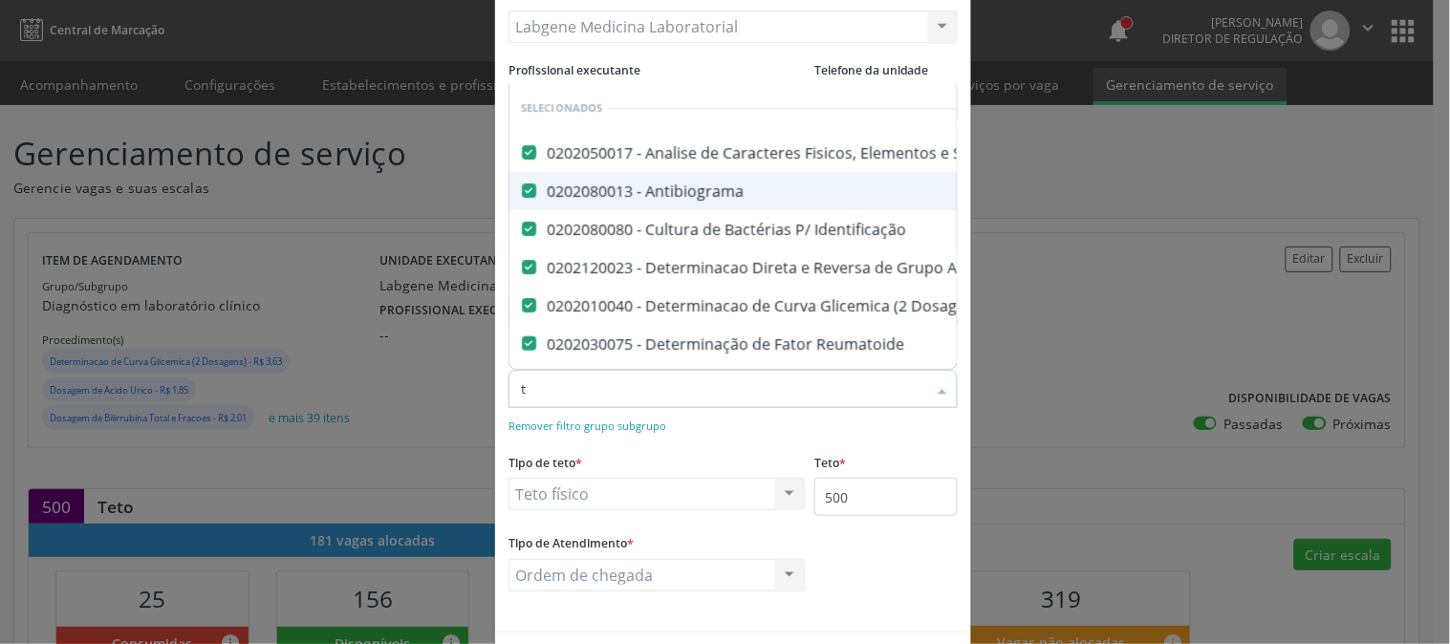
checkbox Triglicerideos "false"
checkbox \(T3\) "false"
checkbox Hemoglobina "false"
checkbox Completo "false"
checkbox Anticitomegalovirus "false"
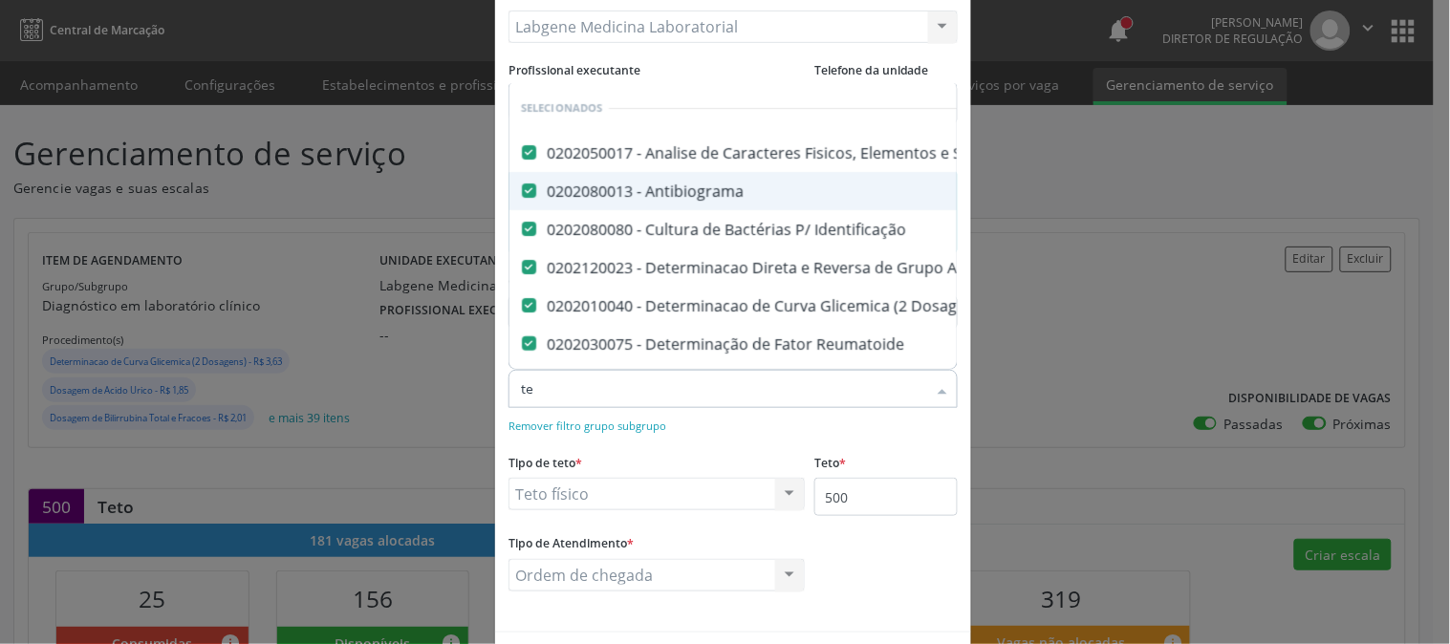
checkbox Antitoxoplasma "false"
checkbox Rubeola "false"
checkbox Anticitomegalovirus "false"
checkbox Antitoxoplasma "false"
checkbox Rubeola "false"
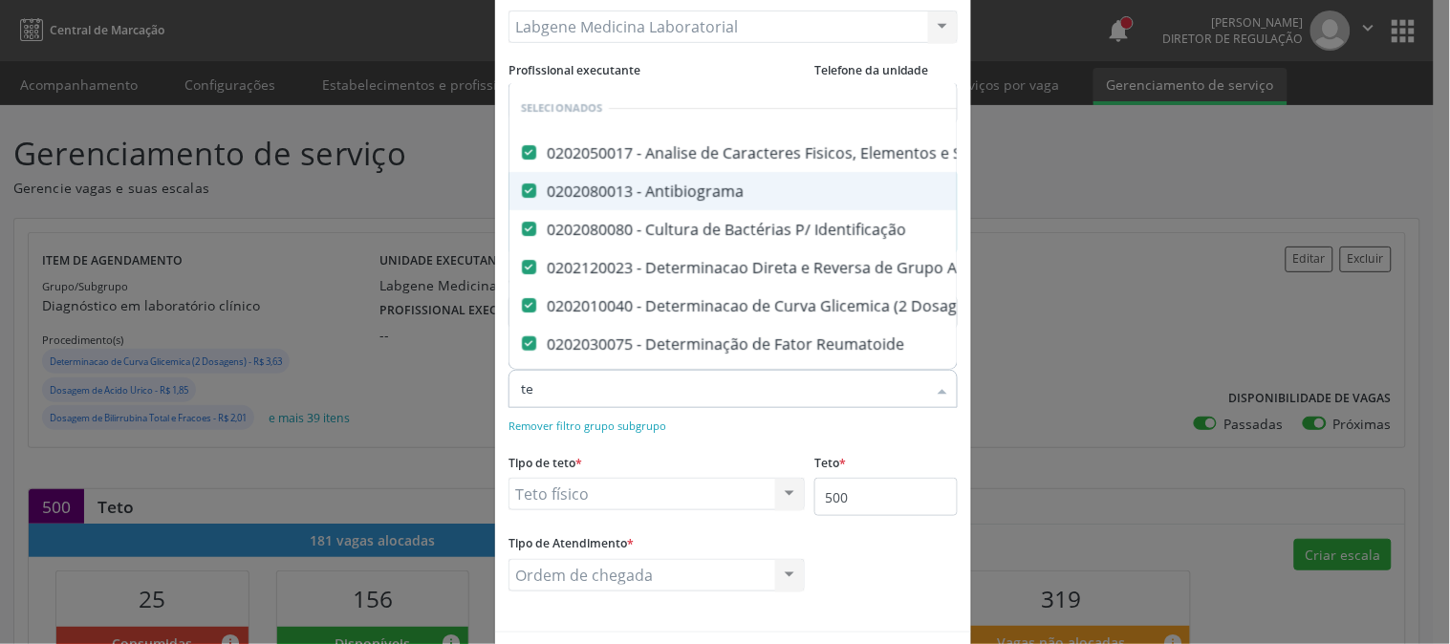
checkbox Fraco\) "false"
checkbox Parasitas "false"
checkbox \(Tia\) "false"
checkbox D "false"
type input "tes"
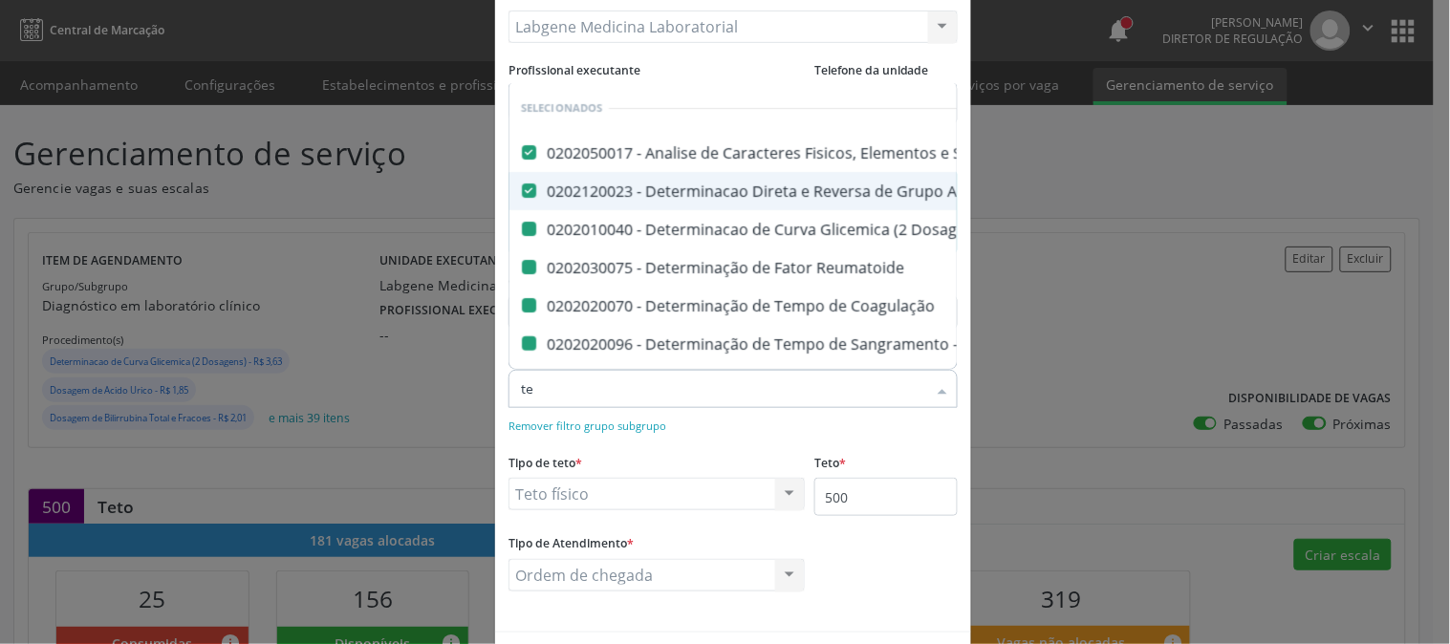
checkbox Dosagens\) "false"
checkbox Reumatoide "false"
checkbox Coagulação "false"
checkbox -Duke "false"
checkbox \(Tap\) "false"
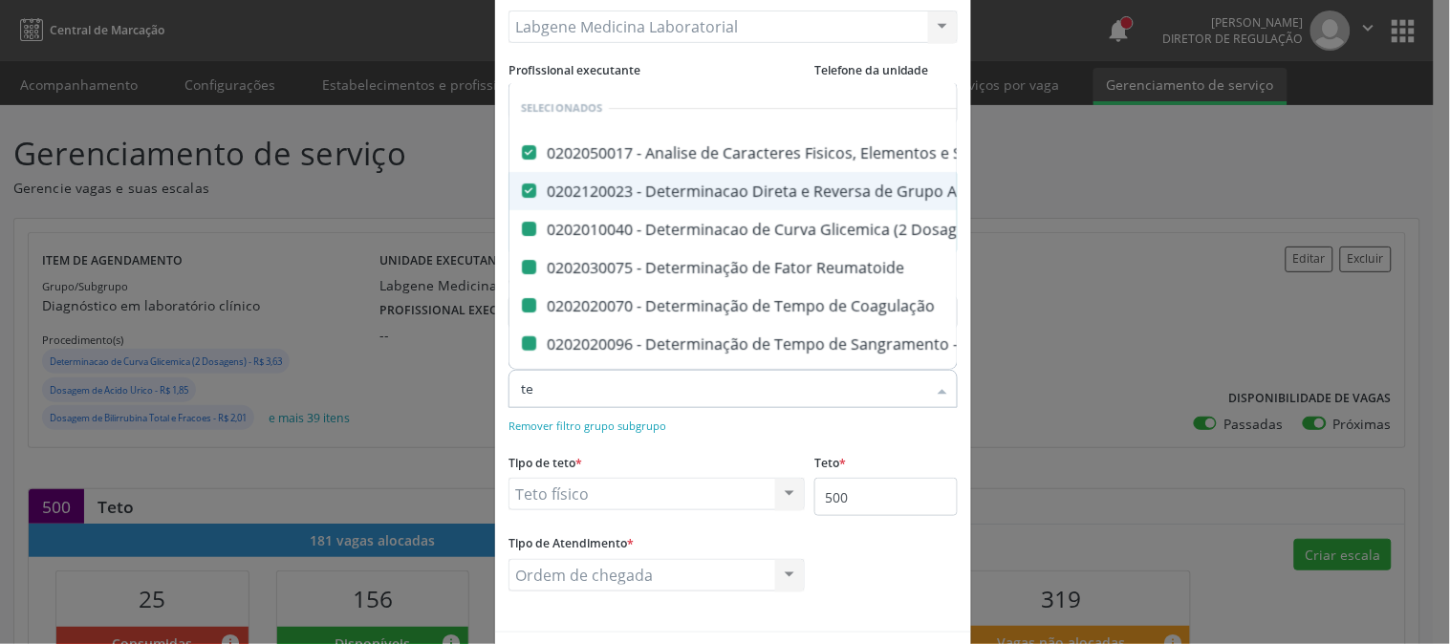
checkbox Hdl "false"
checkbox Ldl "false"
checkbox Total "false"
checkbox \(Tsh\) "false"
checkbox Reativa "false"
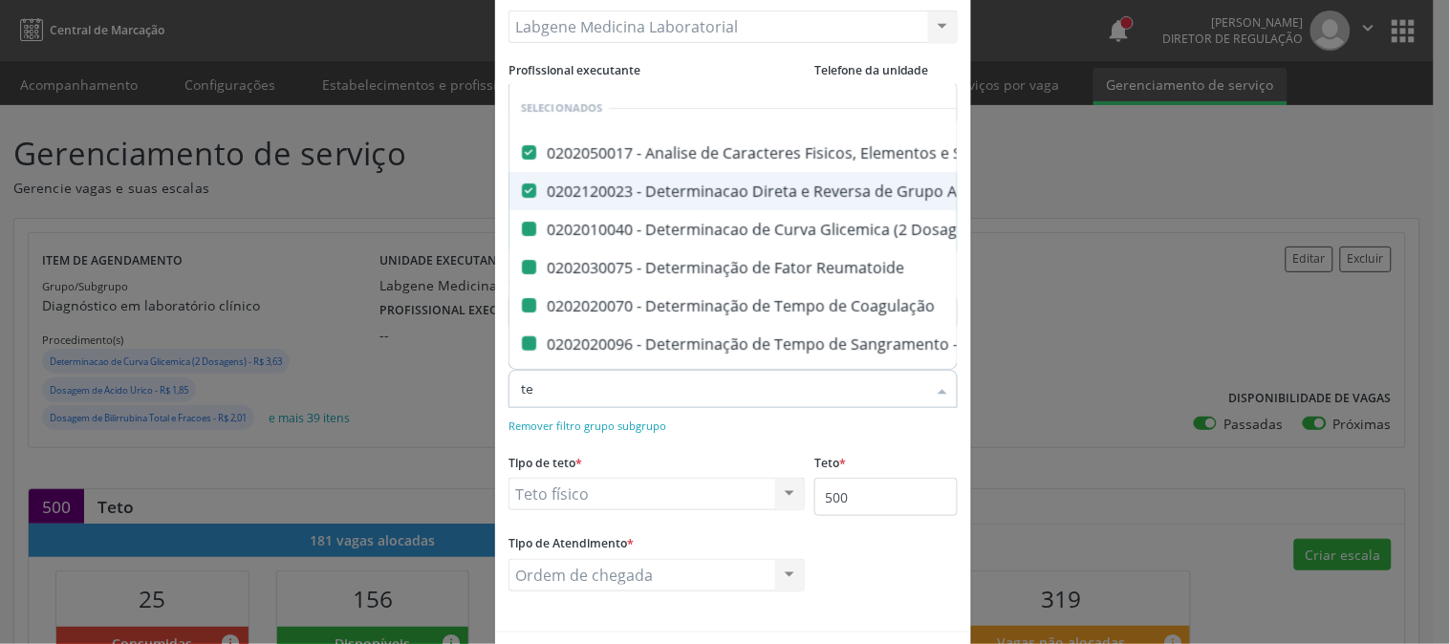
checkbox \(Tia\) "false"
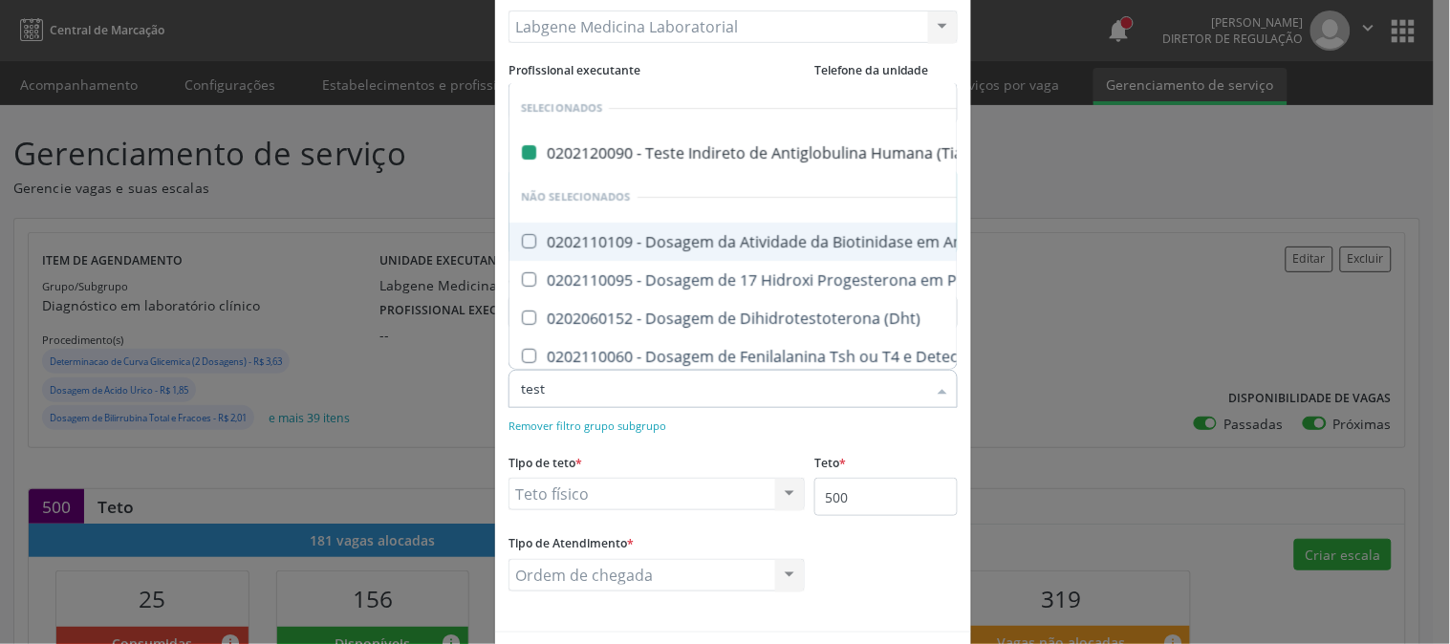
type input "testo"
checkbox \(Tia\) "false"
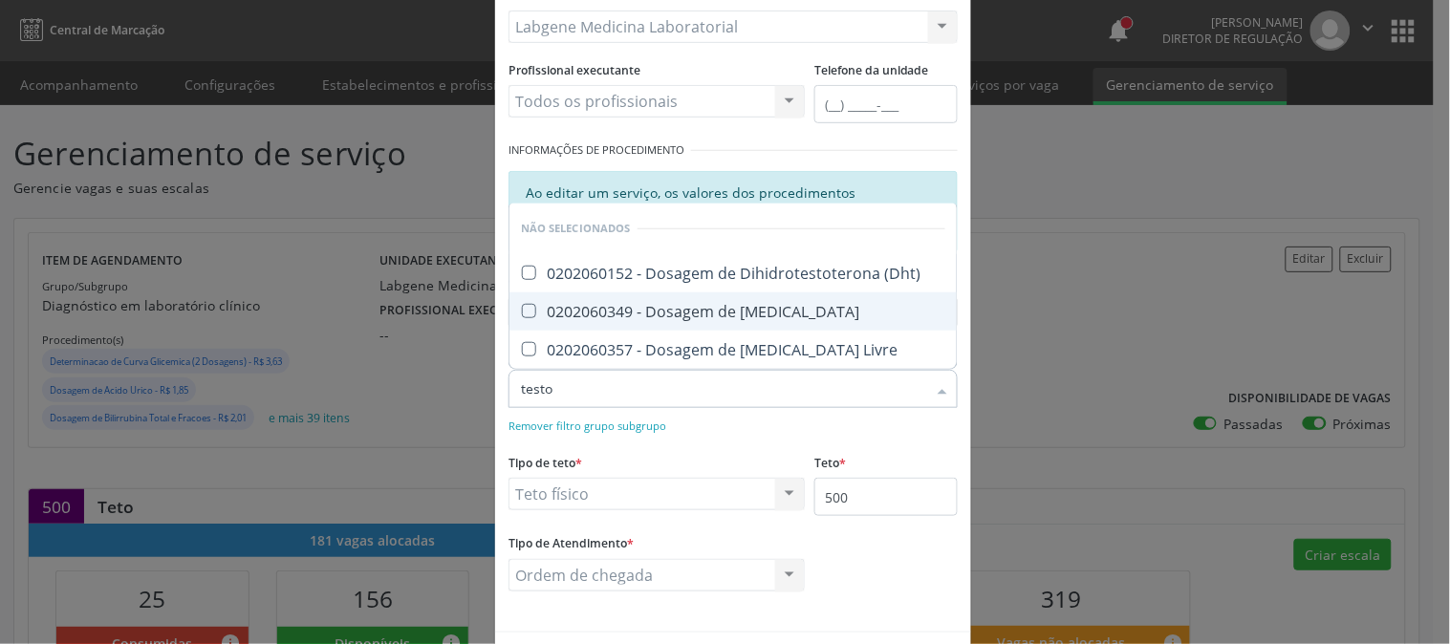
click at [796, 321] on span "0202060349 - Dosagem de [MEDICAL_DATA]" at bounding box center [732, 311] width 447 height 38
checkbox Testosterona "true"
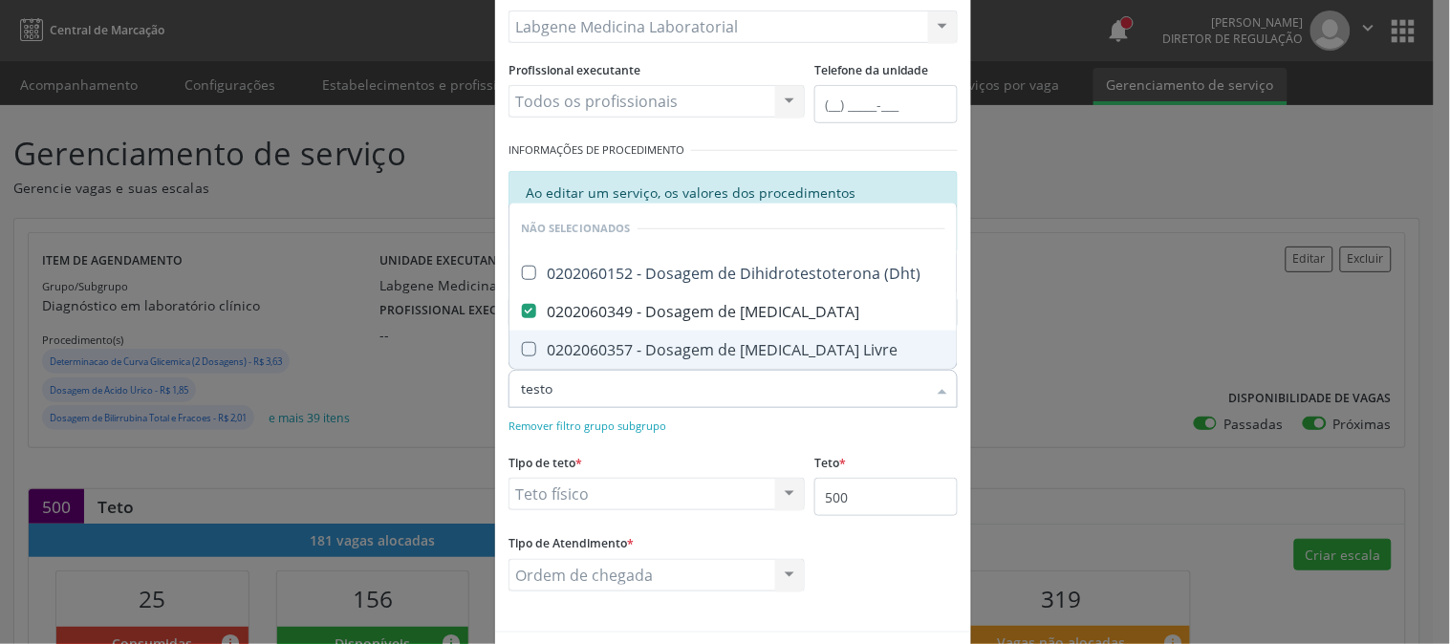
drag, startPoint x: 565, startPoint y: 387, endPoint x: 453, endPoint y: 401, distance: 112.8
click at [453, 401] on div "Editar Serviço × Informações de Local UF * PE PE Nenhum resultado encontrado pa…" at bounding box center [725, 322] width 1450 height 644
type input "e"
checkbox \(Dht\) "true"
checkbox Livre "true"
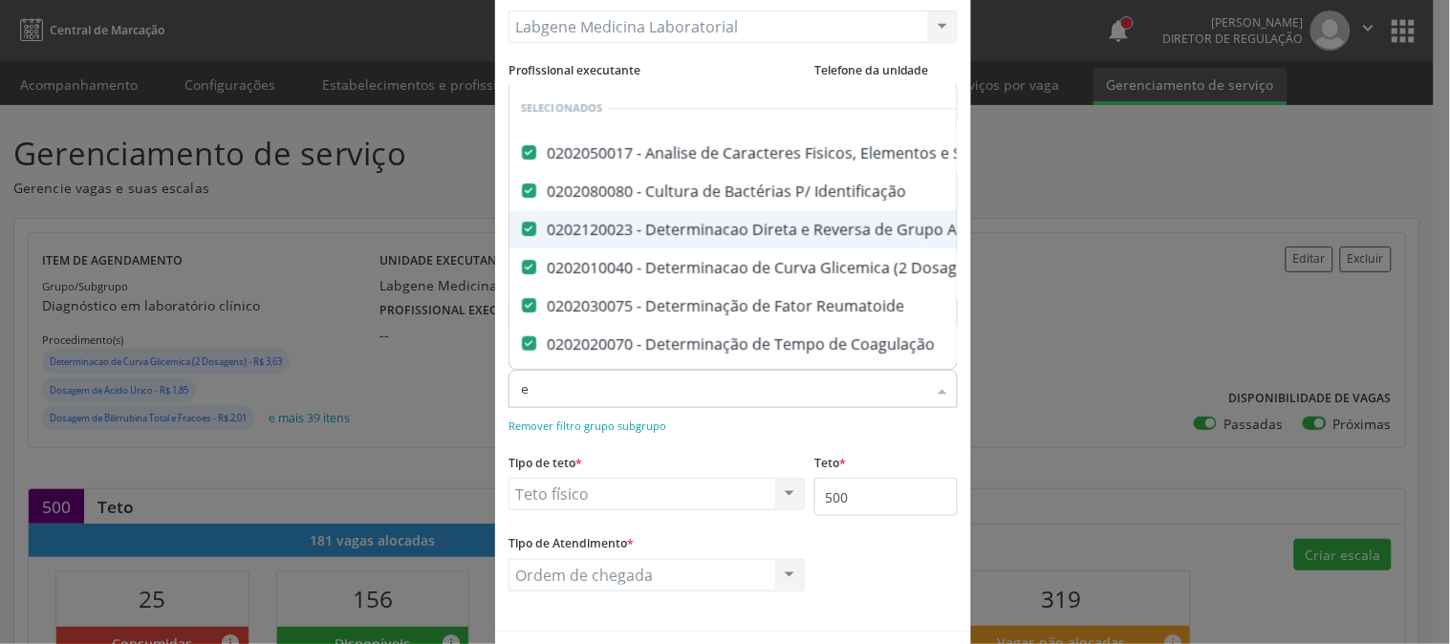
type input "es"
checkbox Glicose "false"
checkbox Hcg\) "false"
checkbox Glicosilada "false"
checkbox \(Tsh\) "false"
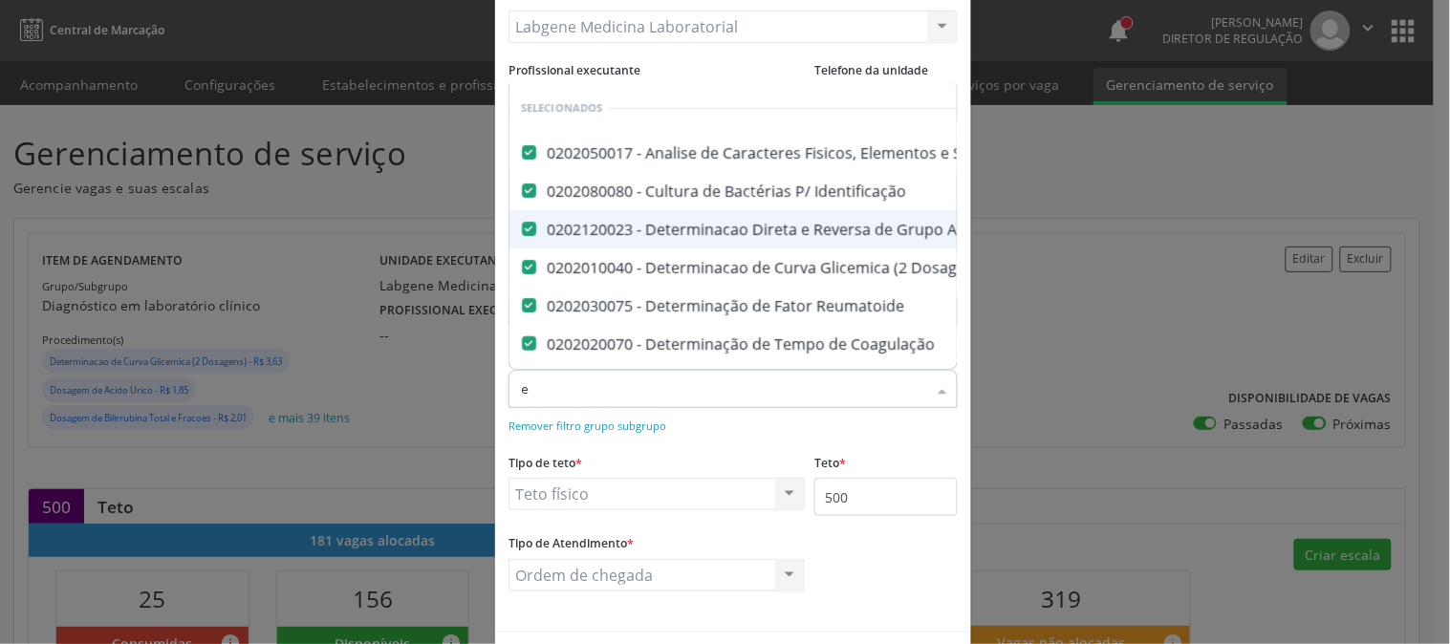
checkbox Reativa "false"
checkbox \(T4\) "false"
checkbox Livre\) "false"
checkbox \(Tgo\) "false"
checkbox \(Tgp\) "false"
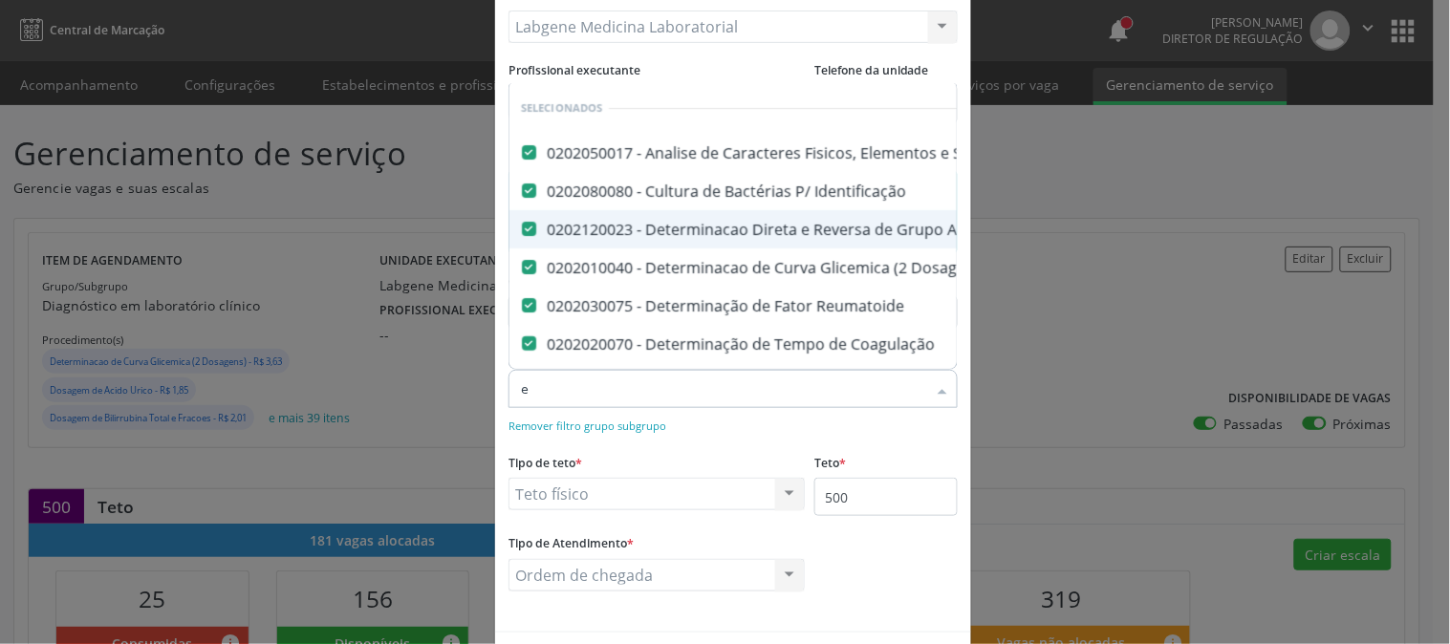
checkbox Triglicerideos "false"
checkbox \(T3\) "false"
checkbox Ureia "false"
checkbox Hemoglobina "false"
checkbox Completo "false"
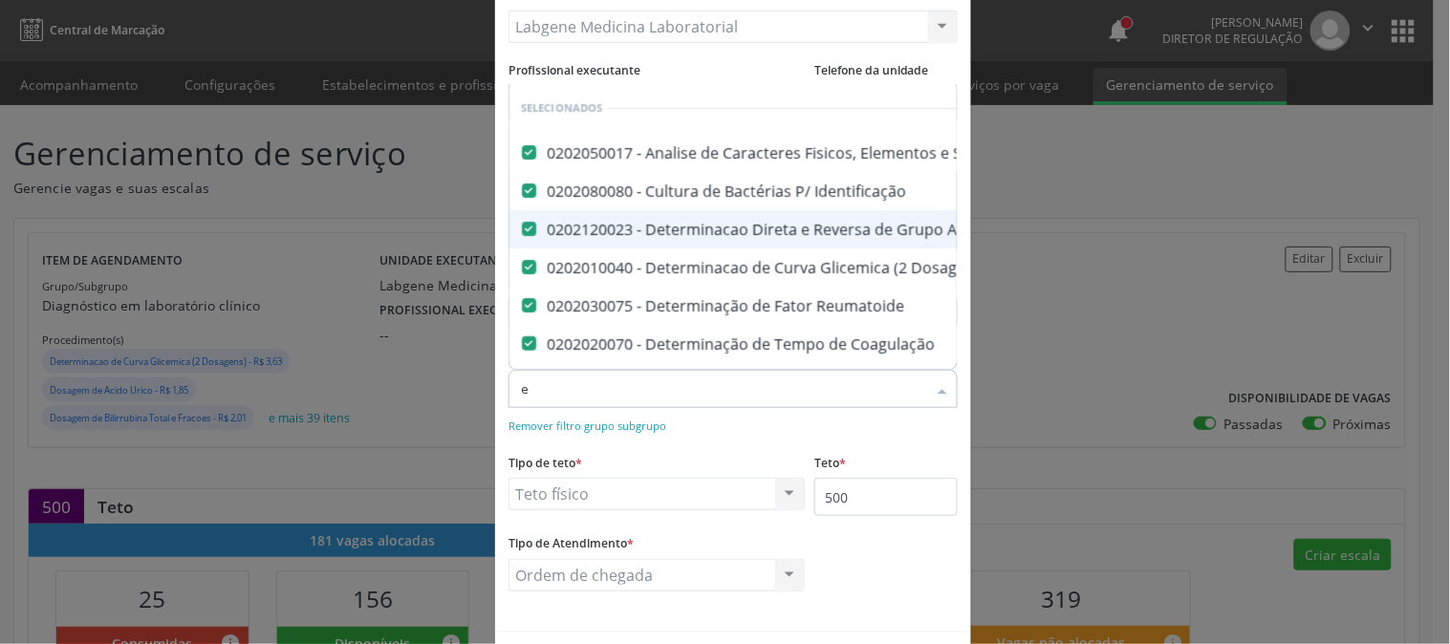
checkbox Anticitomegalovirus "false"
checkbox Antitoxoplasma "false"
checkbox Rubeola "false"
checkbox Anticitomegalovirus "false"
checkbox Antitoxoplasma "false"
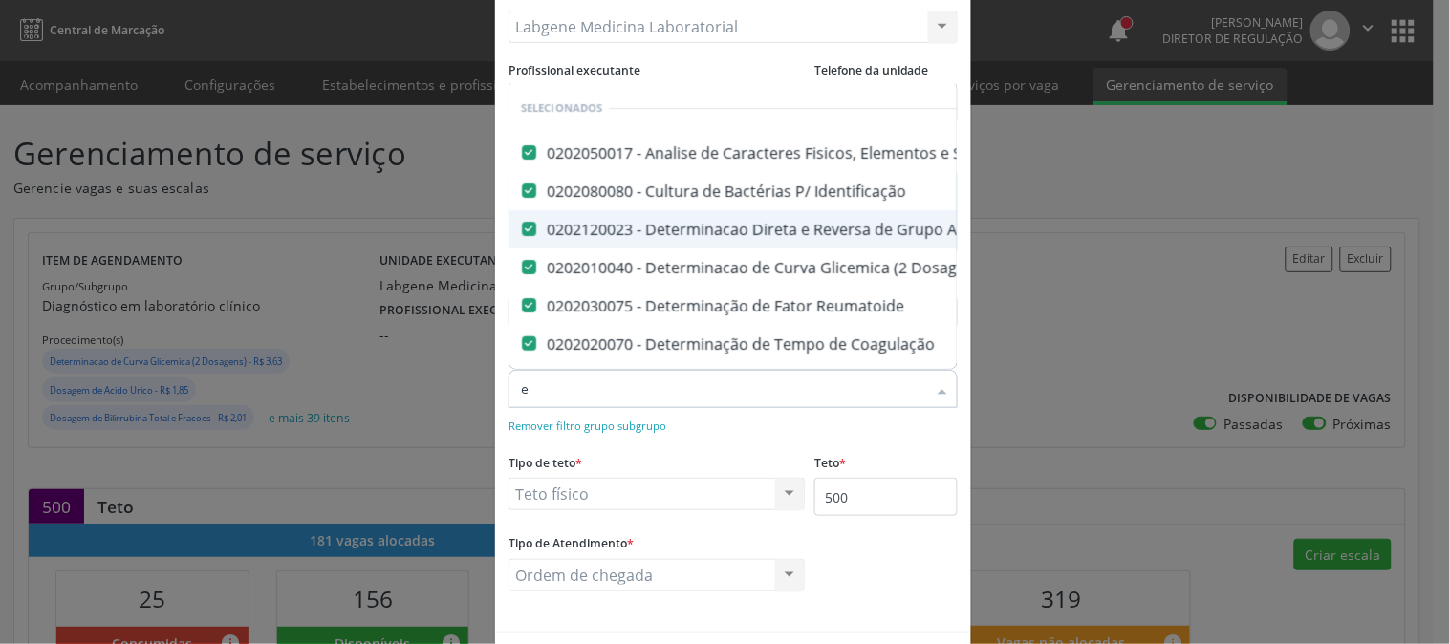
checkbox Rubeola "false"
checkbox Fraco\) "false"
checkbox Parasitas "false"
checkbox \(Tia\) "false"
checkbox Líquor "true"
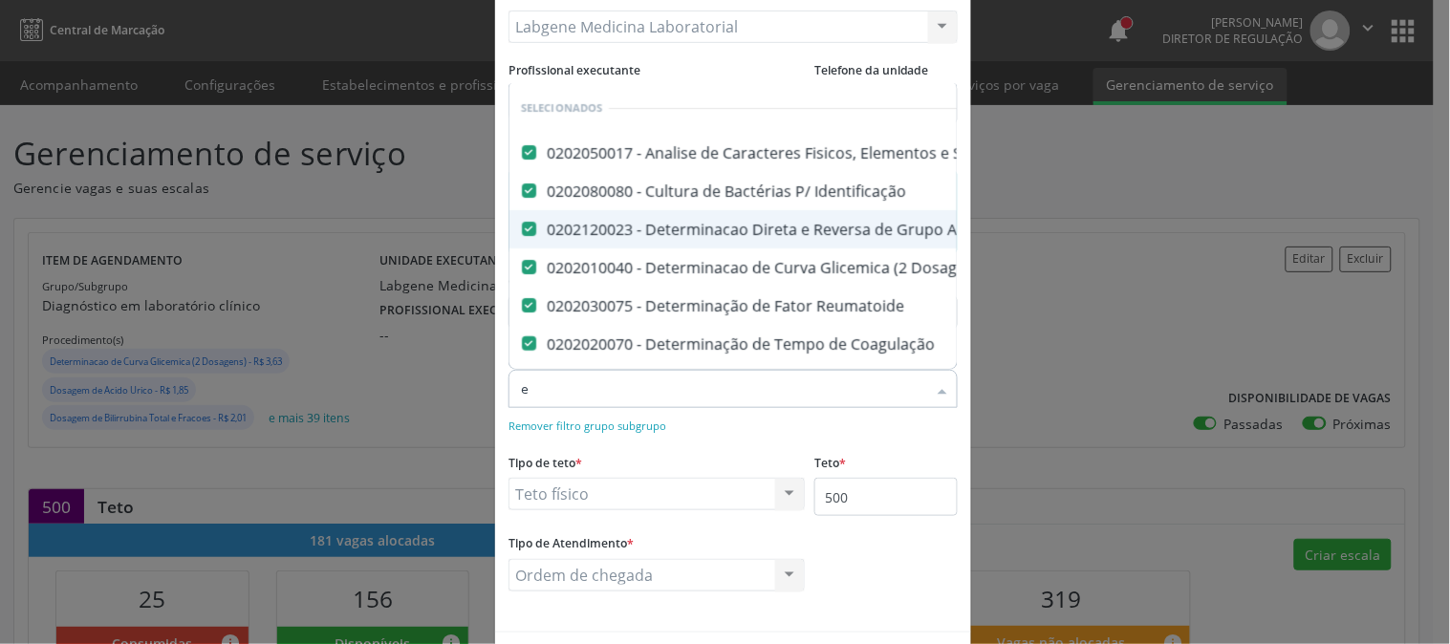
checkbox D "false"
type input "est"
checkbox \(Tsh\) "false"
checkbox Hemoglobina "false"
checkbox Anticitomegalovirus "false"
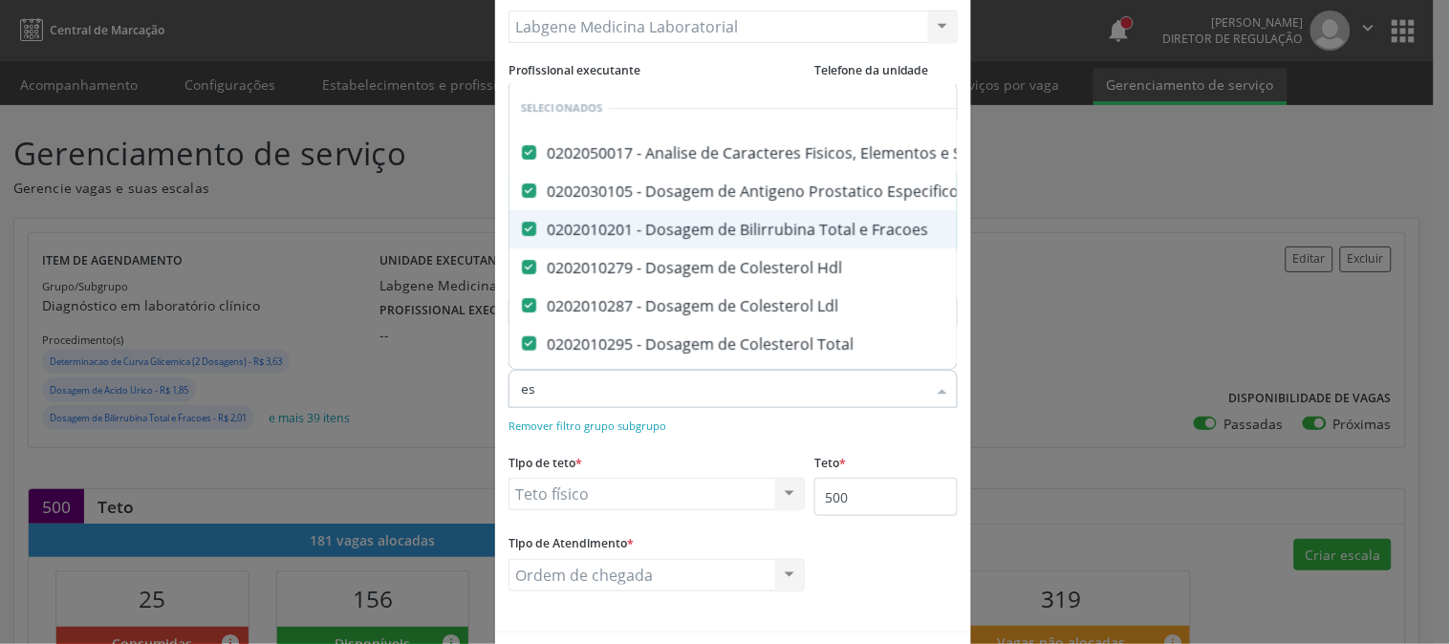
checkbox Antitoxoplasma "false"
checkbox Rubeola "false"
checkbox Anticitomegalovirus "false"
checkbox Antitoxoplasma "false"
checkbox Rubeola "false"
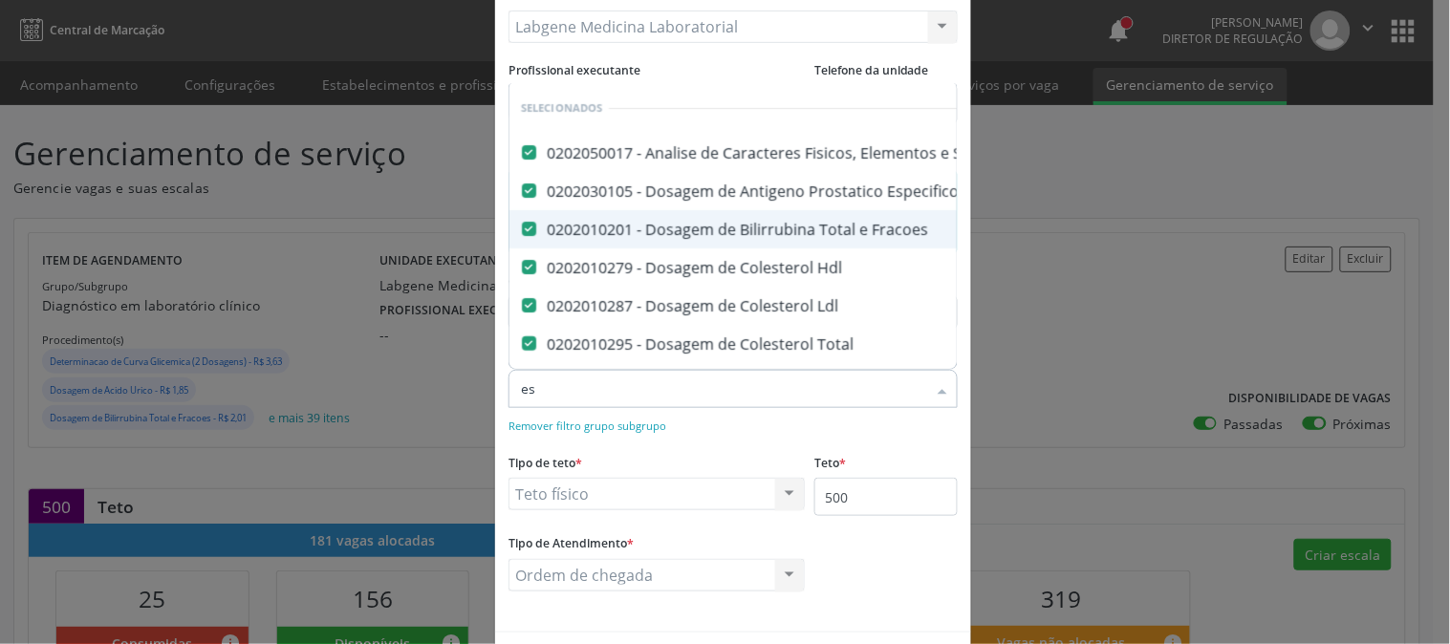
checkbox Fraco\) "false"
checkbox Parasitas "false"
checkbox \(Tia\) "false"
checkbox Gestante "true"
checkbox Testosterona "false"
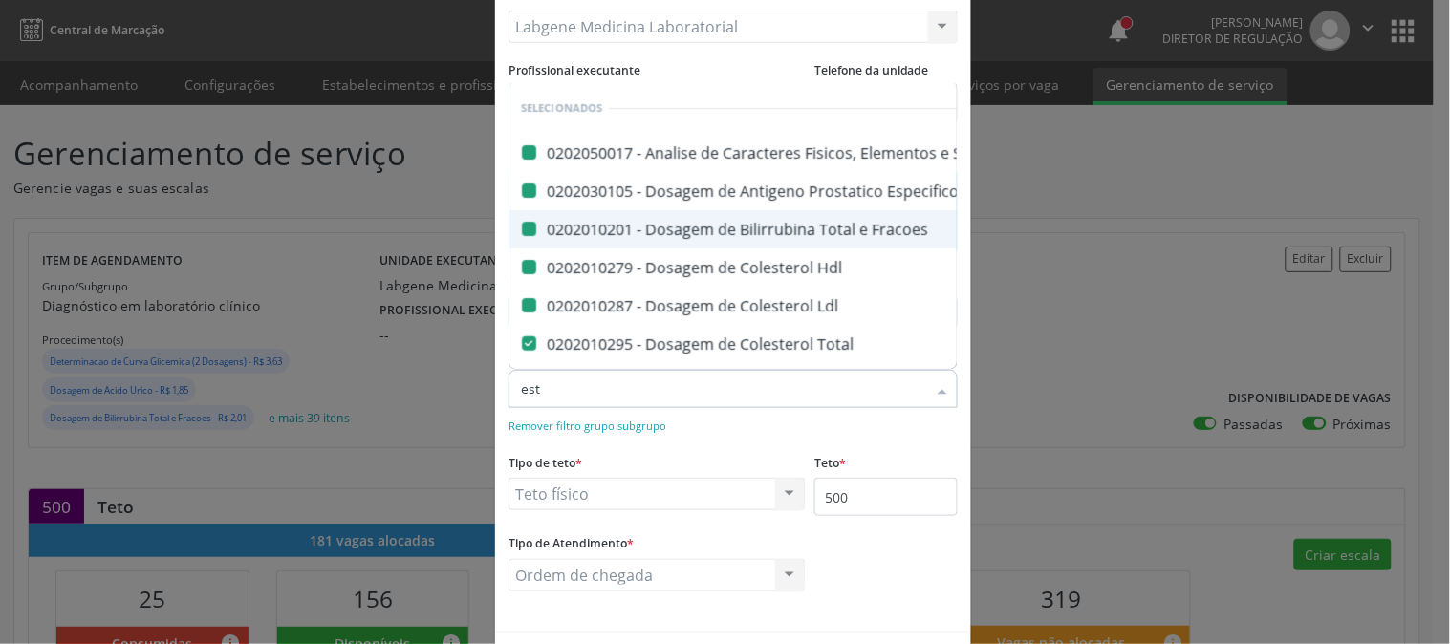
type input "estr"
checkbox Urina "false"
checkbox Fracoes "false"
checkbox \(Psa\) "false"
checkbox Hdl "false"
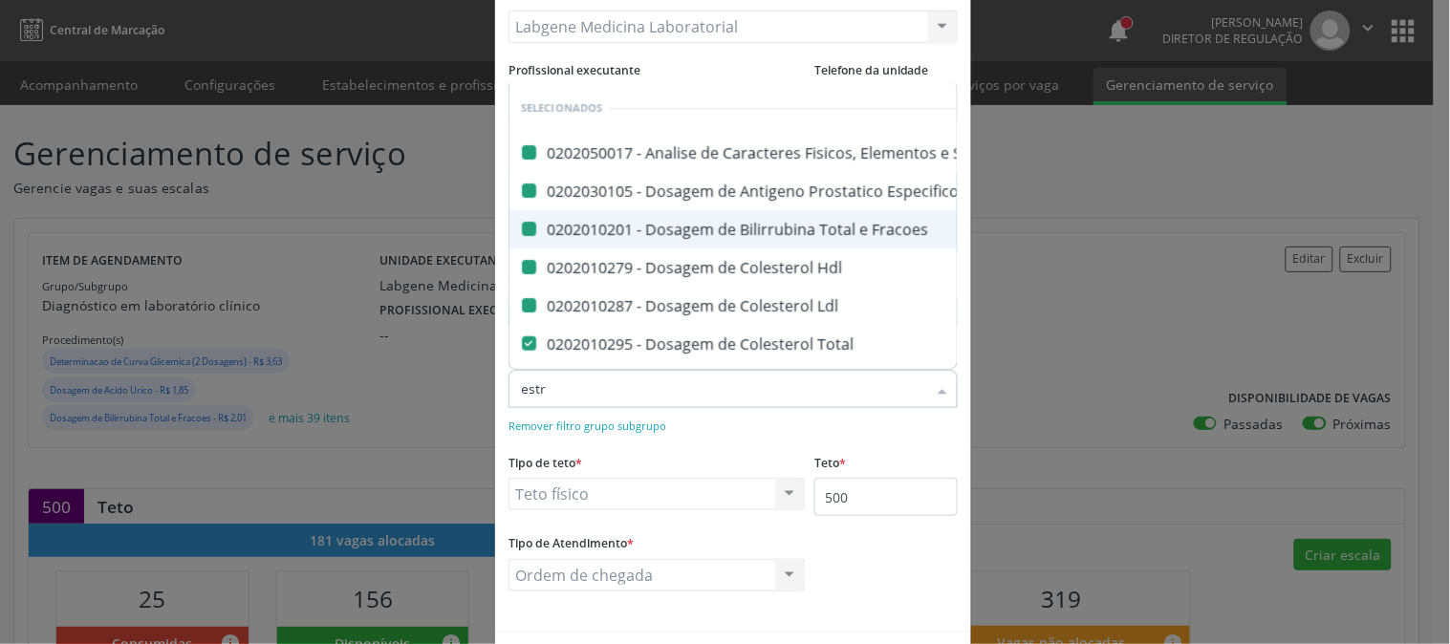
checkbox Ldl "false"
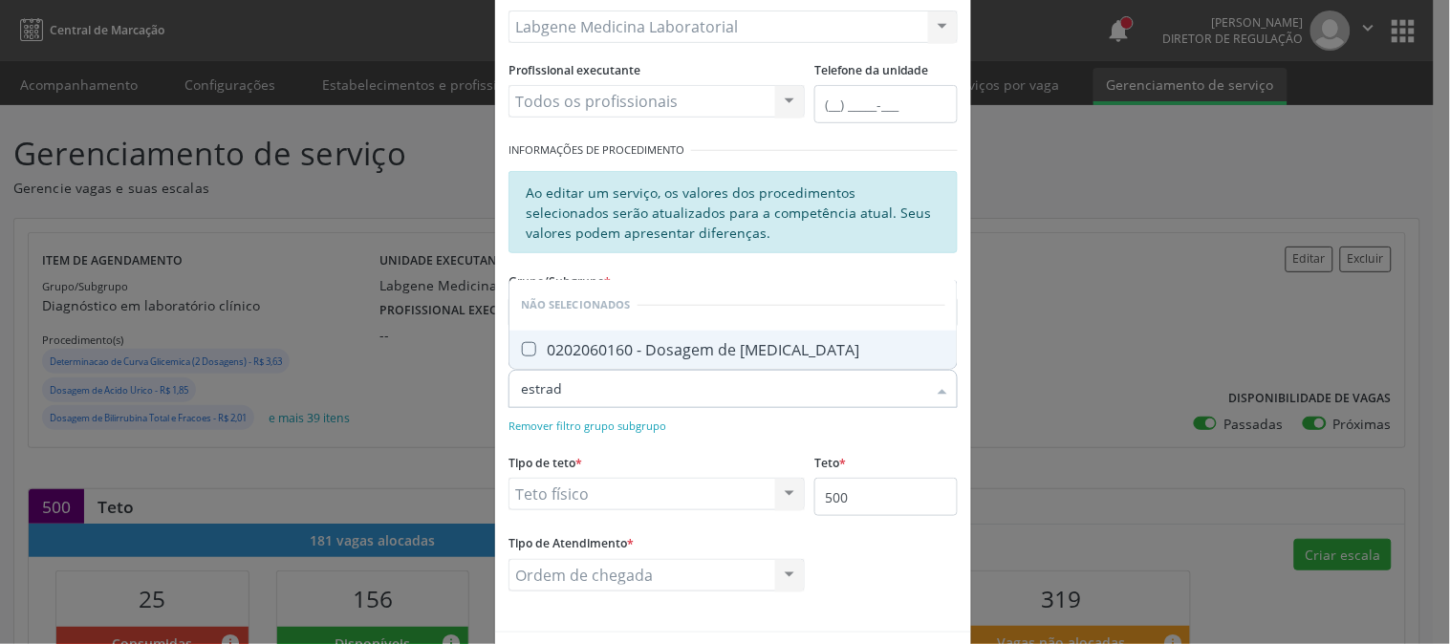
type input "estradi"
click at [635, 360] on span "0202060160 - Dosagem de [MEDICAL_DATA]" at bounding box center [732, 350] width 447 height 38
checkbox Estradiol "true"
drag, startPoint x: 606, startPoint y: 387, endPoint x: 406, endPoint y: 394, distance: 199.9
click at [406, 394] on div "Editar Serviço × Informações de Local UF * PE PE Nenhum resultado encontrado pa…" at bounding box center [725, 322] width 1450 height 644
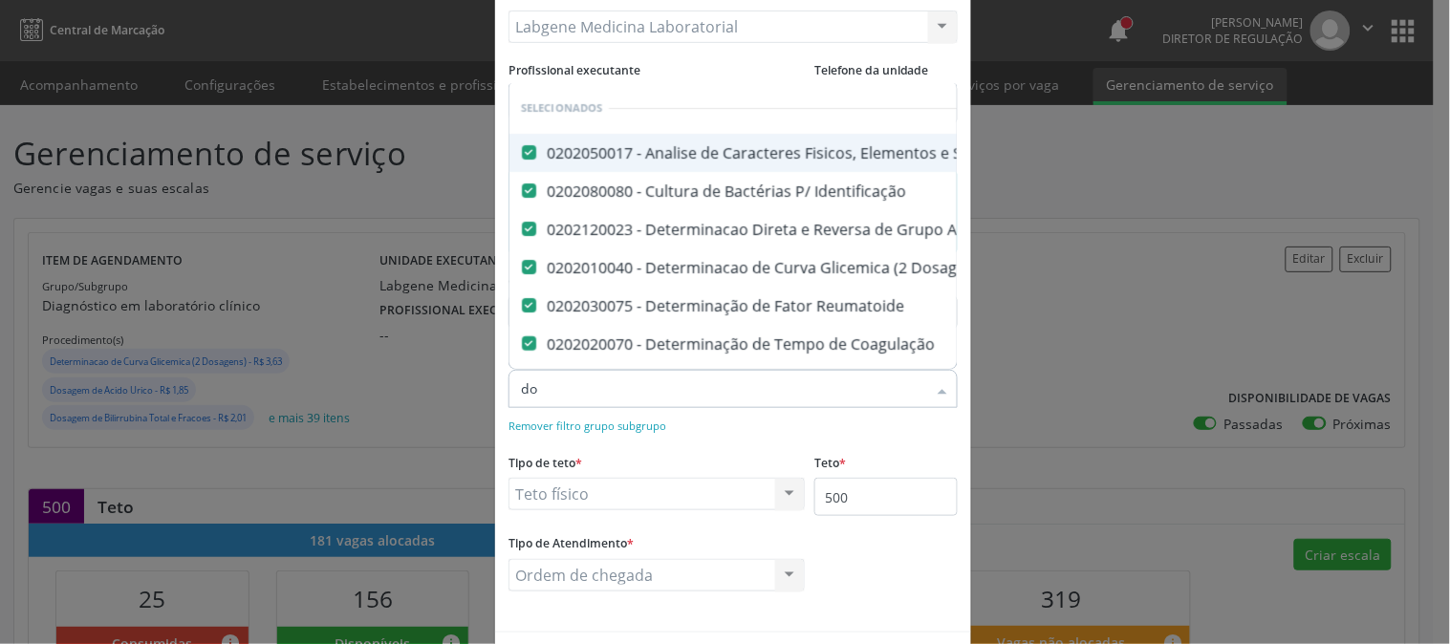
type input "dos"
checkbox Livre\) "false"
checkbox \(Tgo\) "false"
checkbox \(Tgp\) "false"
checkbox Triglicerideos "false"
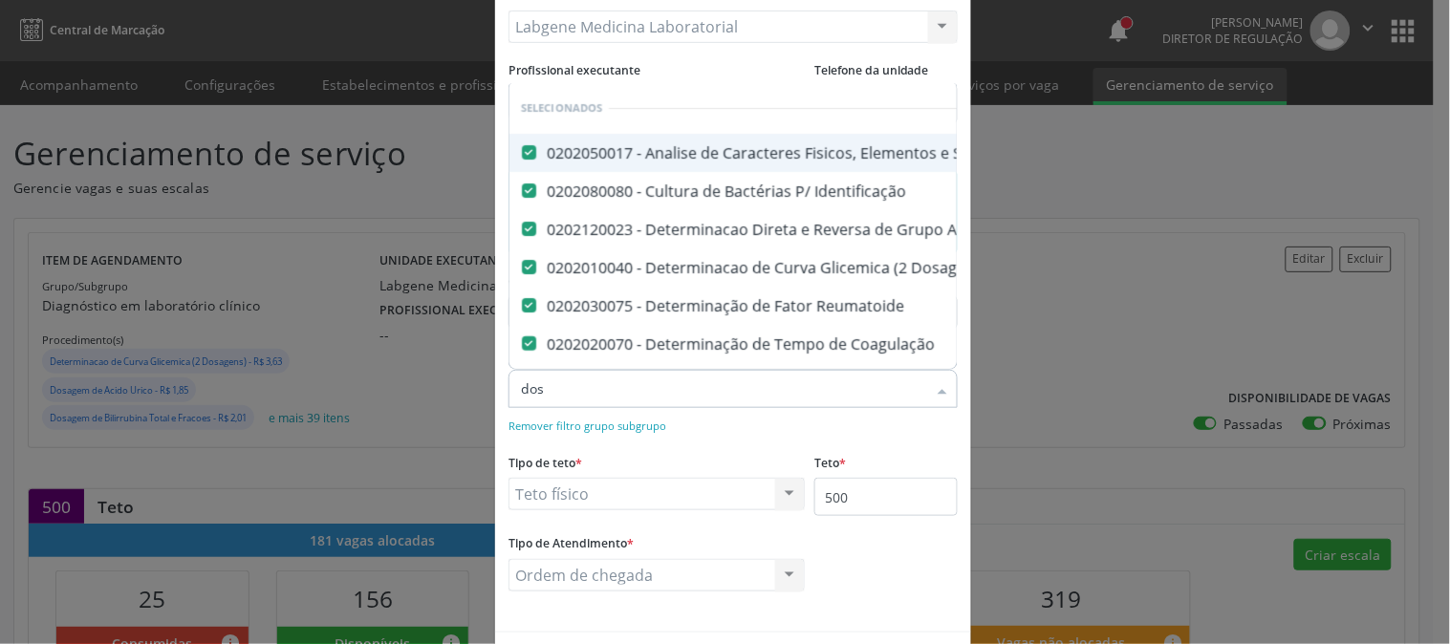
checkbox \(T3\) "false"
checkbox Ureia "false"
checkbox Hemoglobina "false"
checkbox Anticitomegalovirus "false"
checkbox Antitoxoplasma "false"
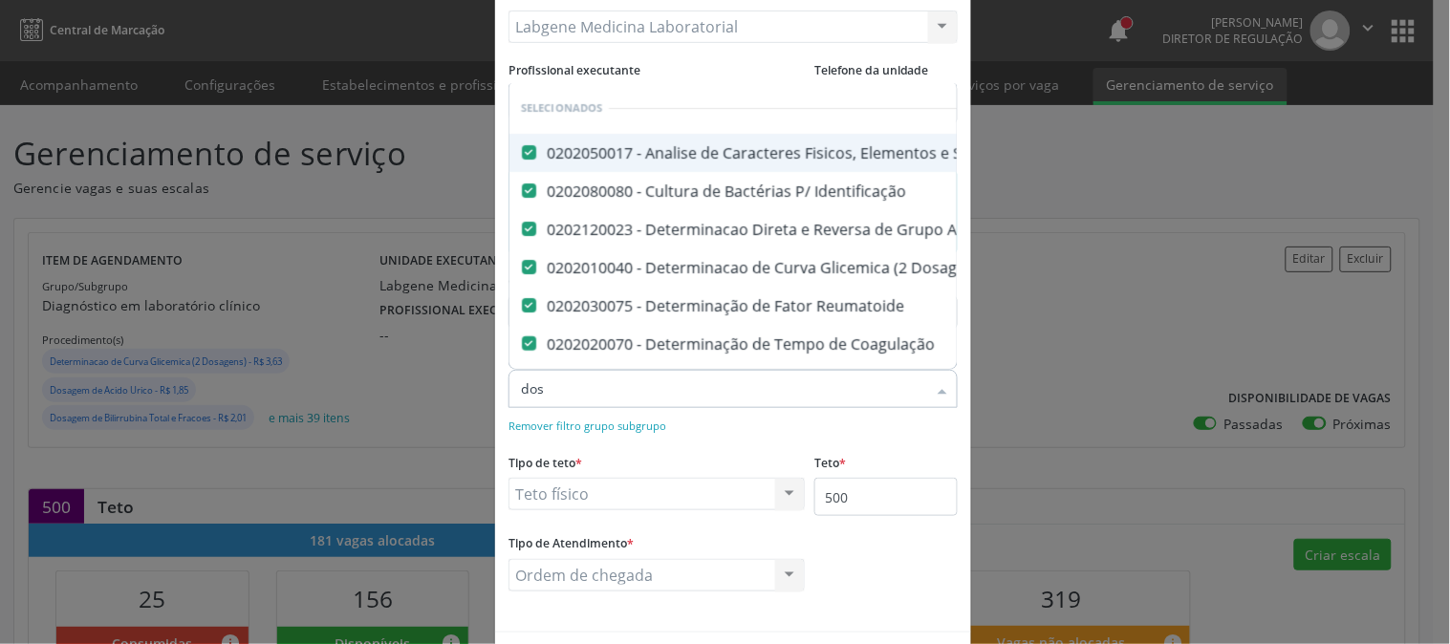
checkbox Rubeola "false"
checkbox Anticitomegalovirus "false"
checkbox Antitoxoplasma "false"
checkbox Rubeola "false"
checkbox Fraco\) "false"
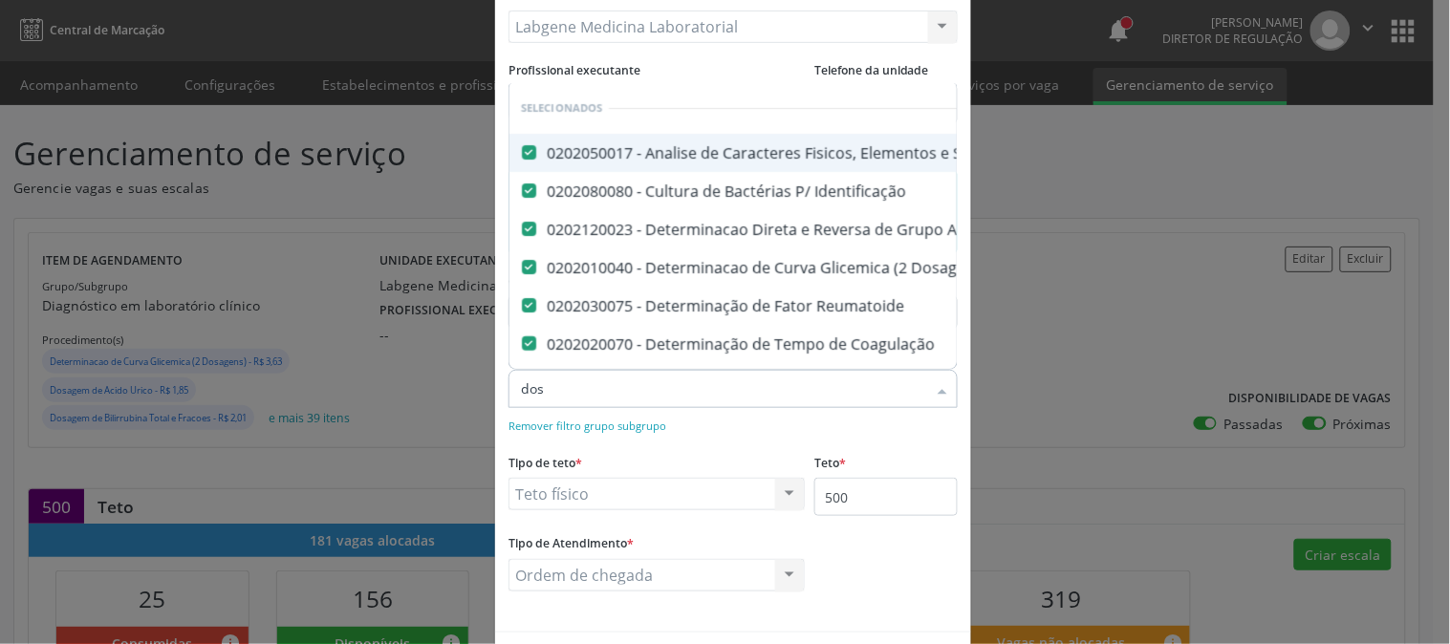
checkbox Parasitas "false"
checkbox \(Tia\) "false"
checkbox Creatinina "false"
checkbox Pezinho\) "true"
checkbox D "false"
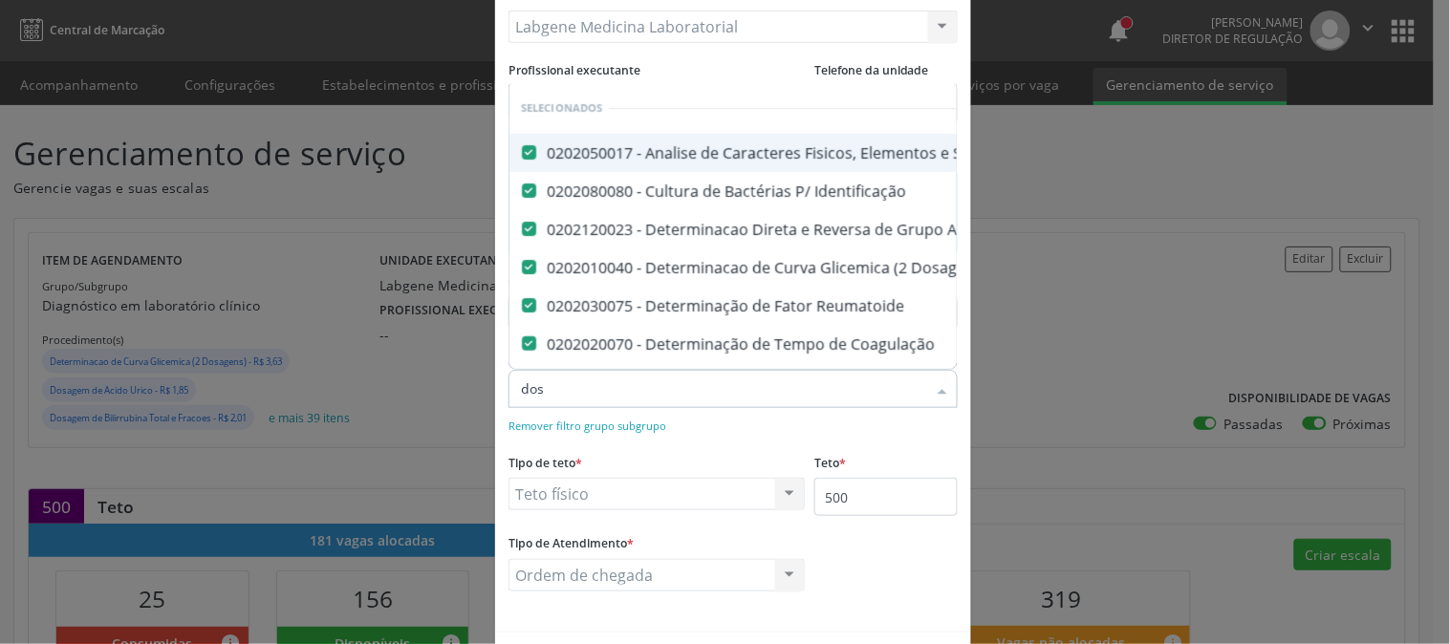
checkbox \(Serotonina\) "false"
checkbox Estradiol "false"
checkbox T4 "true"
checkbox Esperma "false"
type input "dosa"
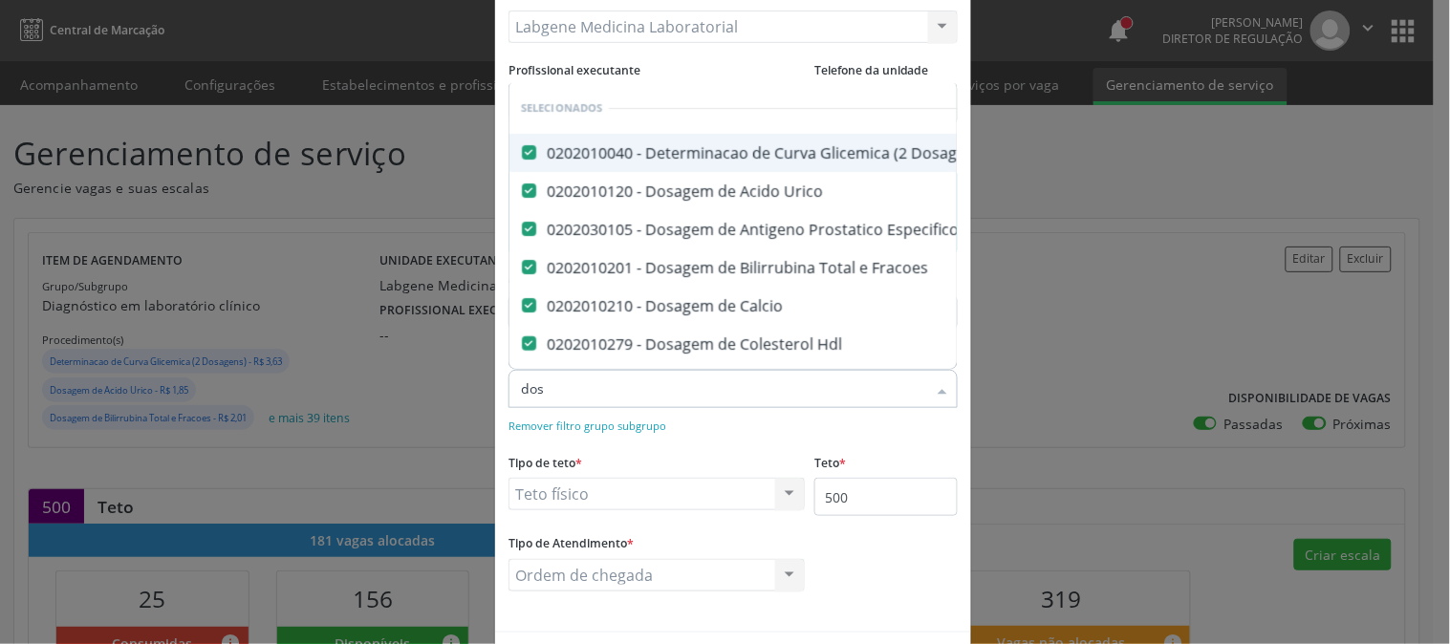
checkbox Totais "true"
checkbox \(Dht\) "true"
checkbox Estradiol "false"
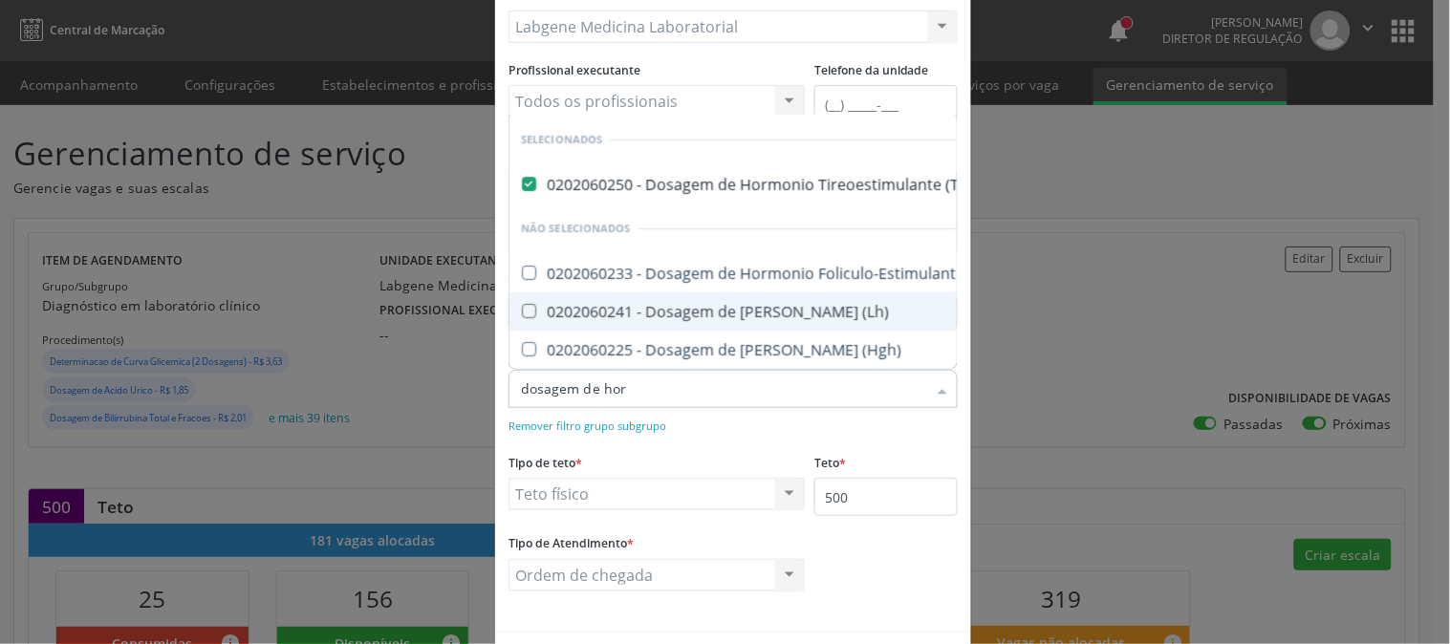
click at [682, 304] on div "0202060241 - Dosagem de [PERSON_NAME] (Lh)" at bounding box center [762, 311] width 482 height 15
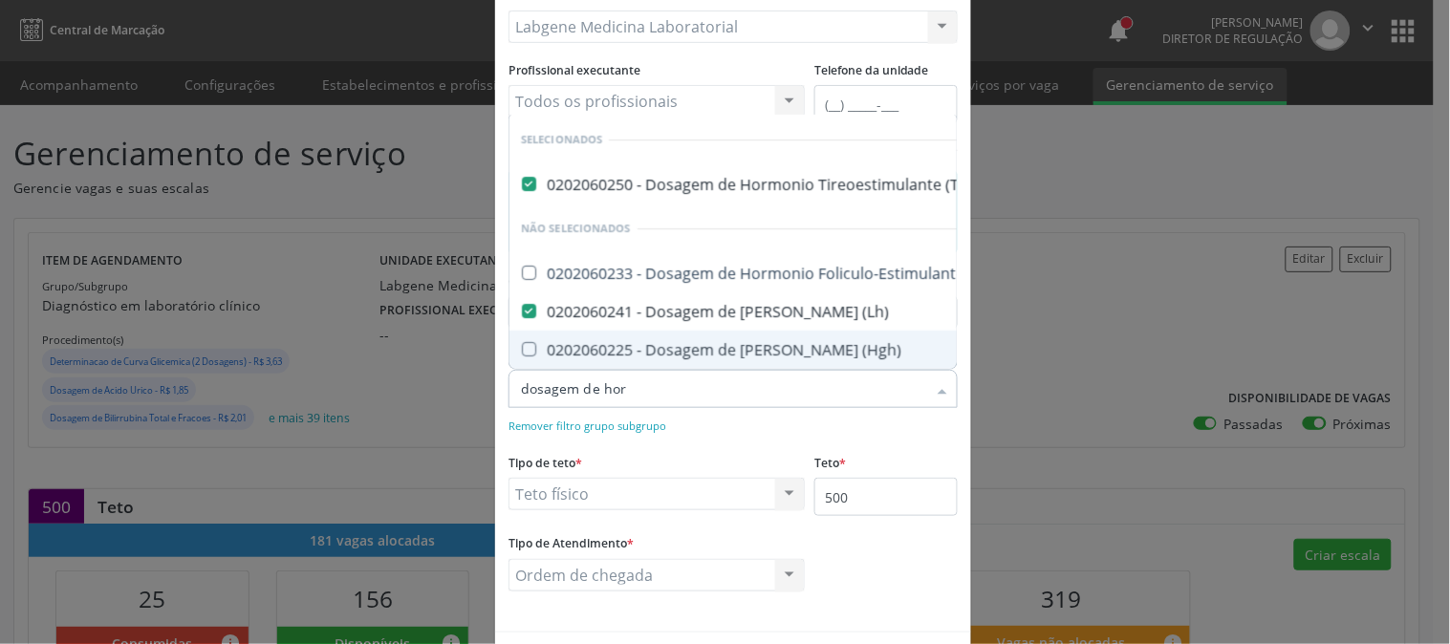
drag, startPoint x: 648, startPoint y: 402, endPoint x: 421, endPoint y: 402, distance: 227.5
click at [421, 402] on div "Editar Serviço × Informações de Local UF * PE PE Nenhum resultado encontrado pa…" at bounding box center [725, 322] width 1450 height 644
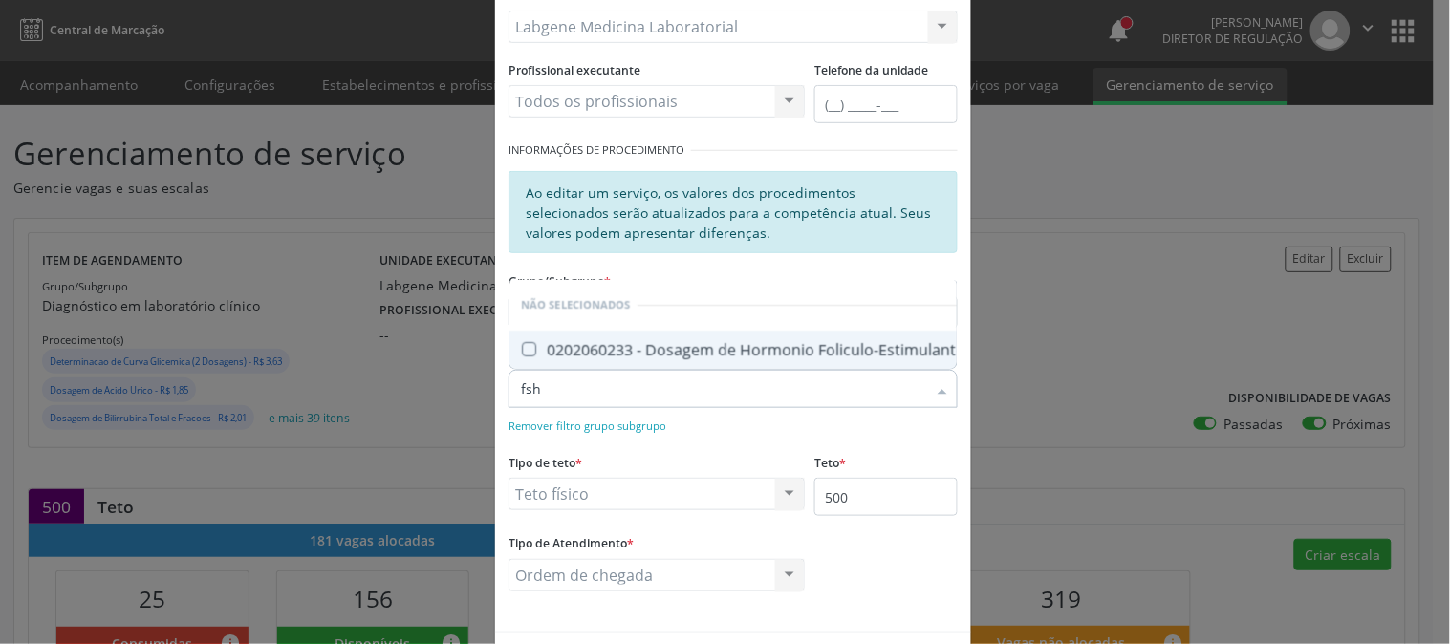
click at [585, 342] on div "0202060233 - Dosagem de Hormonio Foliculo-Estimulante (Fsh)" at bounding box center [762, 349] width 482 height 15
drag, startPoint x: 566, startPoint y: 386, endPoint x: 482, endPoint y: 386, distance: 84.1
click at [482, 386] on div "Editar Serviço × Informações de Local UF * PE PE Nenhum resultado encontrado pa…" at bounding box center [725, 322] width 1450 height 644
click at [615, 350] on div "0202040143 - Pesquisa de Sangue Oculto Nas Fezes" at bounding box center [733, 349] width 424 height 15
drag, startPoint x: 688, startPoint y: 398, endPoint x: 449, endPoint y: 406, distance: 239.1
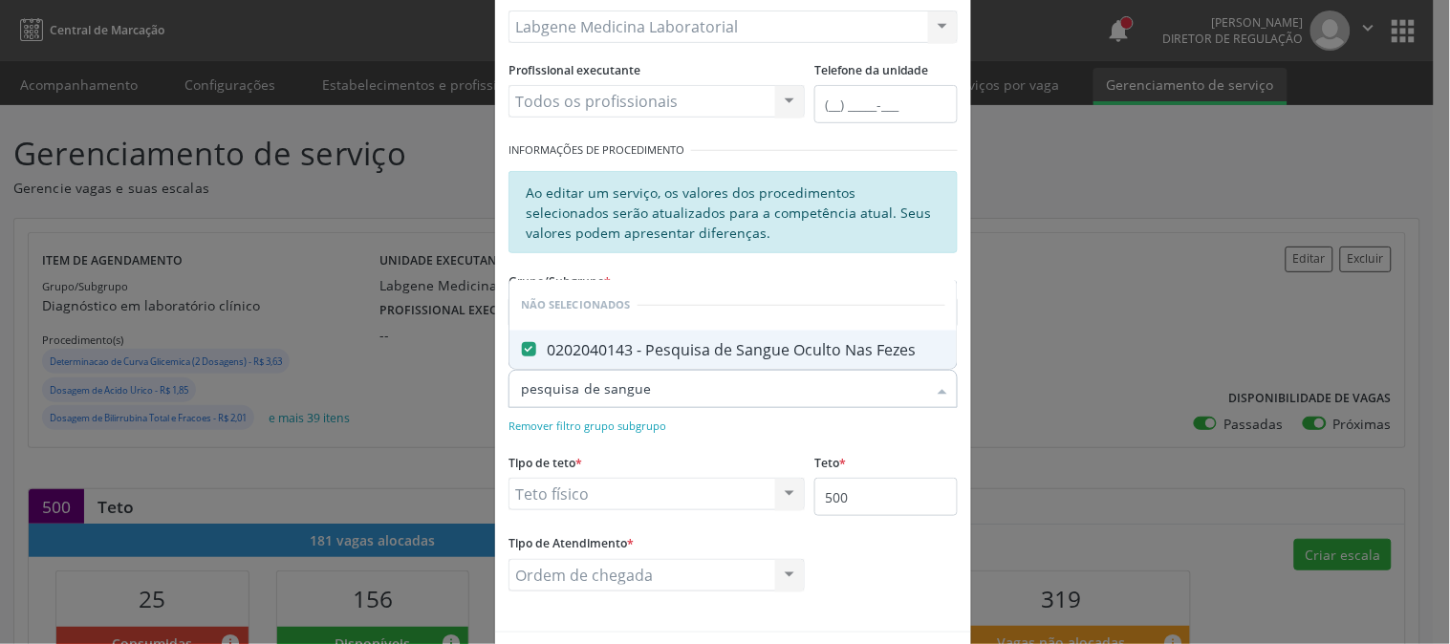
click at [459, 406] on div "Editar Serviço × Informações de Local UF * PE PE Nenhum resultado encontrado pa…" at bounding box center [725, 322] width 1450 height 644
click at [552, 352] on div "0202050092 - Dosagem de Microalbumina Na Urina" at bounding box center [733, 349] width 424 height 15
drag, startPoint x: 574, startPoint y: 399, endPoint x: 398, endPoint y: 395, distance: 175.9
click at [398, 395] on div "Editar Serviço × Informações de Local UF * PE PE Nenhum resultado encontrado pa…" at bounding box center [725, 322] width 1450 height 644
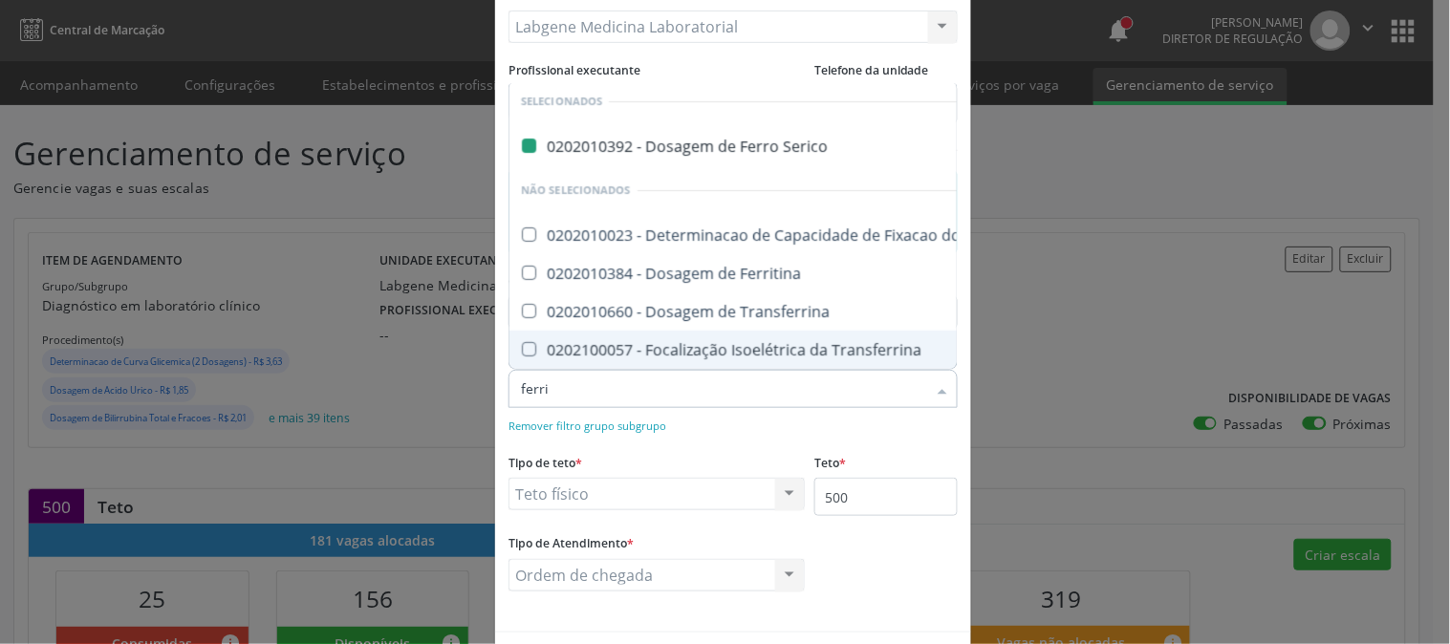
scroll to position [0, 0]
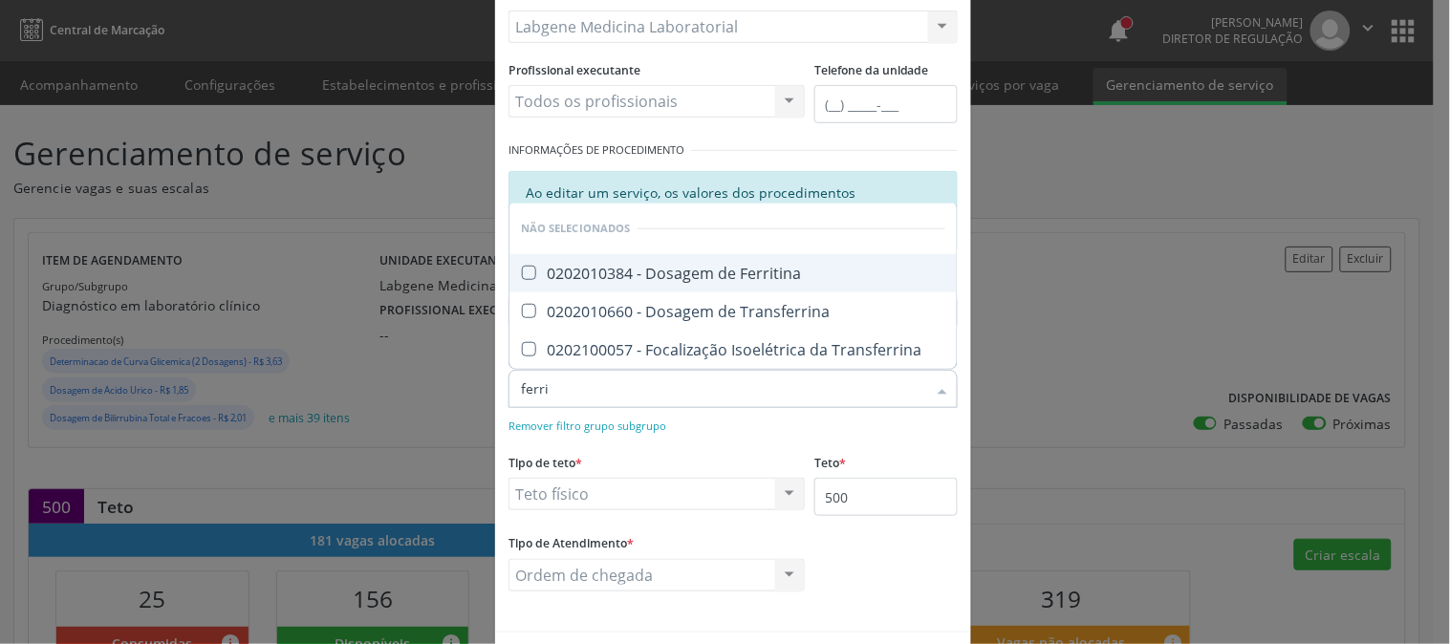
click at [642, 266] on div "0202010384 - Dosagem de Ferritina" at bounding box center [733, 273] width 424 height 15
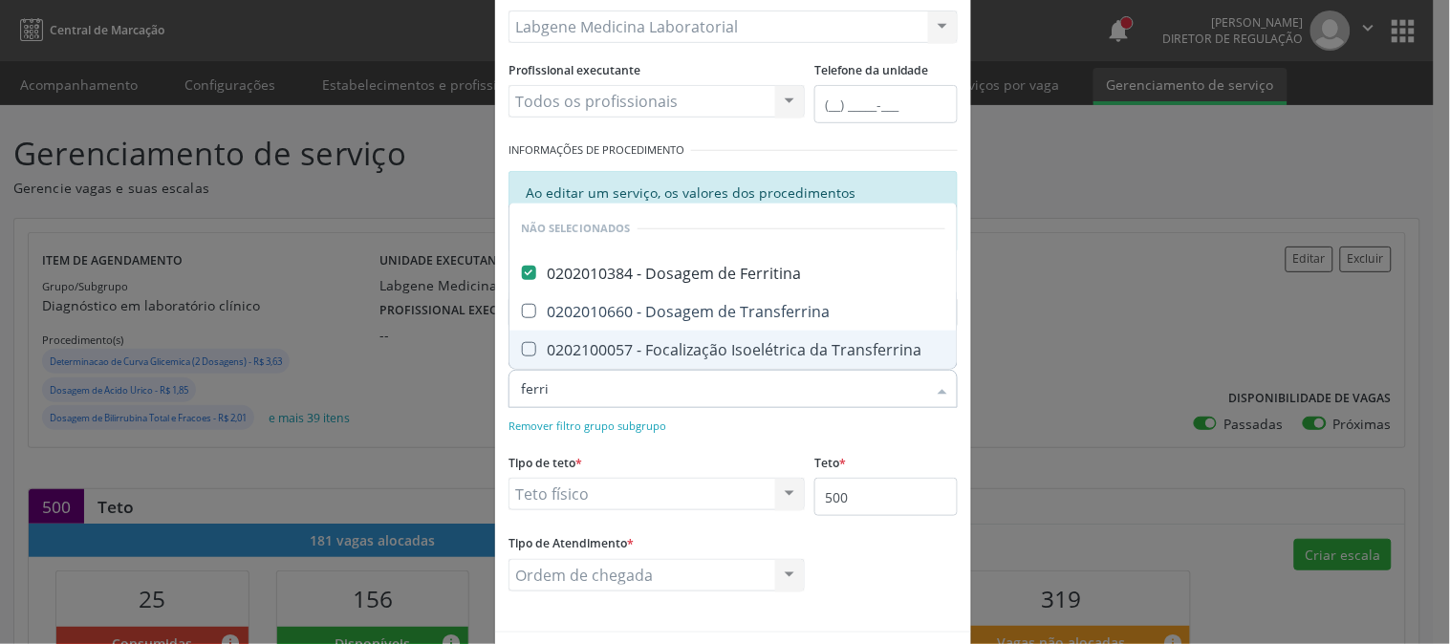
drag, startPoint x: 560, startPoint y: 399, endPoint x: 483, endPoint y: 399, distance: 77.4
click at [483, 399] on div "Editar Serviço × Informações de Local UF * PE PE Nenhum resultado encontrado pa…" at bounding box center [725, 322] width 1450 height 644
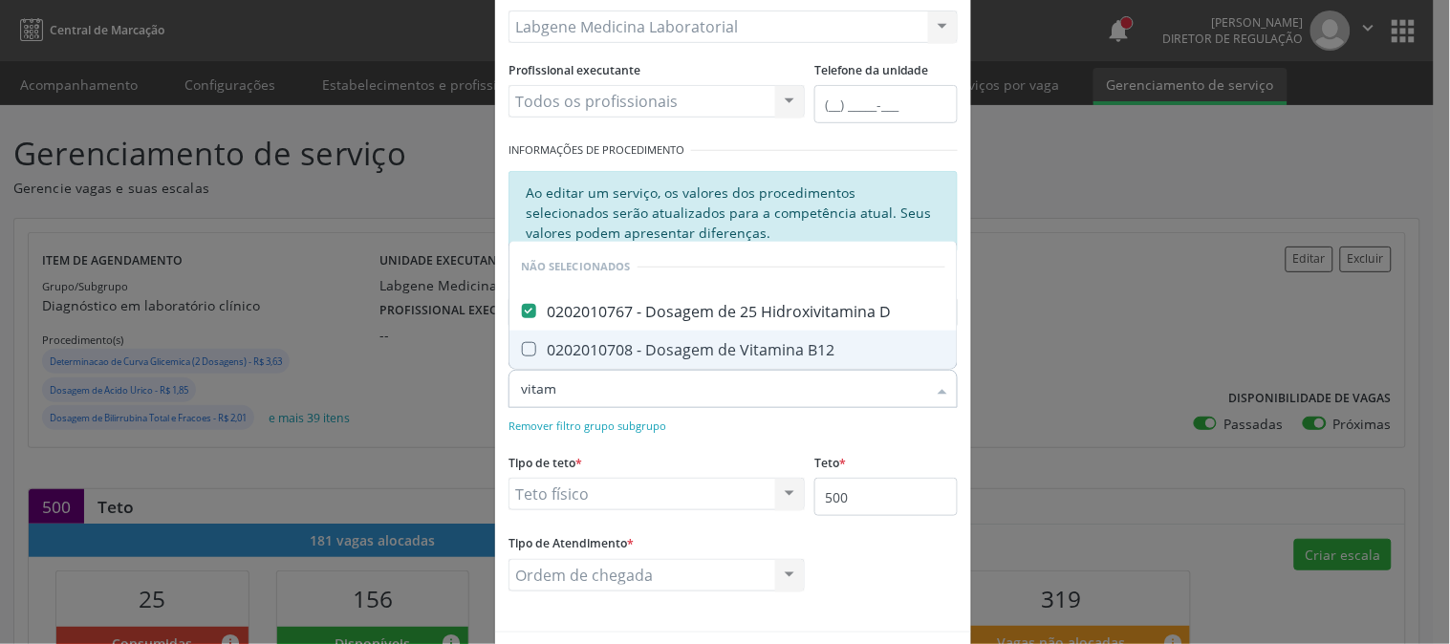
click at [547, 351] on div "0202010708 - Dosagem de Vitamina B12" at bounding box center [733, 349] width 424 height 15
drag, startPoint x: 552, startPoint y: 393, endPoint x: 482, endPoint y: 393, distance: 69.8
click at [482, 393] on div "Editar Serviço × Informações de Local UF * PE PE Nenhum resultado encontrado pa…" at bounding box center [725, 322] width 1450 height 644
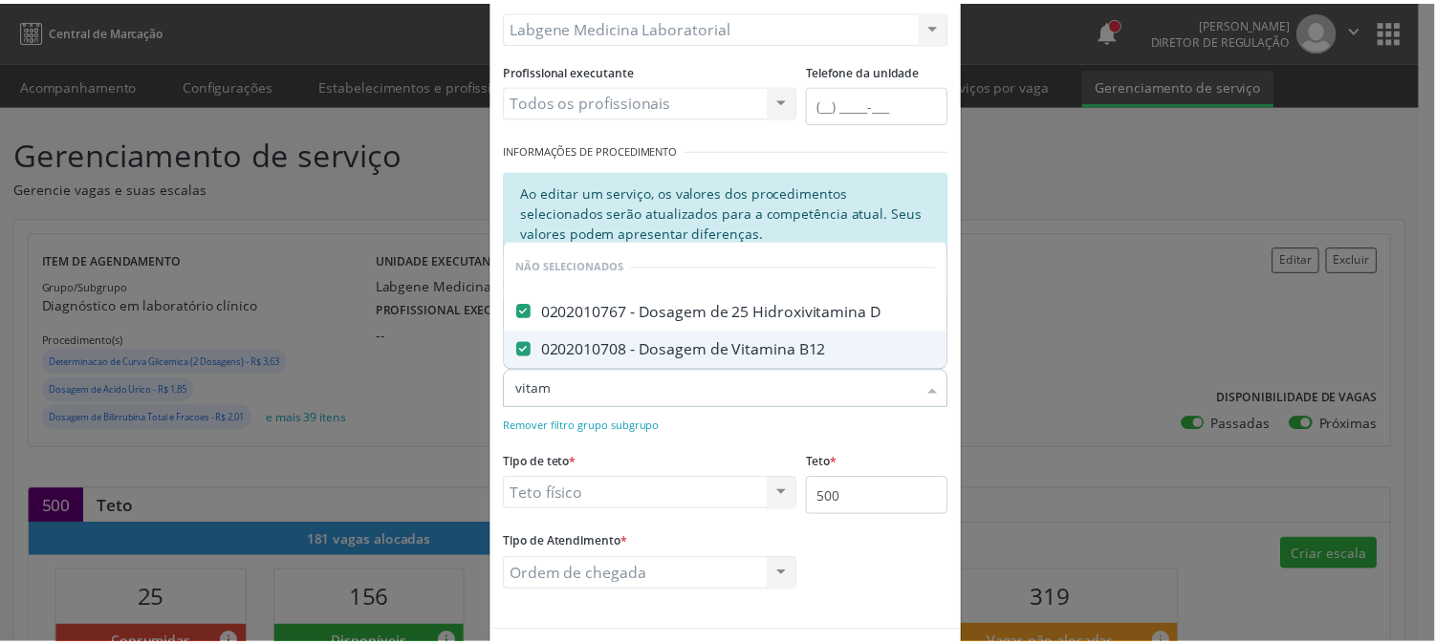
scroll to position [283, 0]
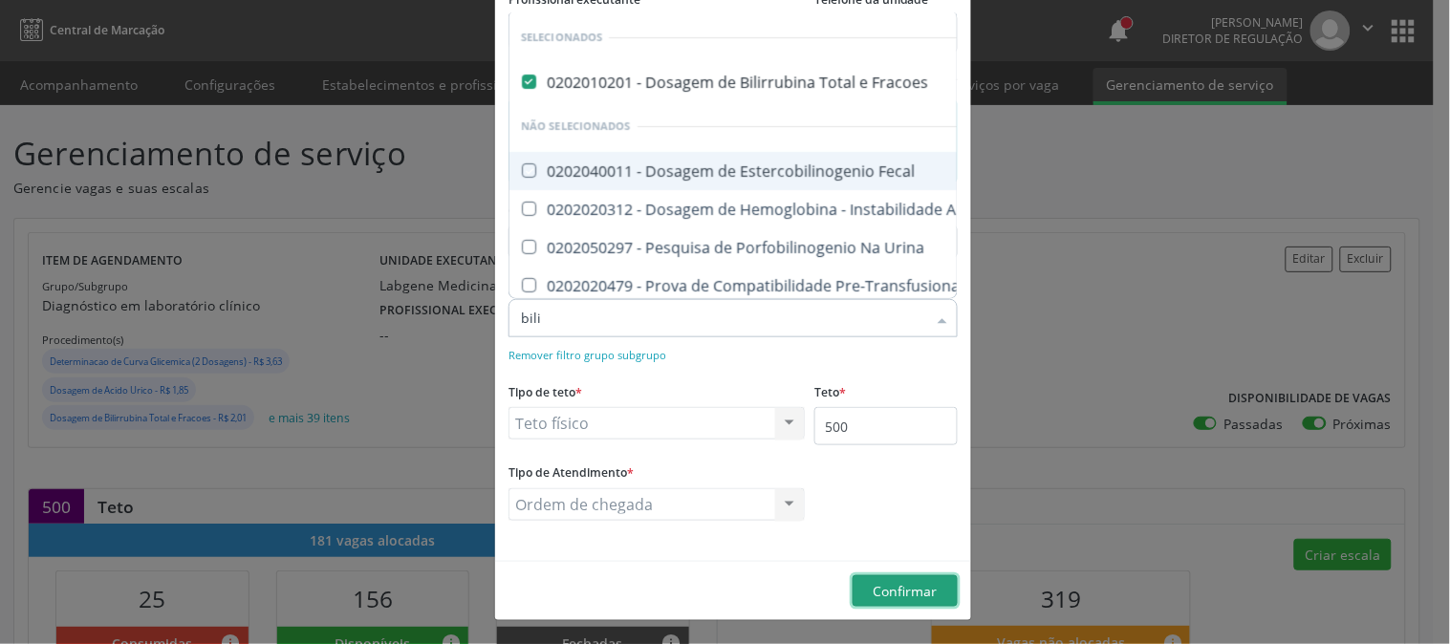
click at [877, 582] on span "Confirmar" at bounding box center [906, 591] width 64 height 18
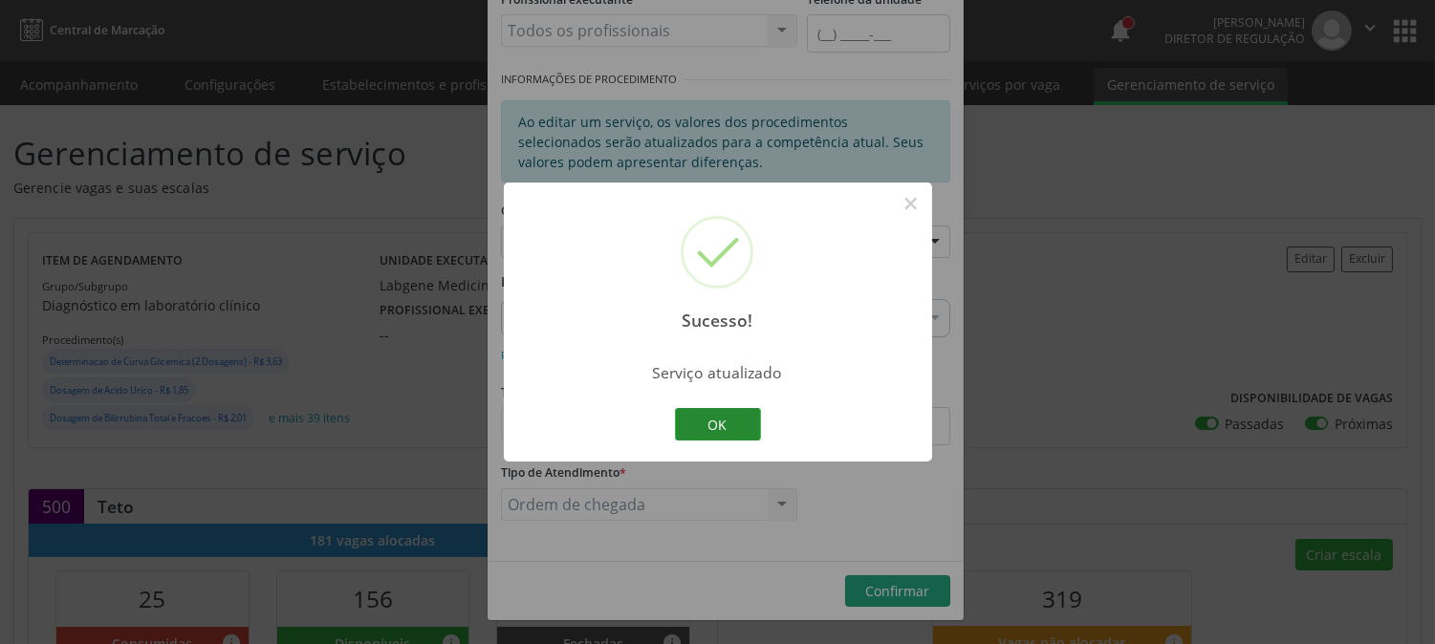
click at [749, 433] on button "OK" at bounding box center [718, 424] width 86 height 32
